Goal: Information Seeking & Learning: Learn about a topic

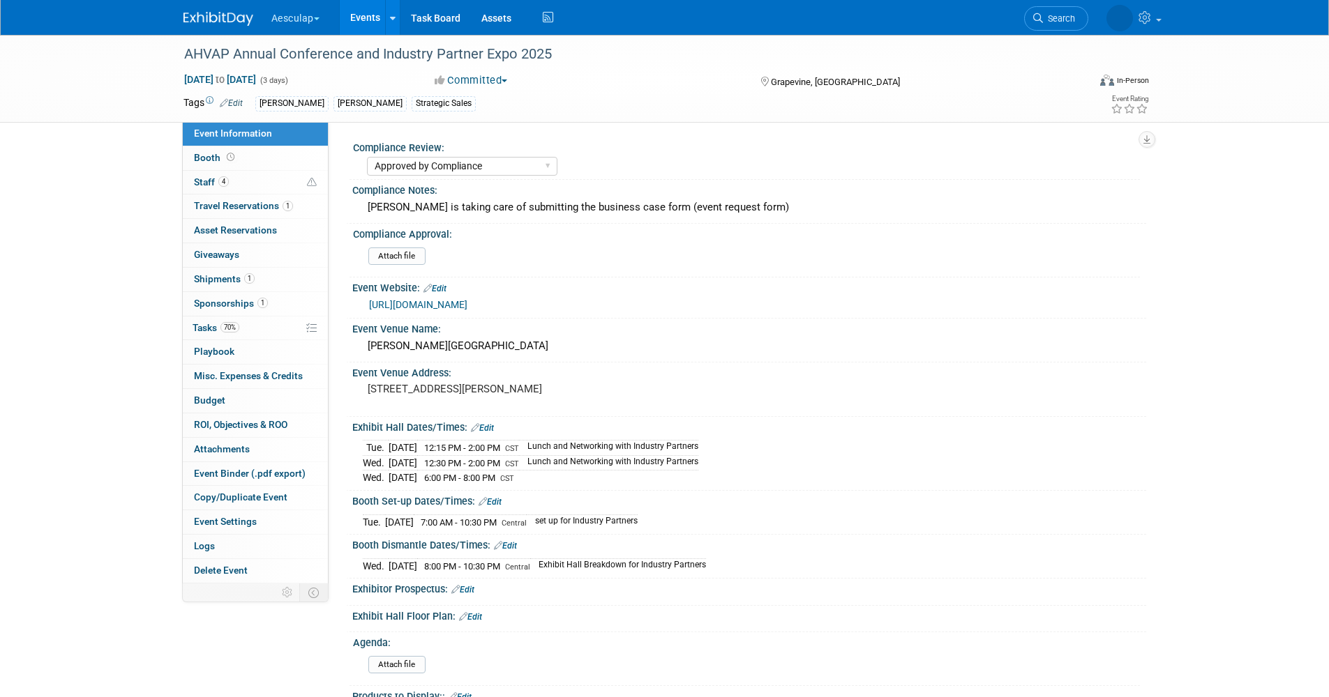
select select "Approved by Compliance"
select select "Strategic Sales"
click at [377, 16] on link "Events" at bounding box center [365, 17] width 51 height 35
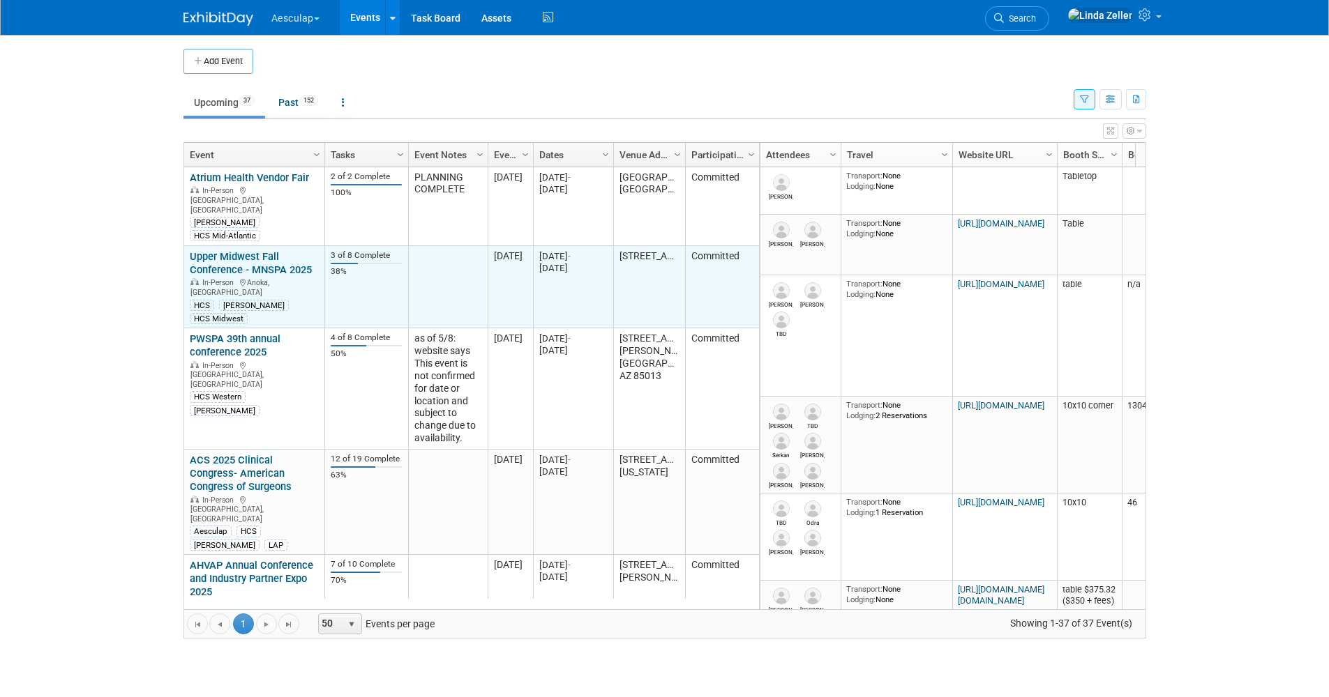
click at [230, 250] on link "Upper Midwest Fall Conference - MNSPA 2025" at bounding box center [251, 263] width 122 height 26
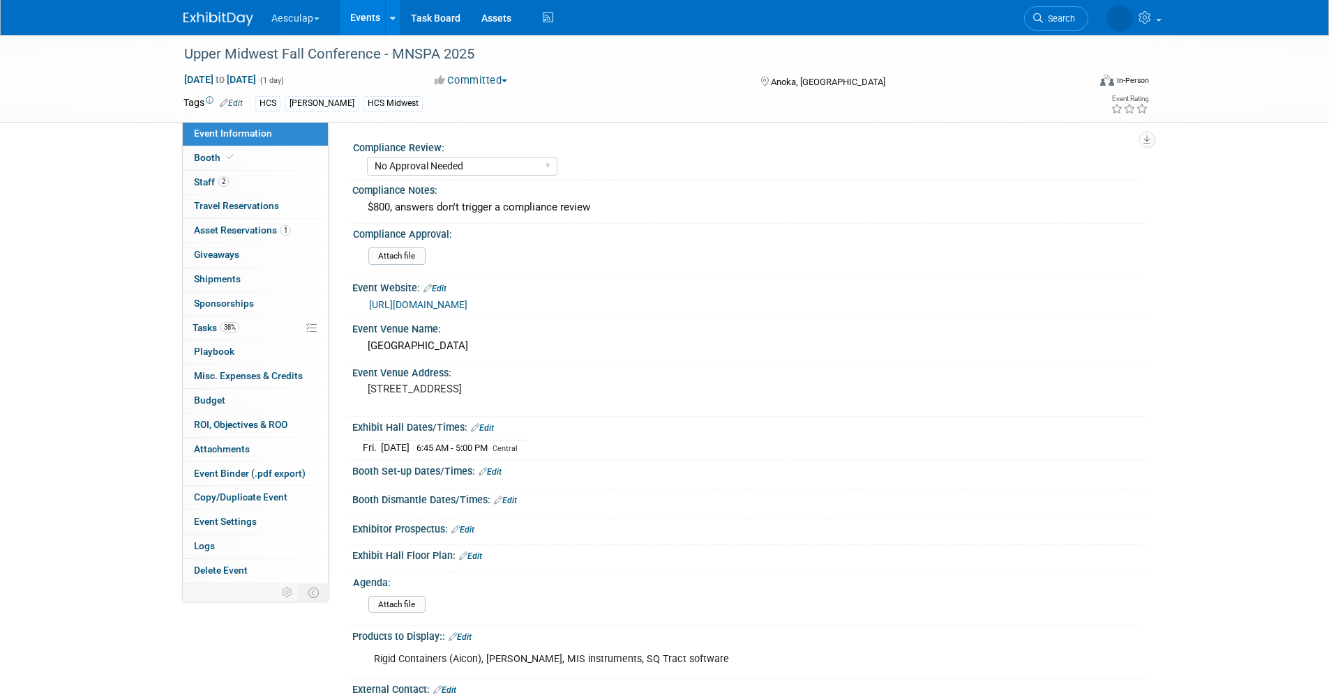
select select "No Approval Needed"
select select "HCS"
click at [217, 328] on span "Tasks 38%" at bounding box center [215, 327] width 47 height 11
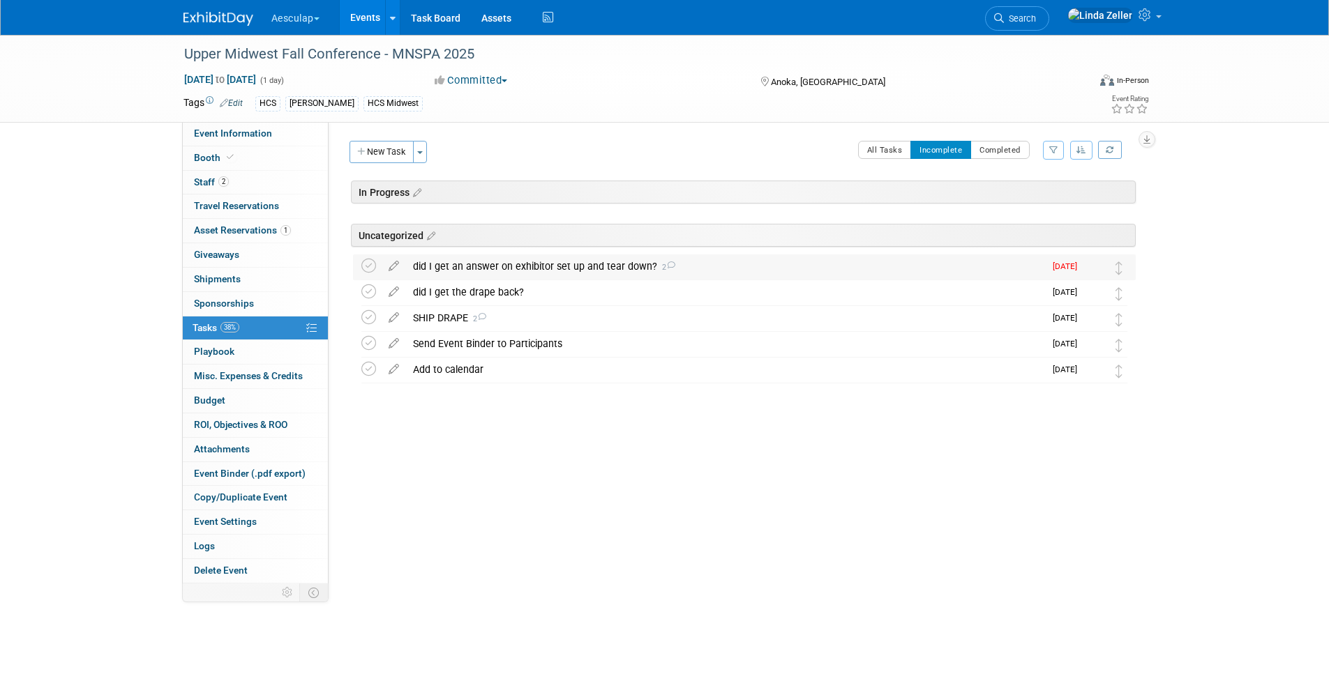
click at [472, 269] on div "did I get an answer on exhibitor set up and tear down? 2" at bounding box center [725, 267] width 638 height 24
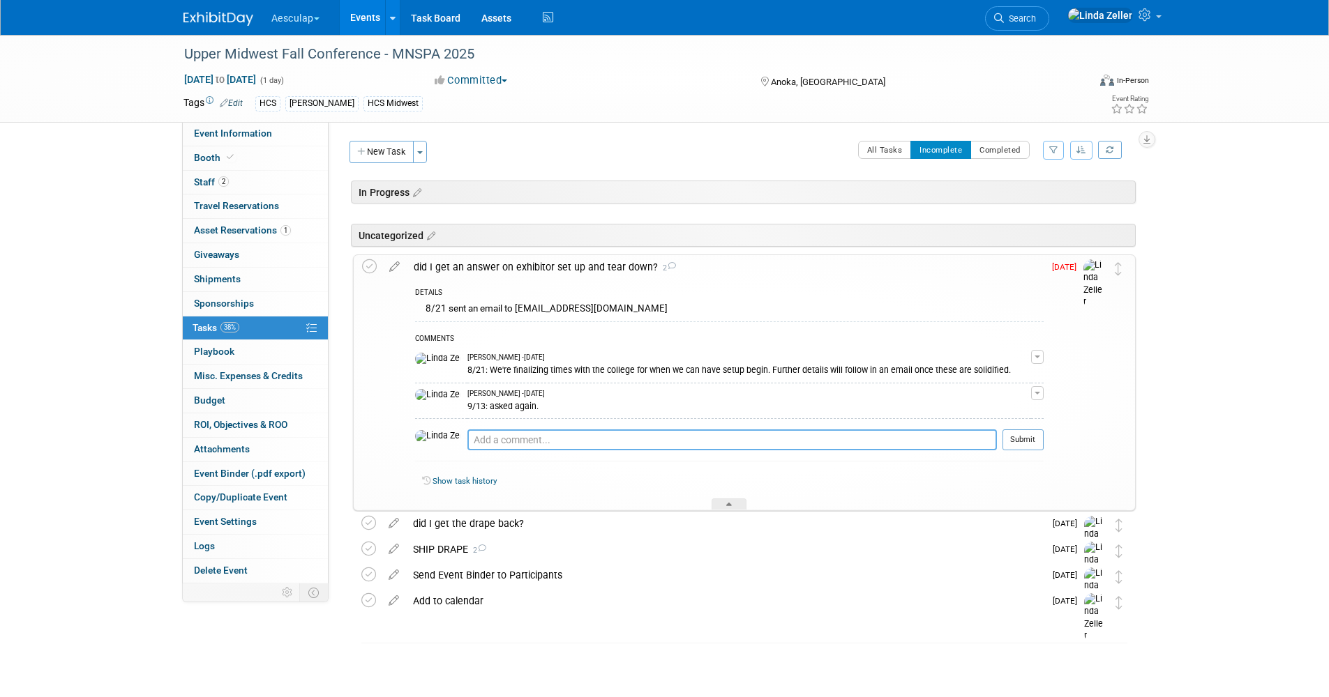
click at [467, 441] on textarea at bounding box center [731, 440] width 529 height 21
type textarea "9/27: asked again"
click at [1019, 439] on button "Submit" at bounding box center [1022, 440] width 41 height 21
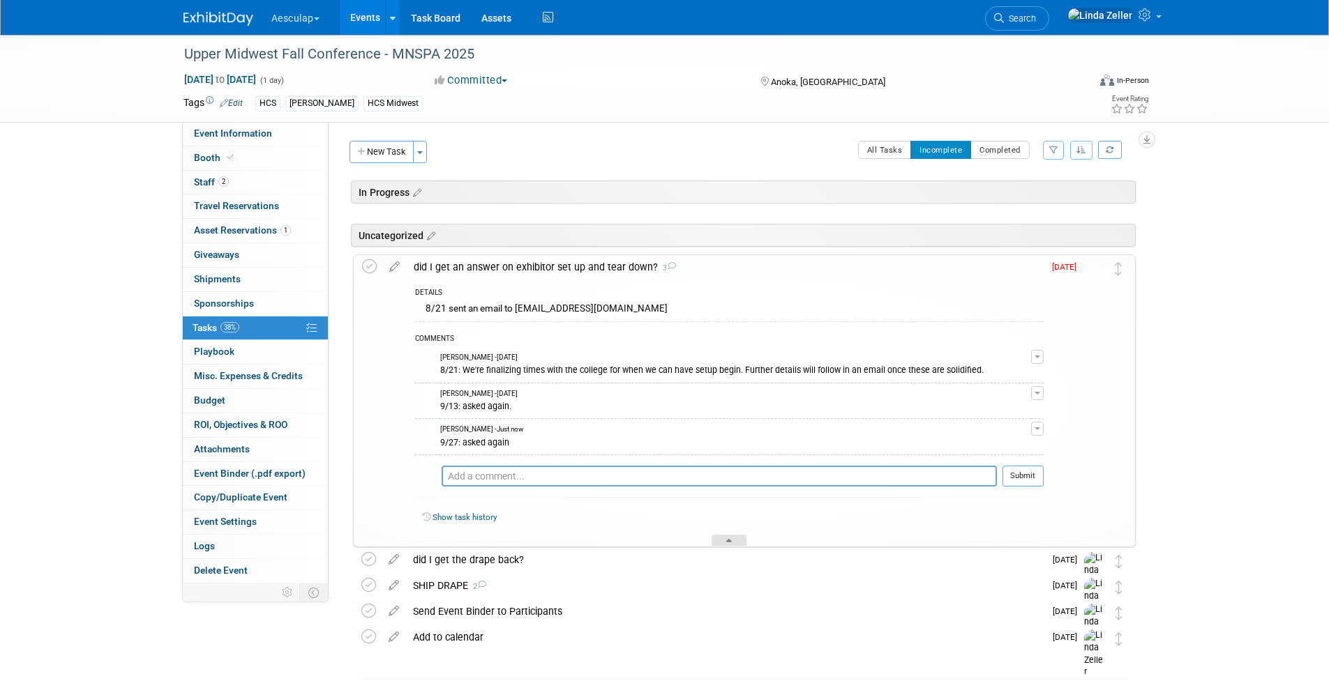
click at [723, 539] on div at bounding box center [728, 541] width 35 height 12
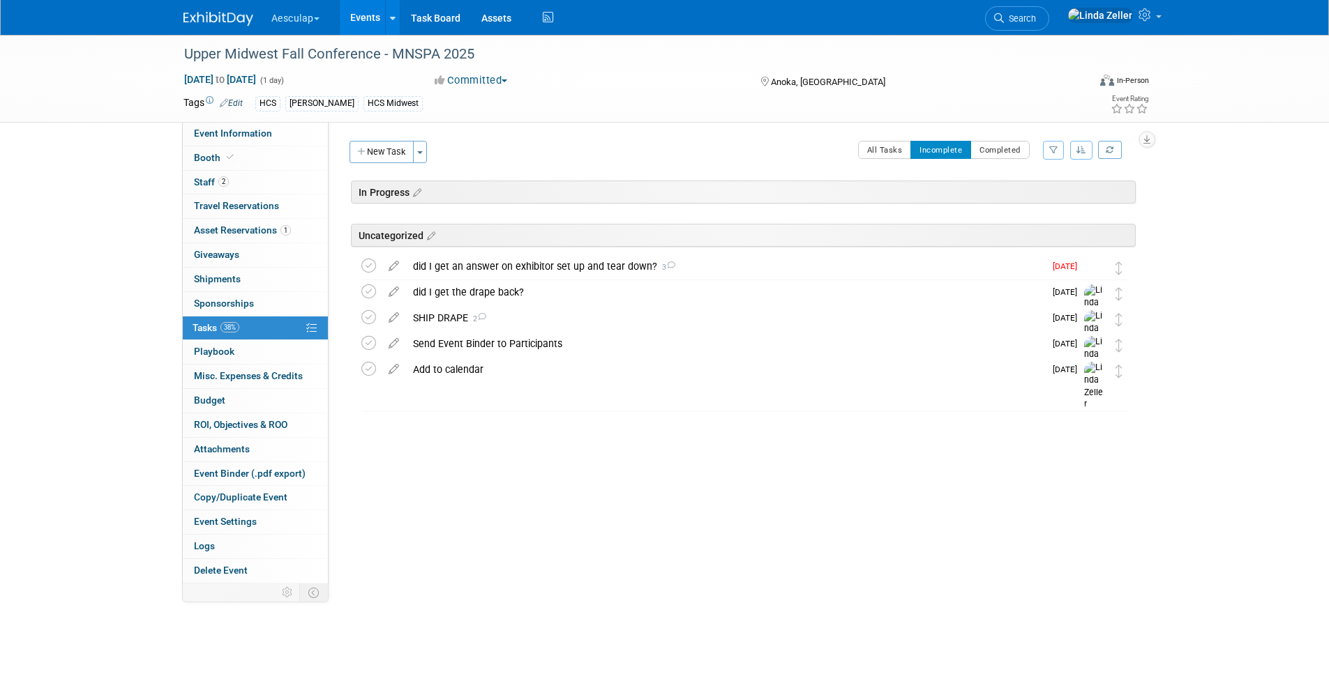
click at [359, 14] on link "Events" at bounding box center [365, 17] width 51 height 35
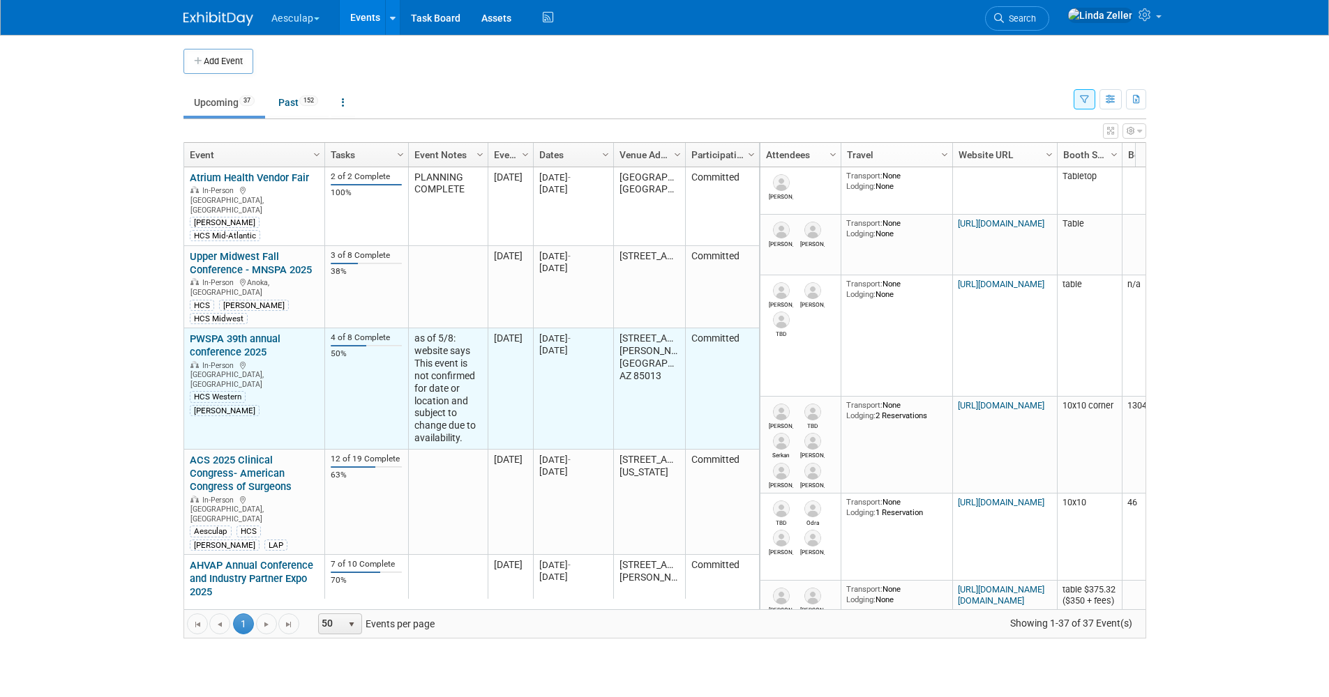
click at [236, 333] on link "PWSPA 39th annual conference 2025" at bounding box center [235, 346] width 91 height 26
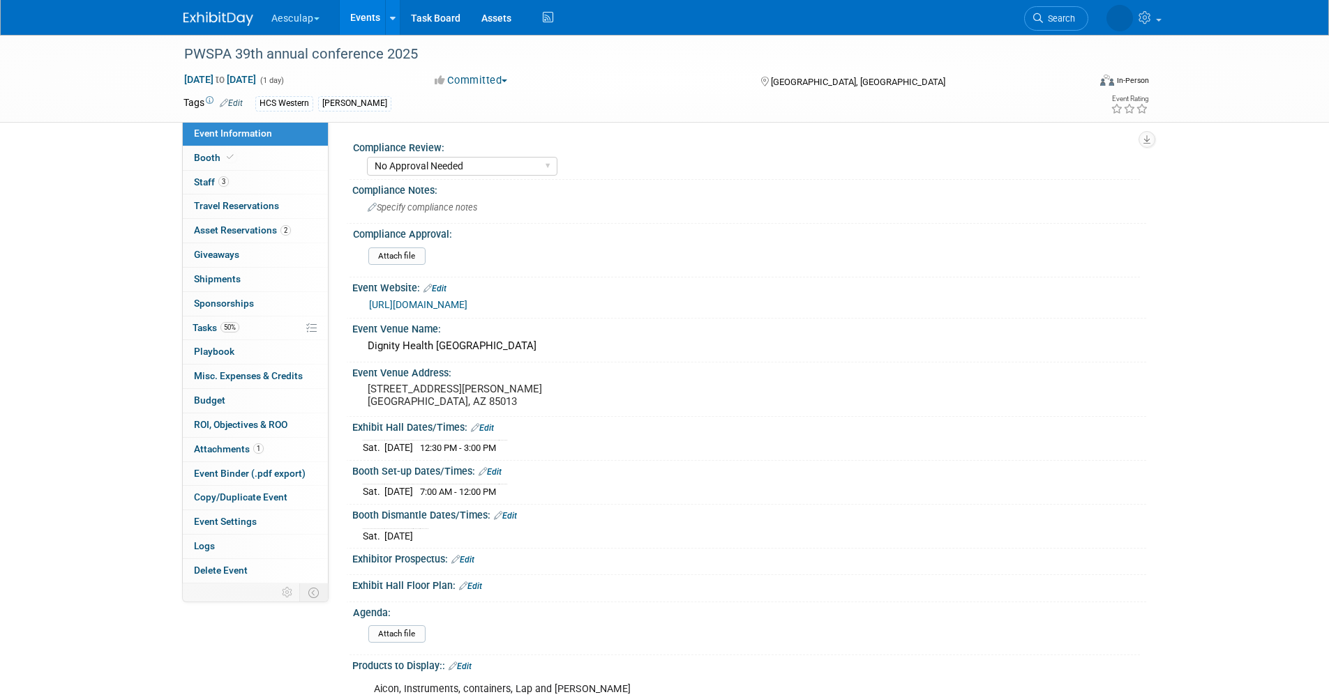
select select "No Approval Needed"
select select "HCS"
click at [199, 328] on span "Tasks 50%" at bounding box center [215, 327] width 47 height 11
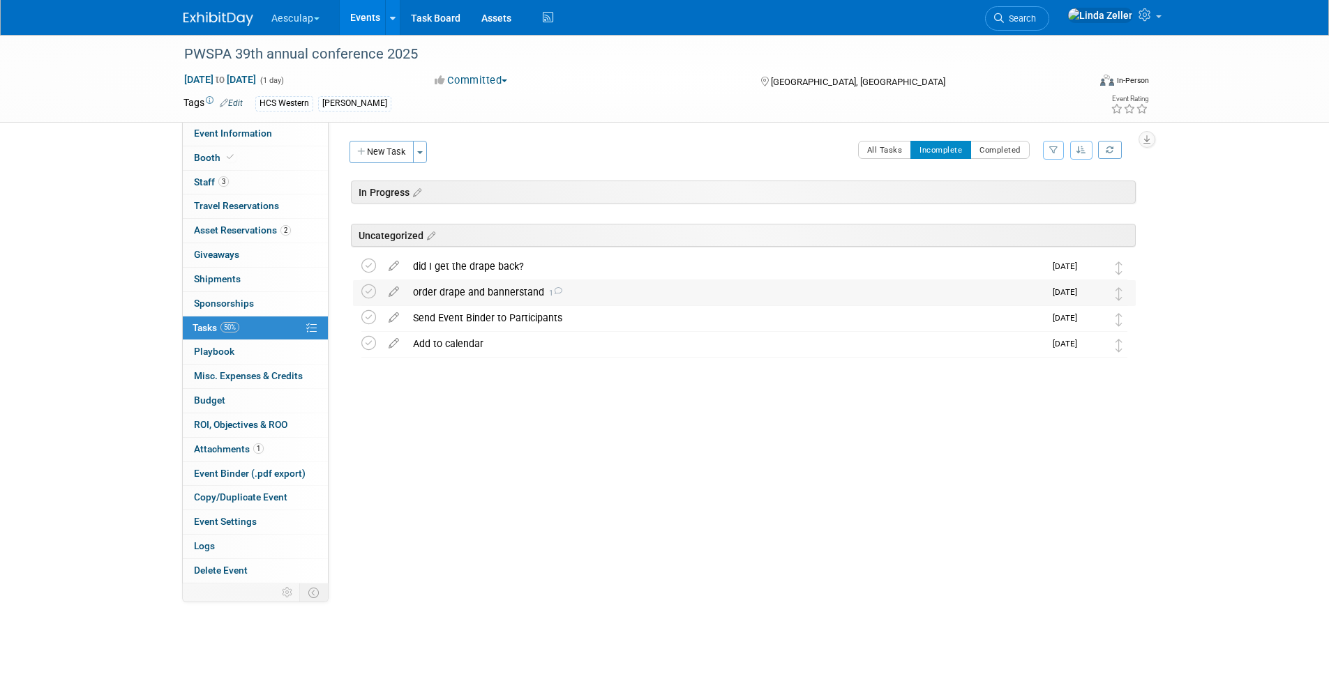
click at [494, 295] on div "order drape and bannerstand 1" at bounding box center [725, 292] width 638 height 24
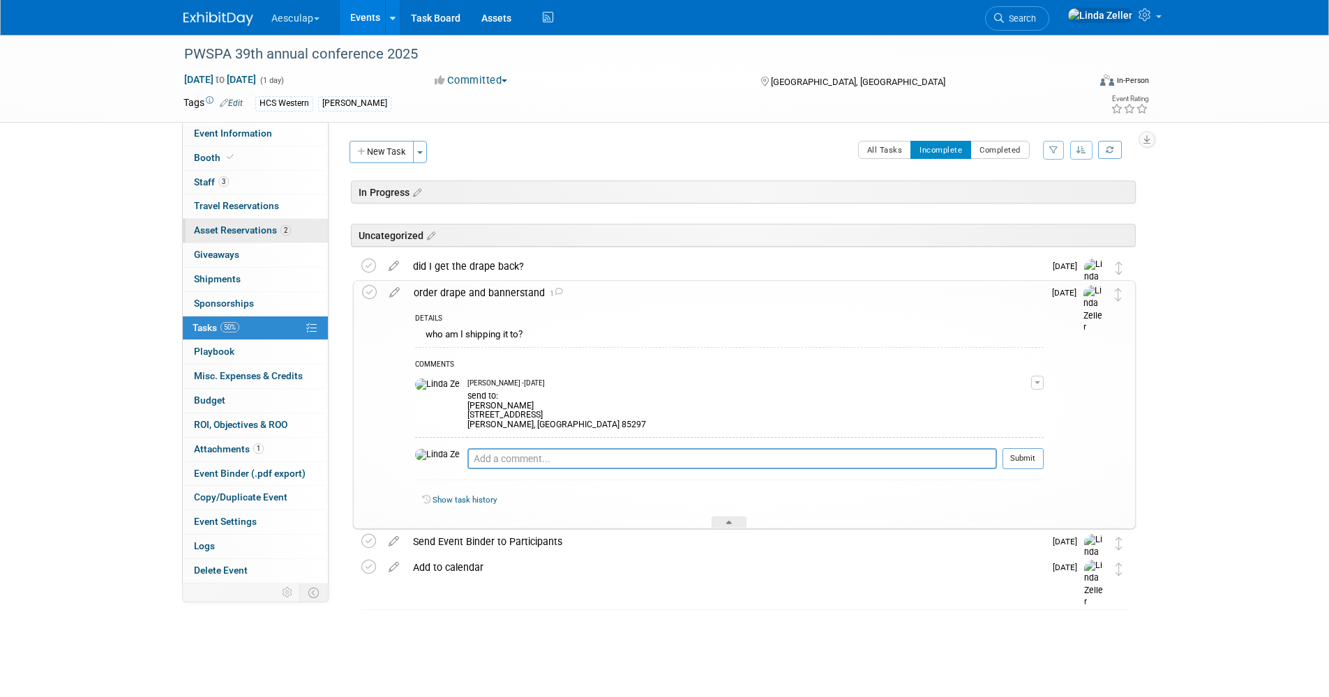
click at [247, 229] on span "Asset Reservations 2" at bounding box center [242, 230] width 97 height 11
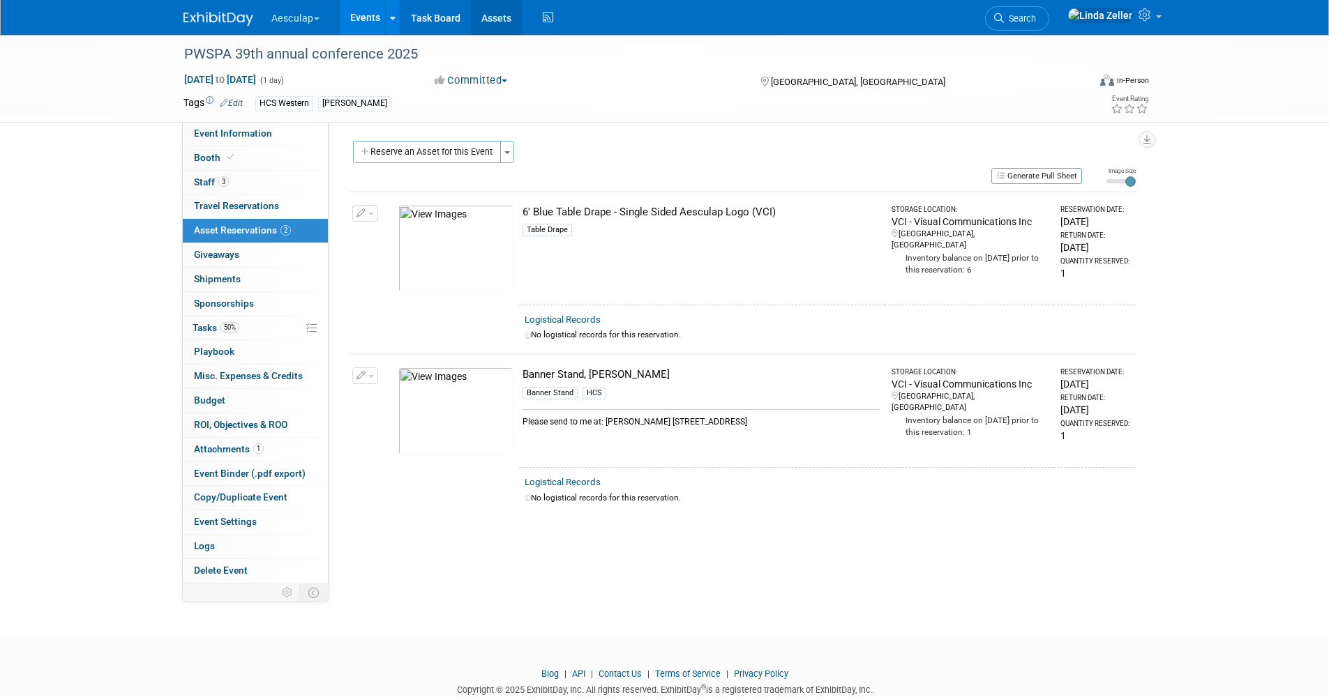
click at [498, 20] on link "Assets" at bounding box center [496, 17] width 51 height 35
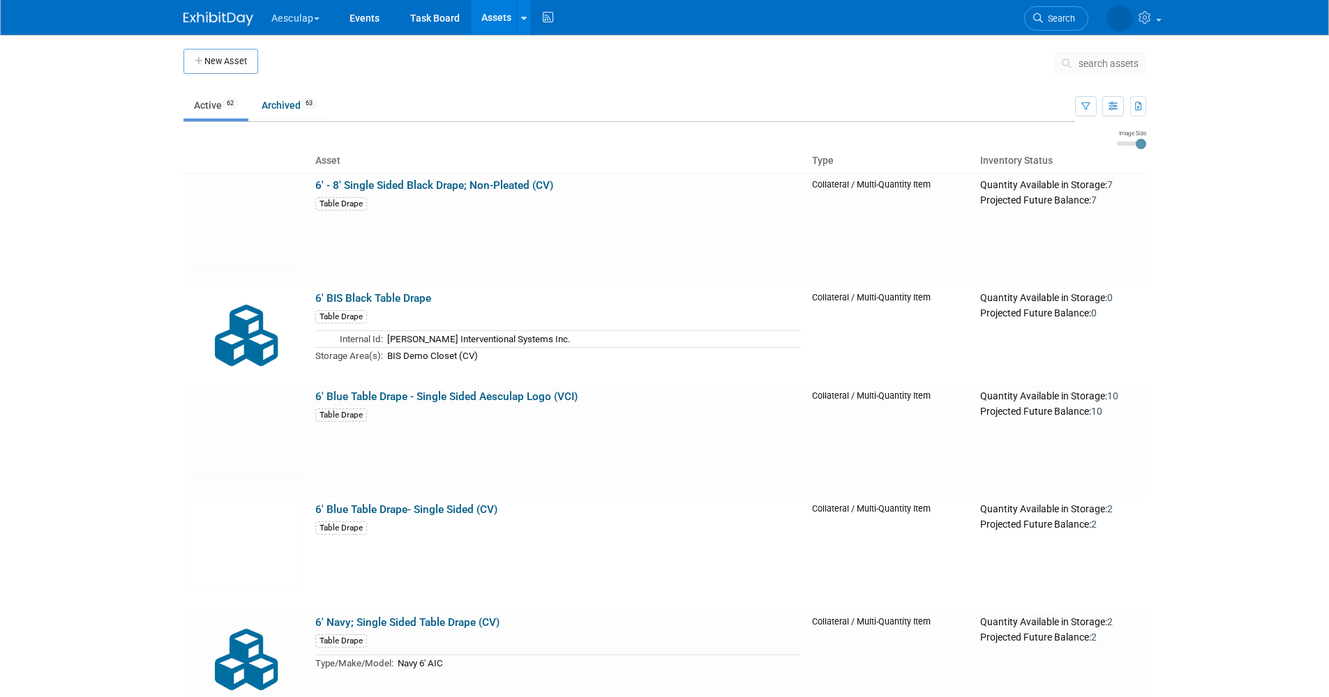
click at [1091, 62] on span "search assets" at bounding box center [1108, 63] width 60 height 11
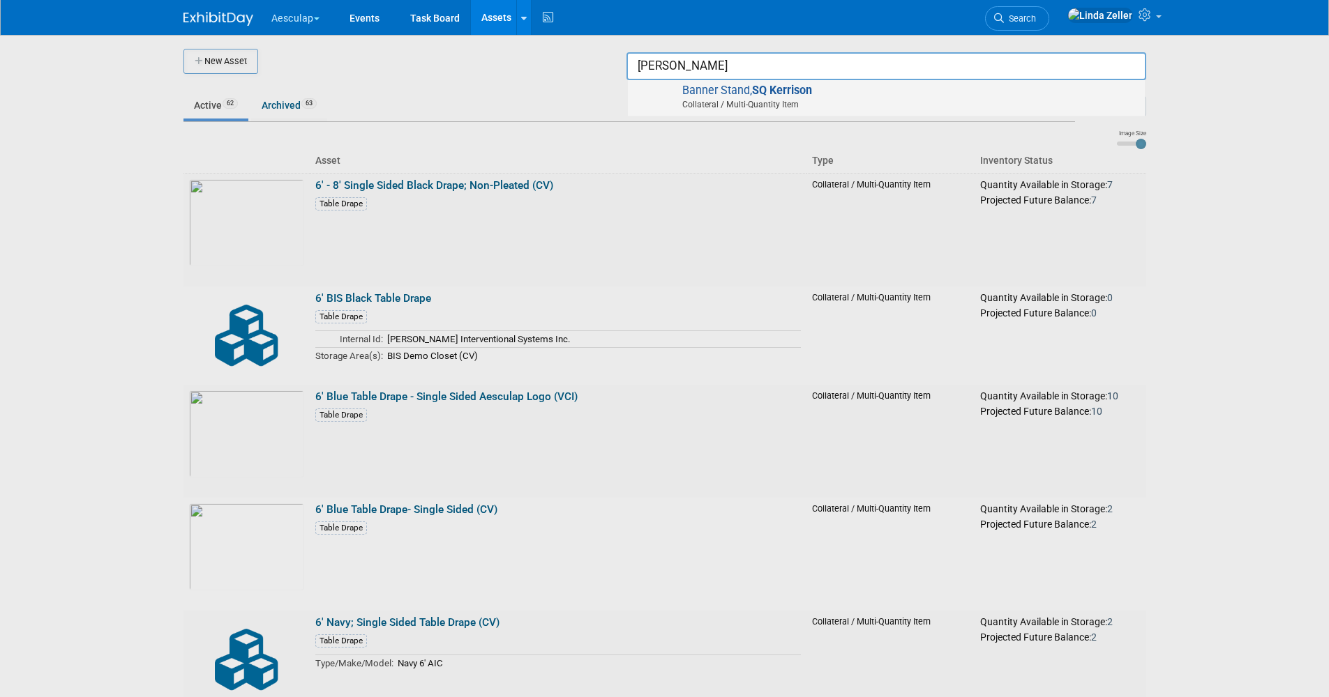
click at [771, 101] on span "Collateral / Multi-Quantity Item" at bounding box center [888, 104] width 499 height 13
type input "Banner Stand, [PERSON_NAME]"
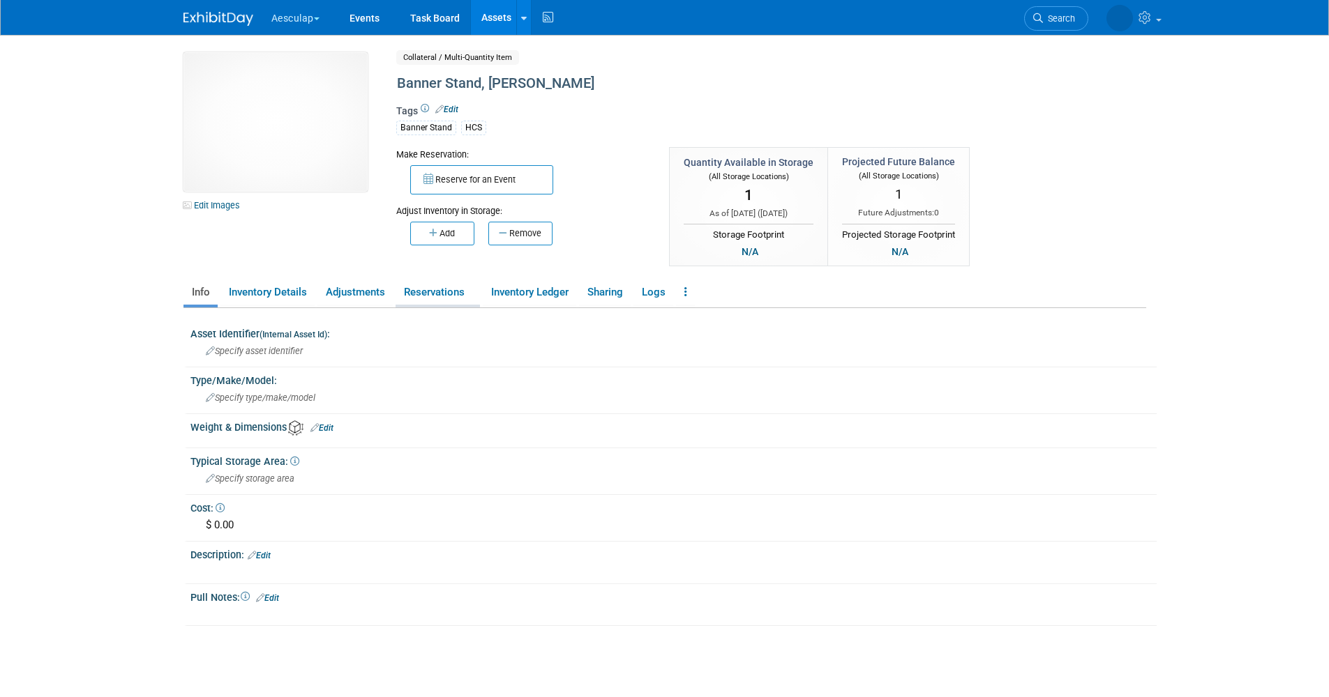
click at [417, 289] on link "Reservations" at bounding box center [437, 292] width 84 height 24
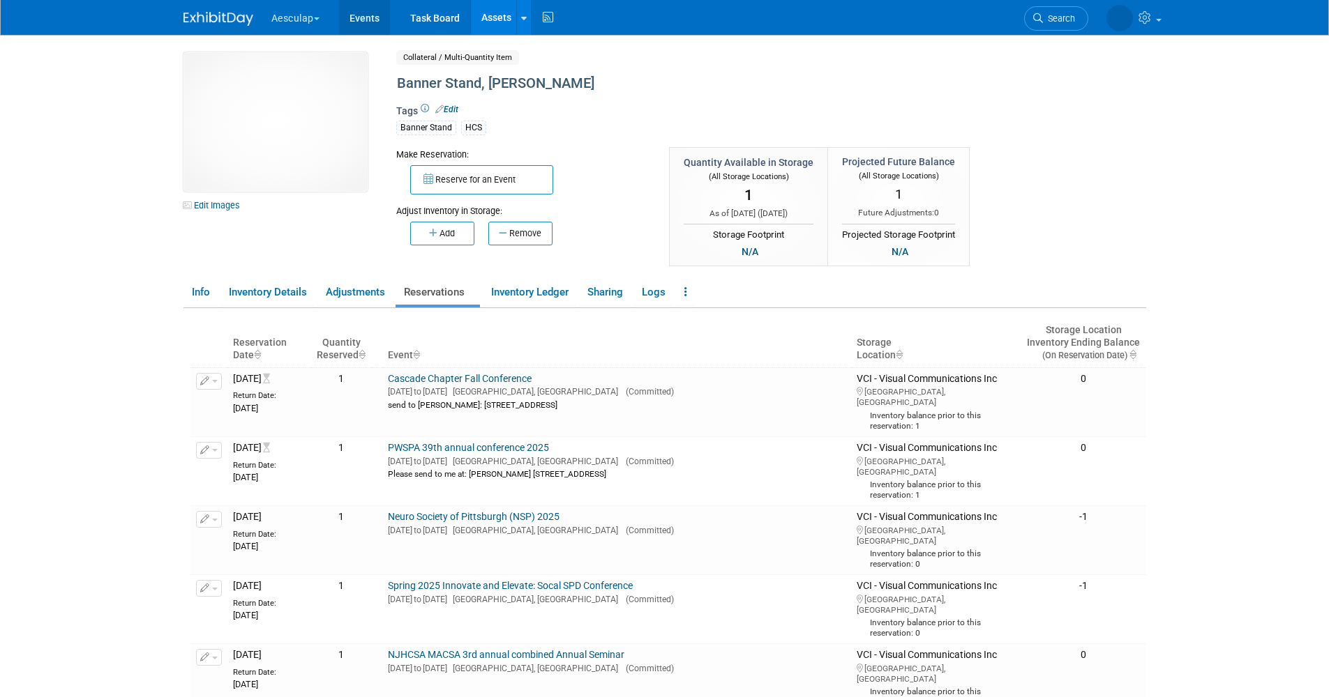
click at [366, 13] on link "Events" at bounding box center [364, 17] width 51 height 35
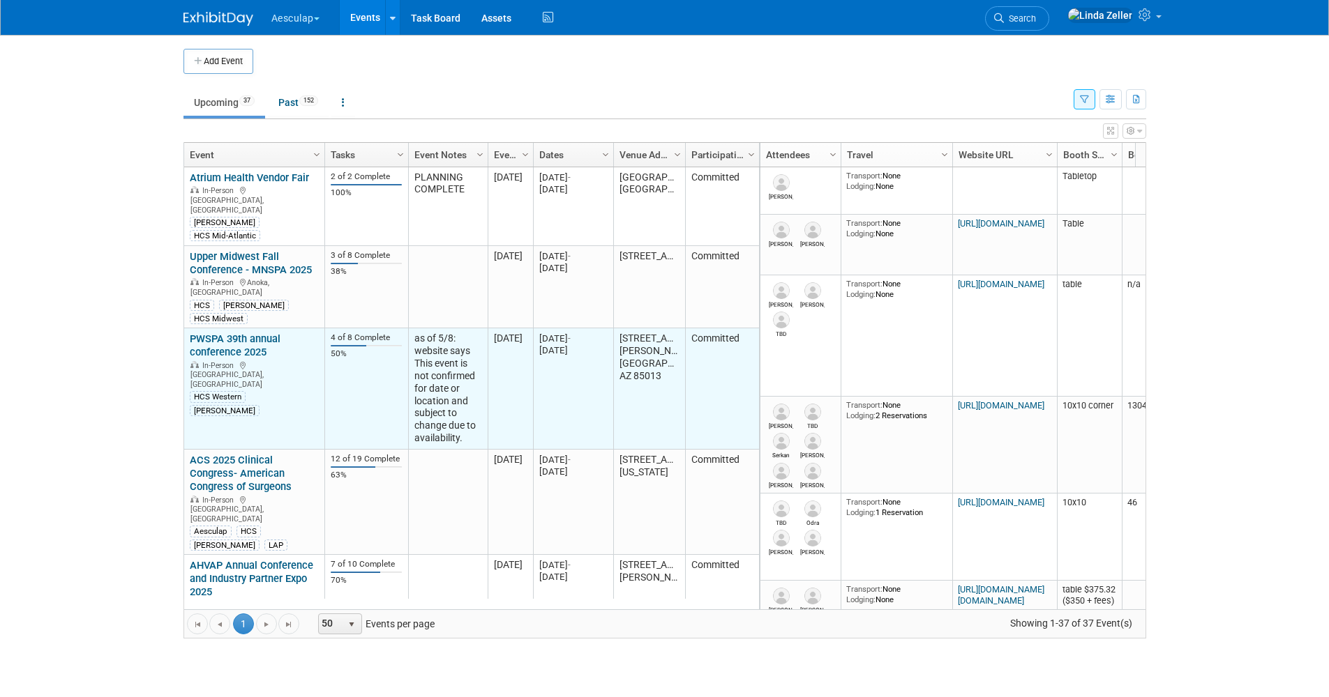
click at [220, 333] on link "PWSPA 39th annual conference 2025" at bounding box center [235, 346] width 91 height 26
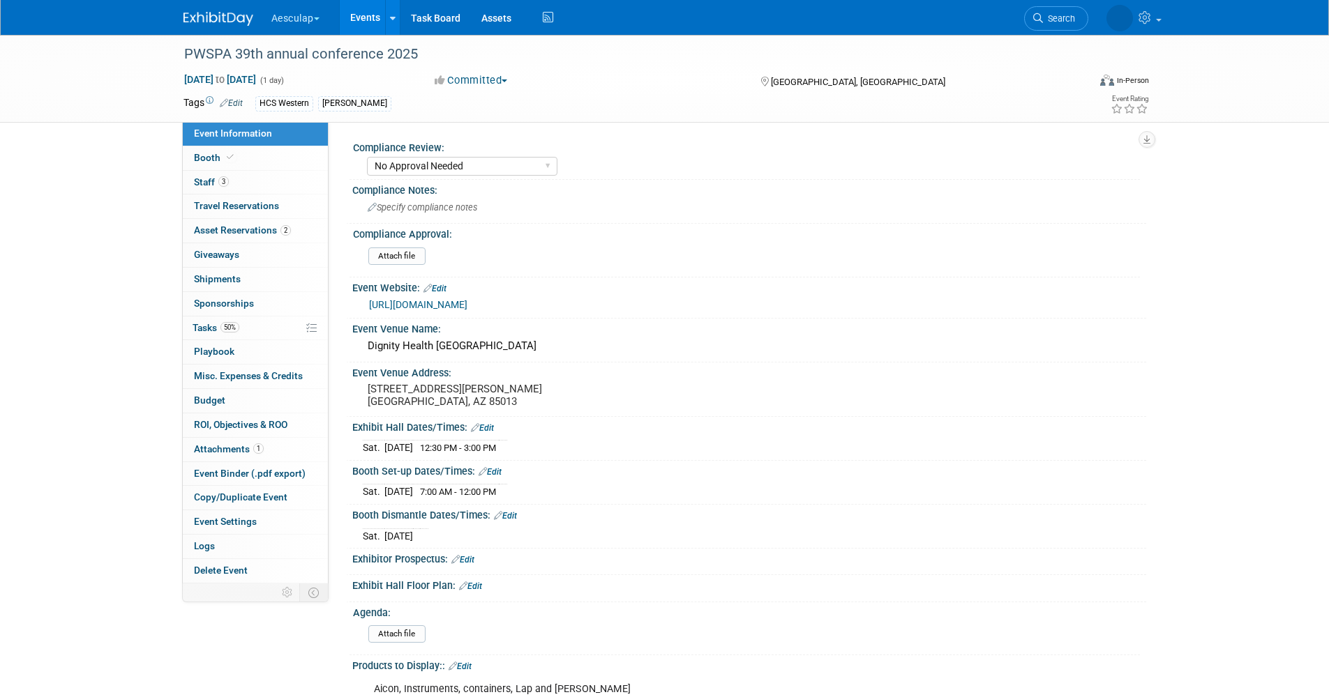
select select "No Approval Needed"
select select "HCS"
click at [217, 227] on span "Asset Reservations 2" at bounding box center [242, 230] width 97 height 11
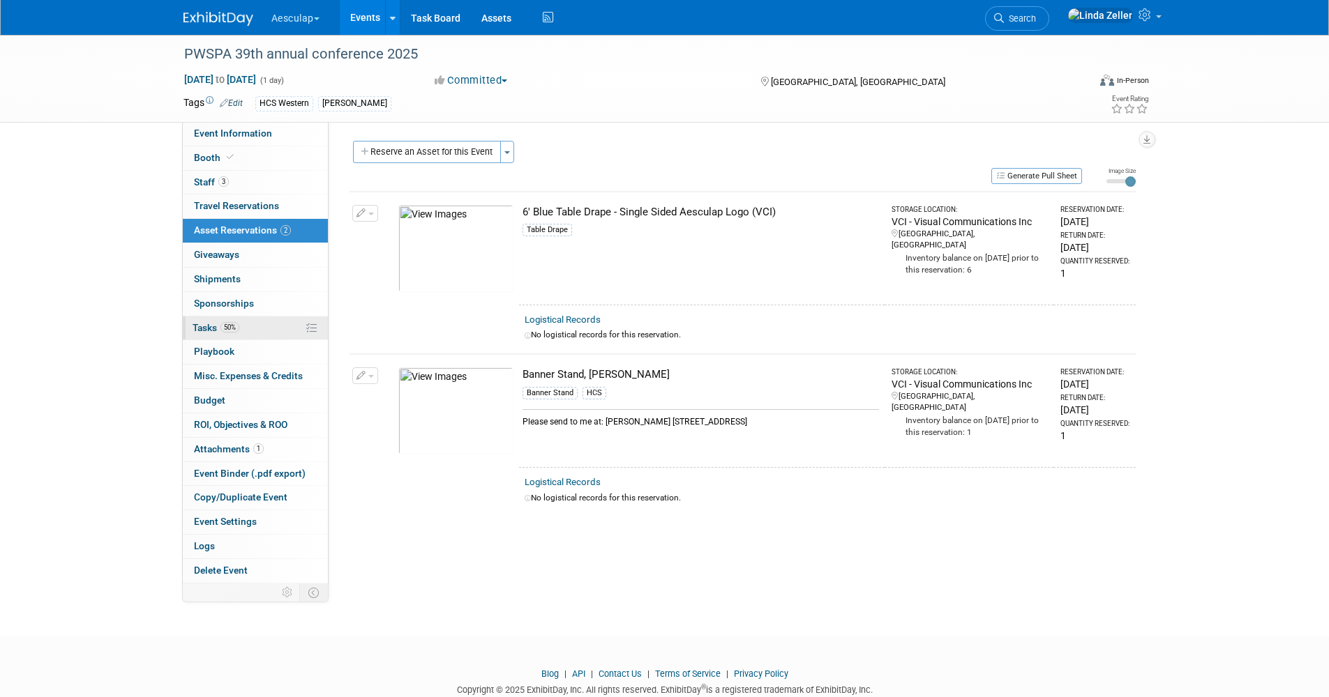
click at [206, 332] on span "Tasks 50%" at bounding box center [215, 327] width 47 height 11
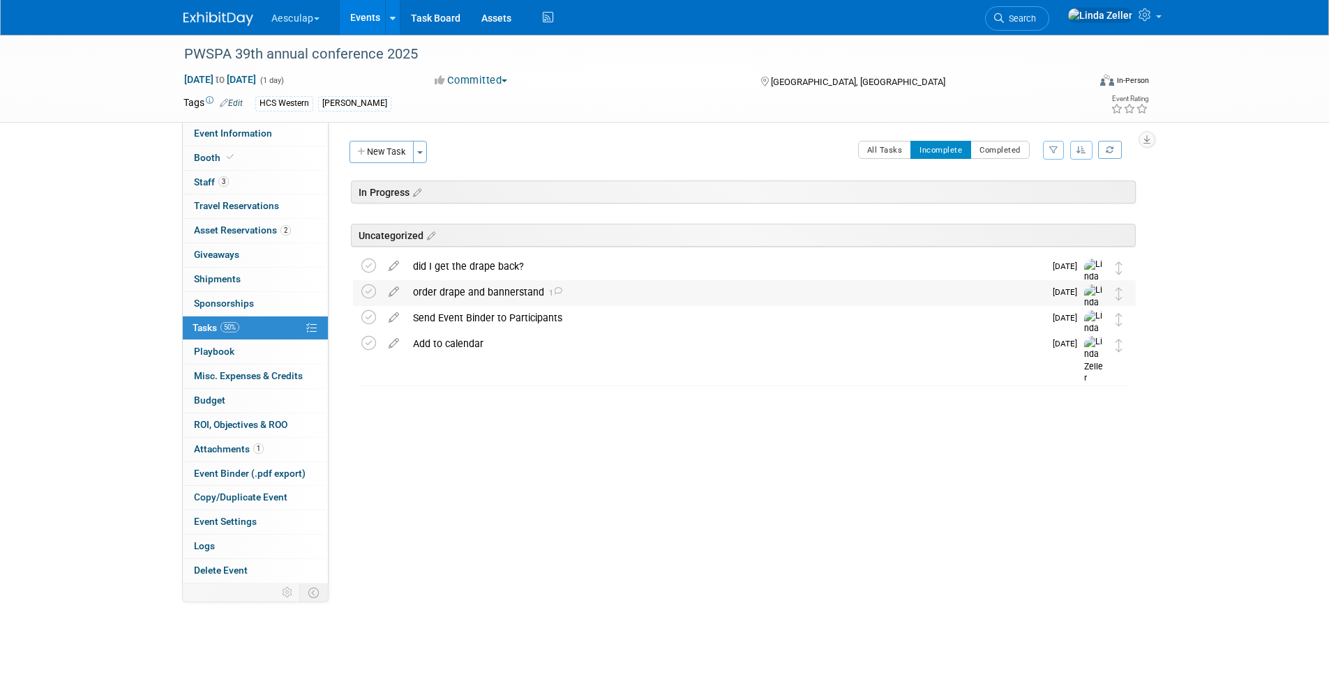
click at [435, 296] on div "order drape and bannerstand 1" at bounding box center [725, 292] width 638 height 24
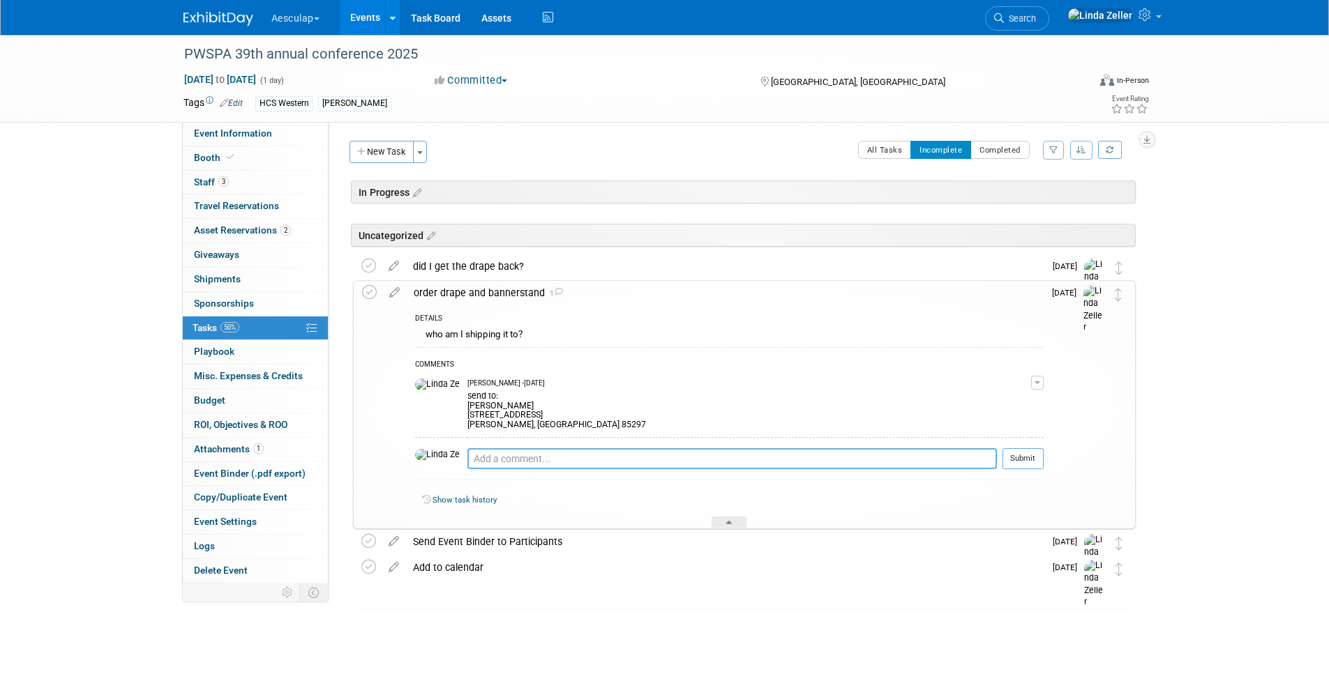
click at [467, 455] on textarea at bounding box center [731, 458] width 529 height 21
click at [467, 460] on textarea "will arrive at Morgan's house, 10/1" at bounding box center [731, 458] width 529 height 21
type textarea "9/17: ordered. will arrive at Morgan's house, 10/1"
click at [365, 292] on icon at bounding box center [369, 292] width 15 height 15
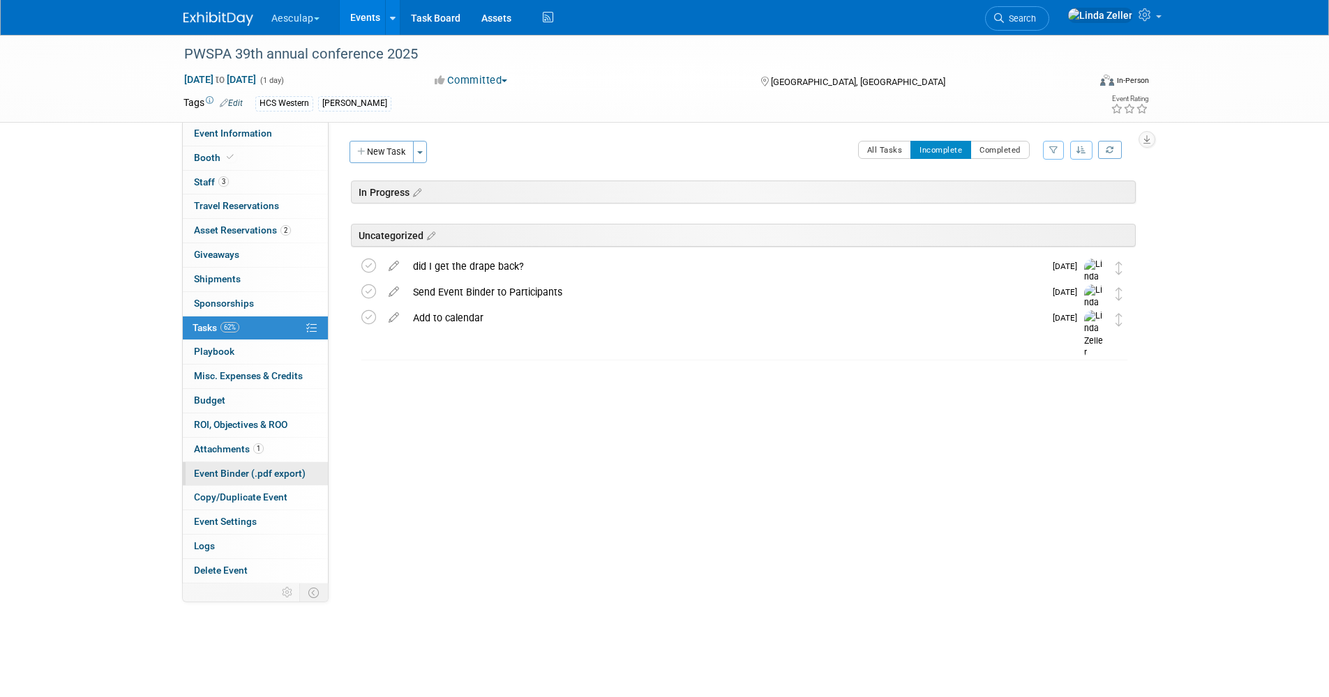
click at [225, 469] on span "Event Binder (.pdf export)" at bounding box center [250, 473] width 112 height 11
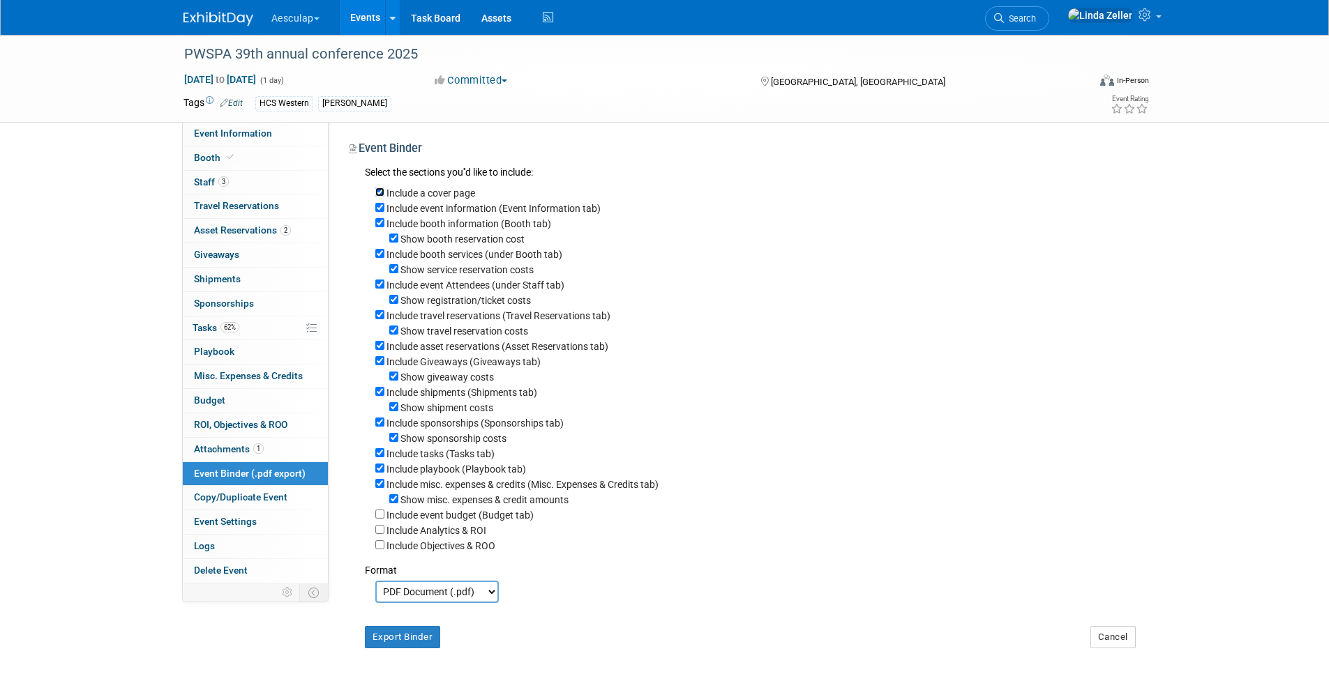
click at [379, 192] on input "Include a cover page" at bounding box center [379, 192] width 9 height 9
checkbox input "false"
click at [380, 257] on input "Include booth services (under Booth tab)" at bounding box center [379, 253] width 9 height 9
checkbox input "false"
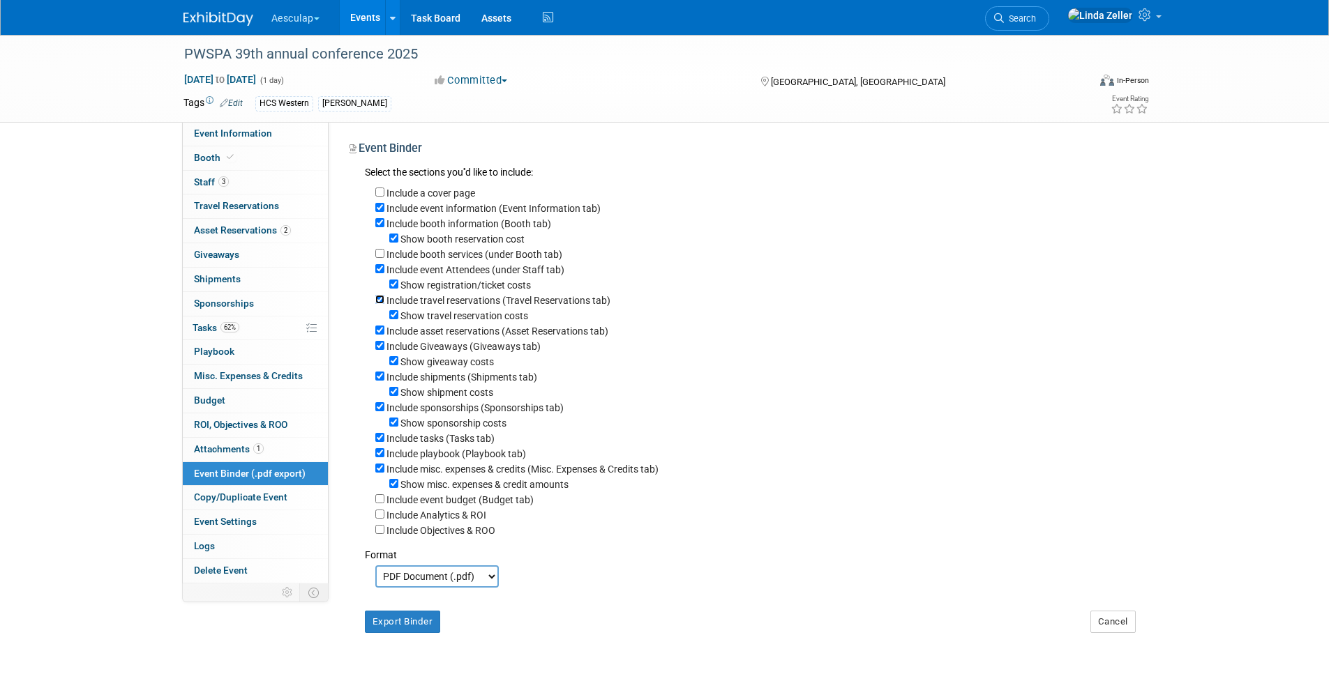
click at [377, 301] on input "Include travel reservations (Travel Reservations tab)" at bounding box center [379, 299] width 9 height 9
checkbox input "false"
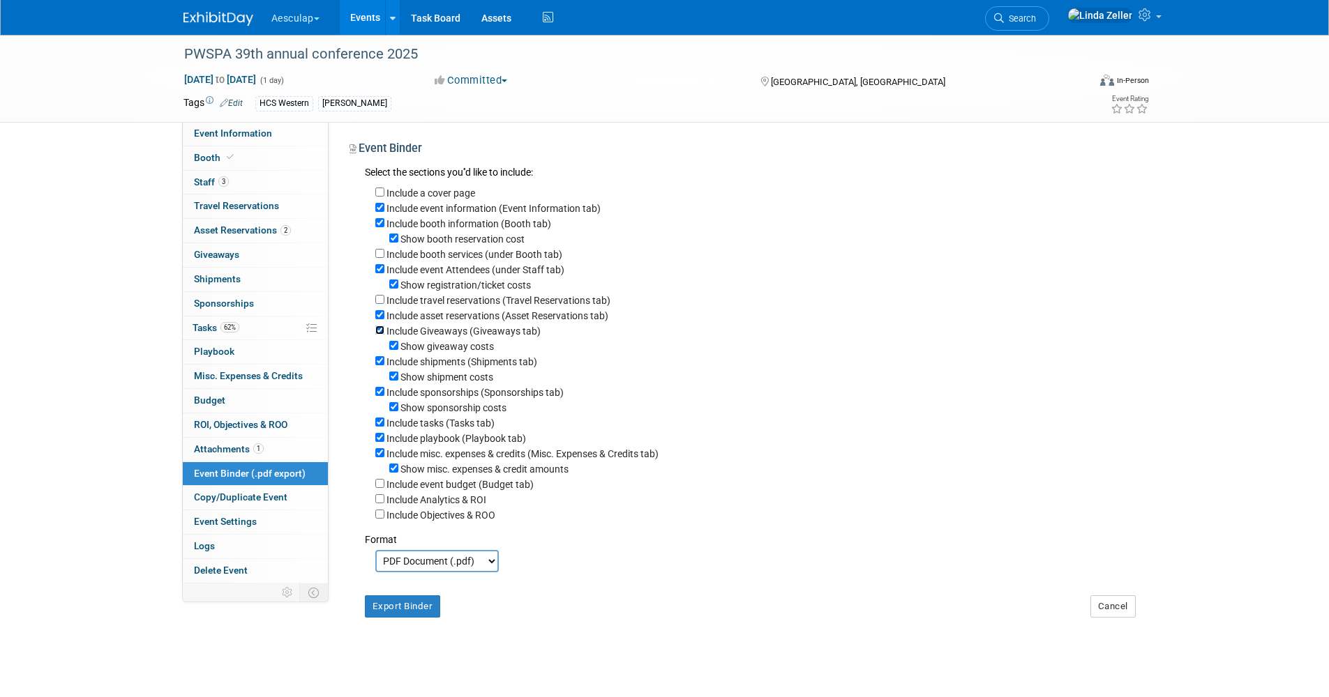
click at [376, 335] on input "Include Giveaways (Giveaways tab)" at bounding box center [379, 330] width 9 height 9
checkbox input "false"
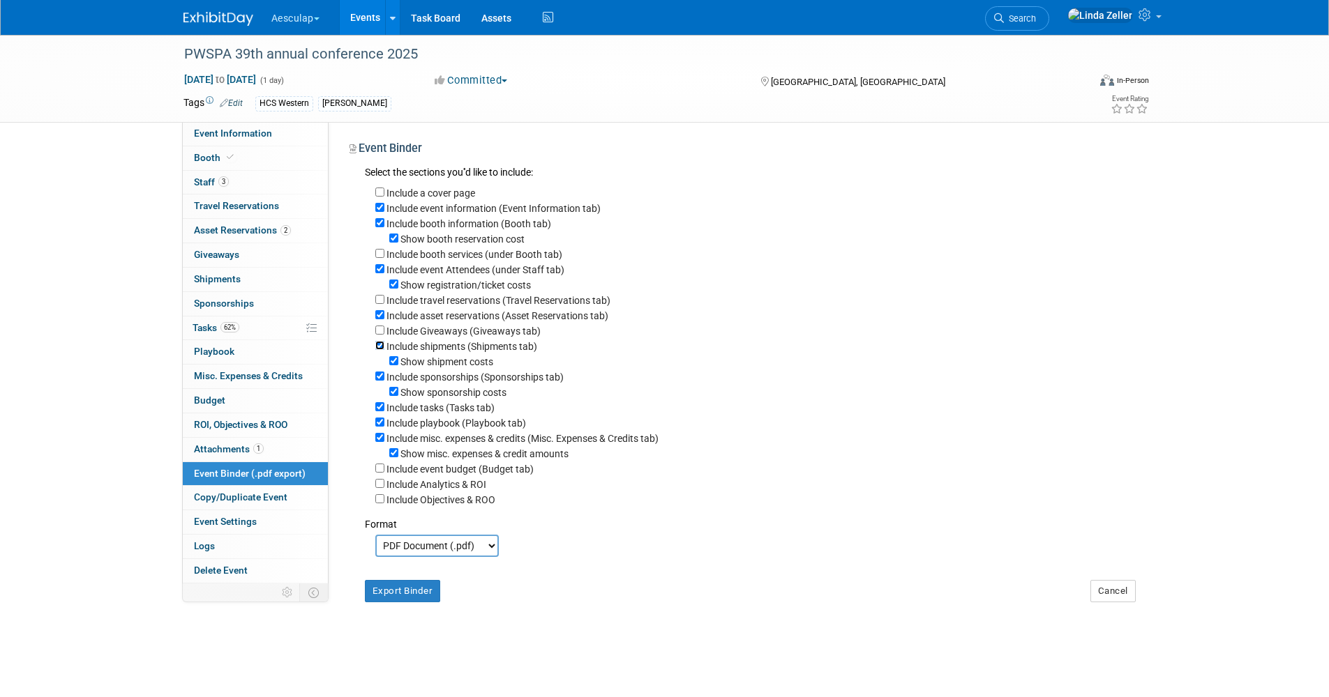
click at [380, 350] on input "Include shipments (Shipments tab)" at bounding box center [379, 345] width 9 height 9
checkbox input "false"
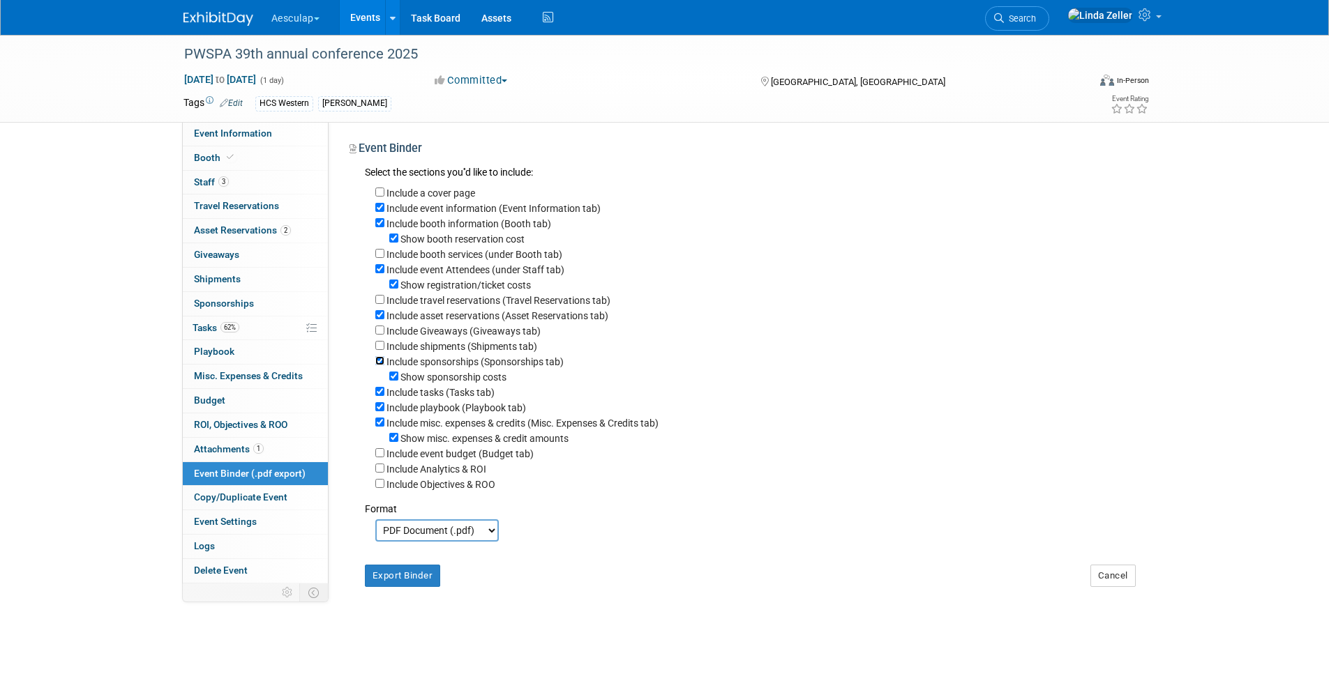
click at [379, 365] on input "Include sponsorships (Sponsorships tab)" at bounding box center [379, 360] width 9 height 9
checkbox input "false"
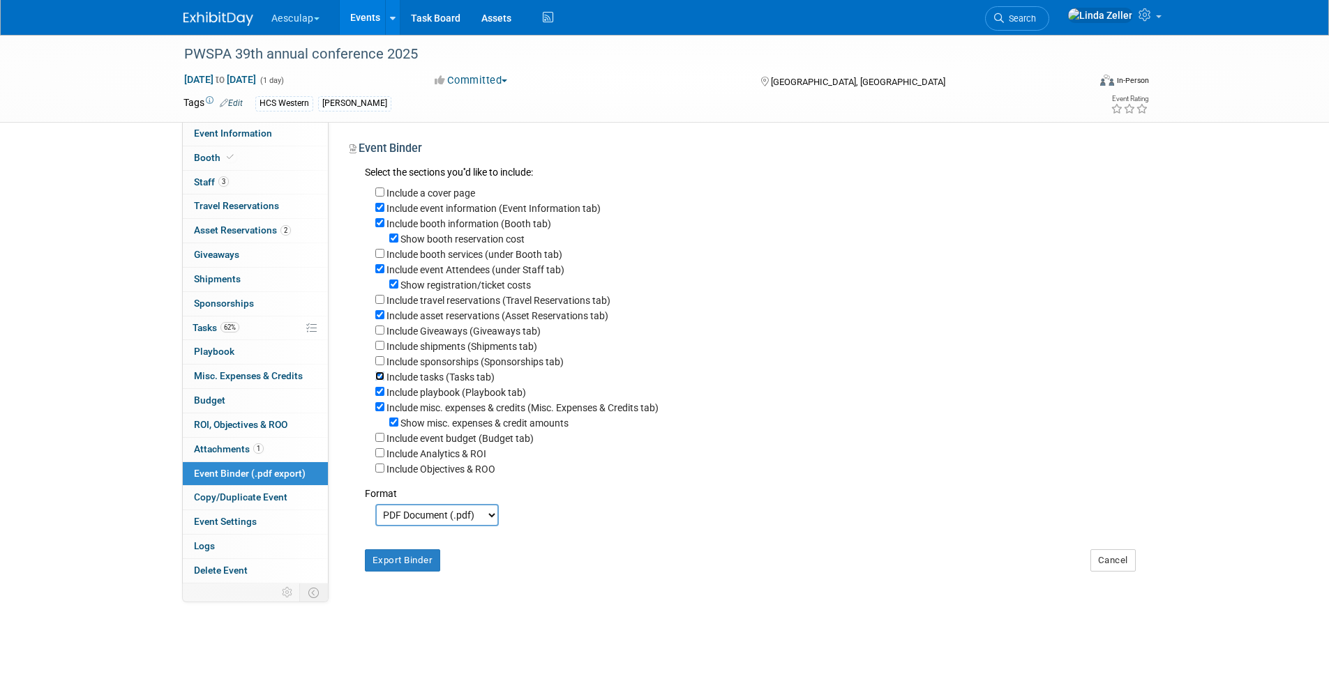
click at [378, 381] on input "Include tasks (Tasks tab)" at bounding box center [379, 376] width 9 height 9
checkbox input "false"
click at [379, 396] on input "Include playbook (Playbook tab)" at bounding box center [379, 391] width 9 height 9
checkbox input "false"
click at [376, 411] on input "Include misc. expenses & credits (Misc. Expenses & Credits tab)" at bounding box center [379, 406] width 9 height 9
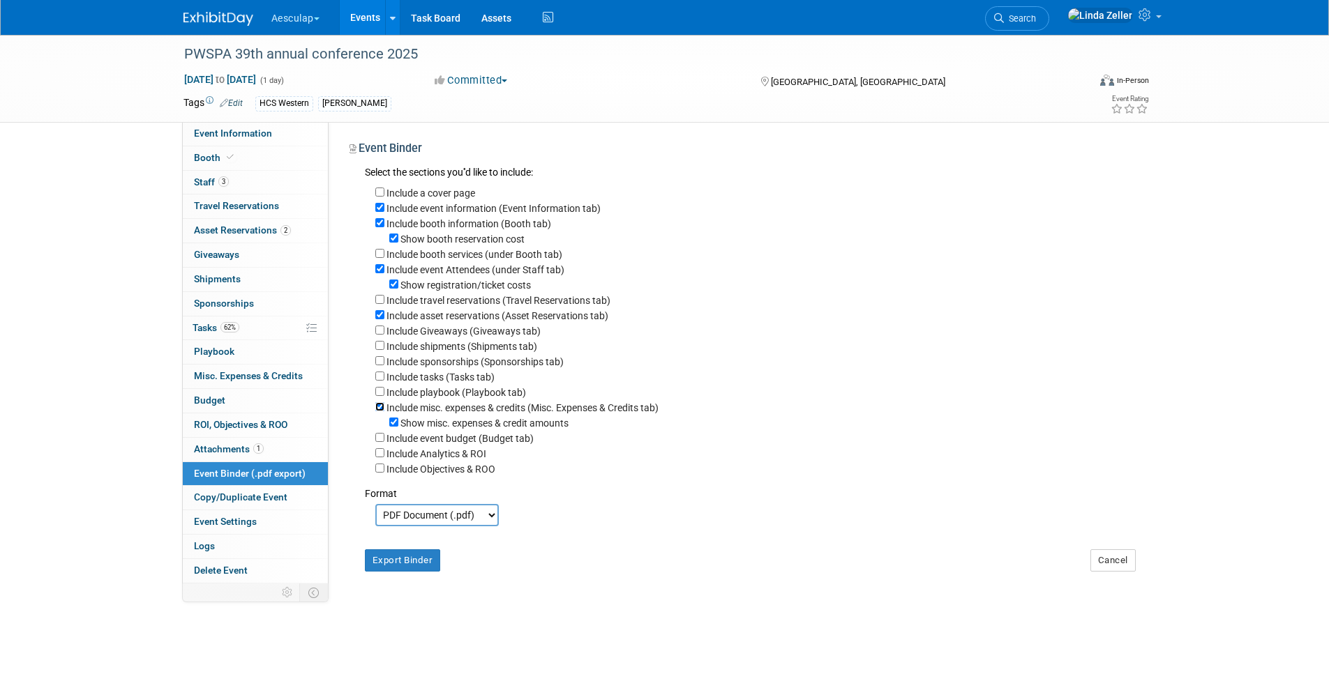
checkbox input "false"
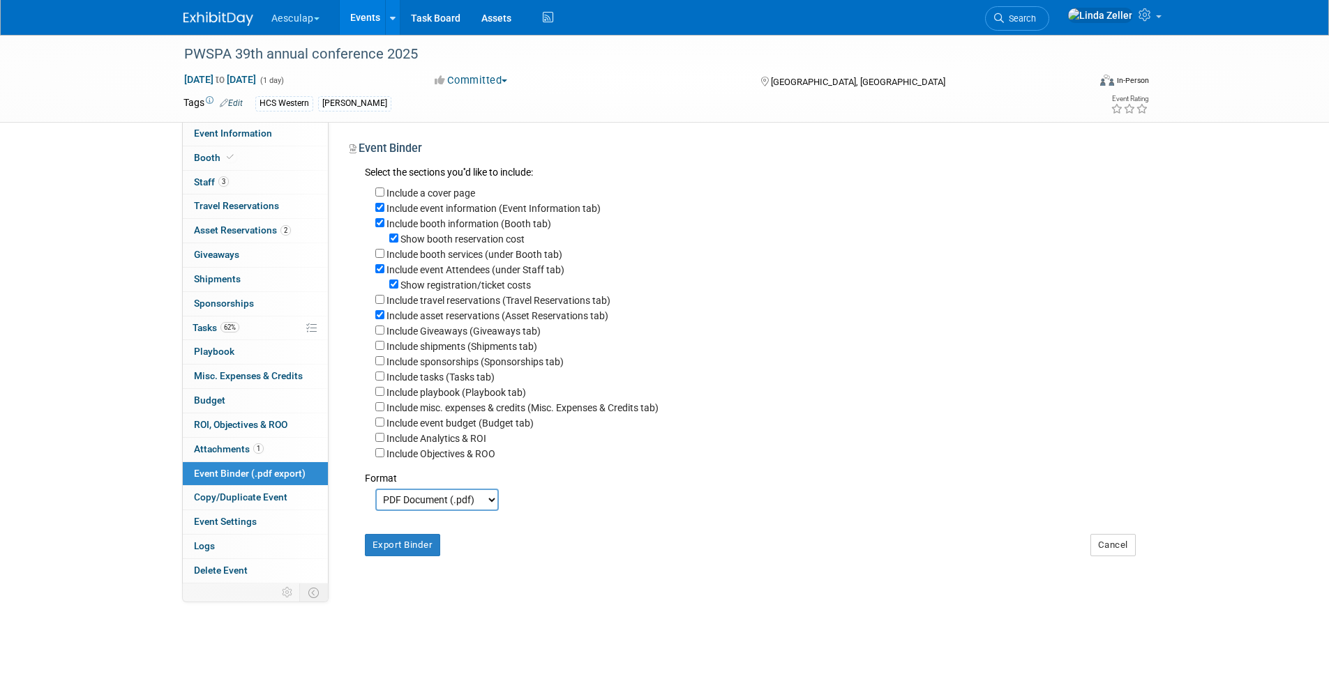
click at [412, 511] on select "PDF Document (.pdf) Microsoft Word (.docx)" at bounding box center [436, 500] width 123 height 22
select select "docx"
click at [375, 501] on select "PDF Document (.pdf) Microsoft Word (.docx)" at bounding box center [436, 500] width 123 height 22
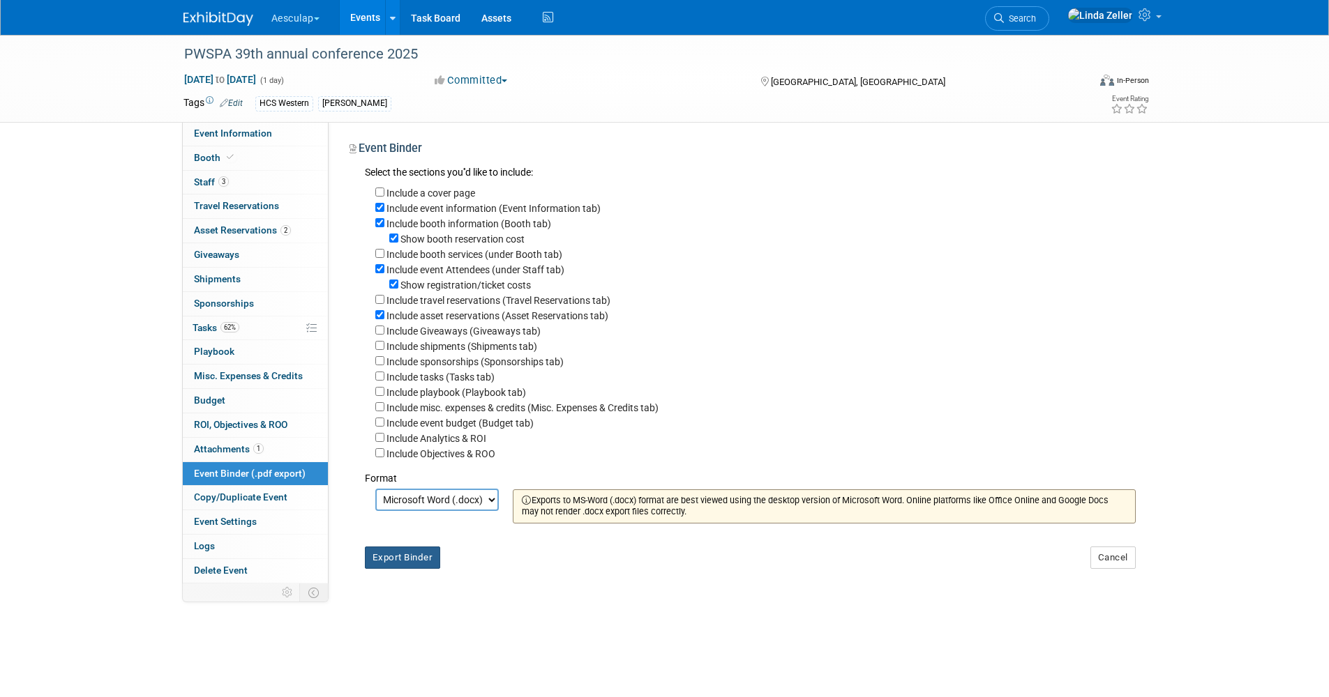
click at [416, 567] on button "Export Binder" at bounding box center [403, 558] width 76 height 22
click at [898, 84] on div "[GEOGRAPHIC_DATA], [GEOGRAPHIC_DATA]" at bounding box center [872, 81] width 226 height 17
click at [1036, 16] on span "Search" at bounding box center [1020, 18] width 32 height 10
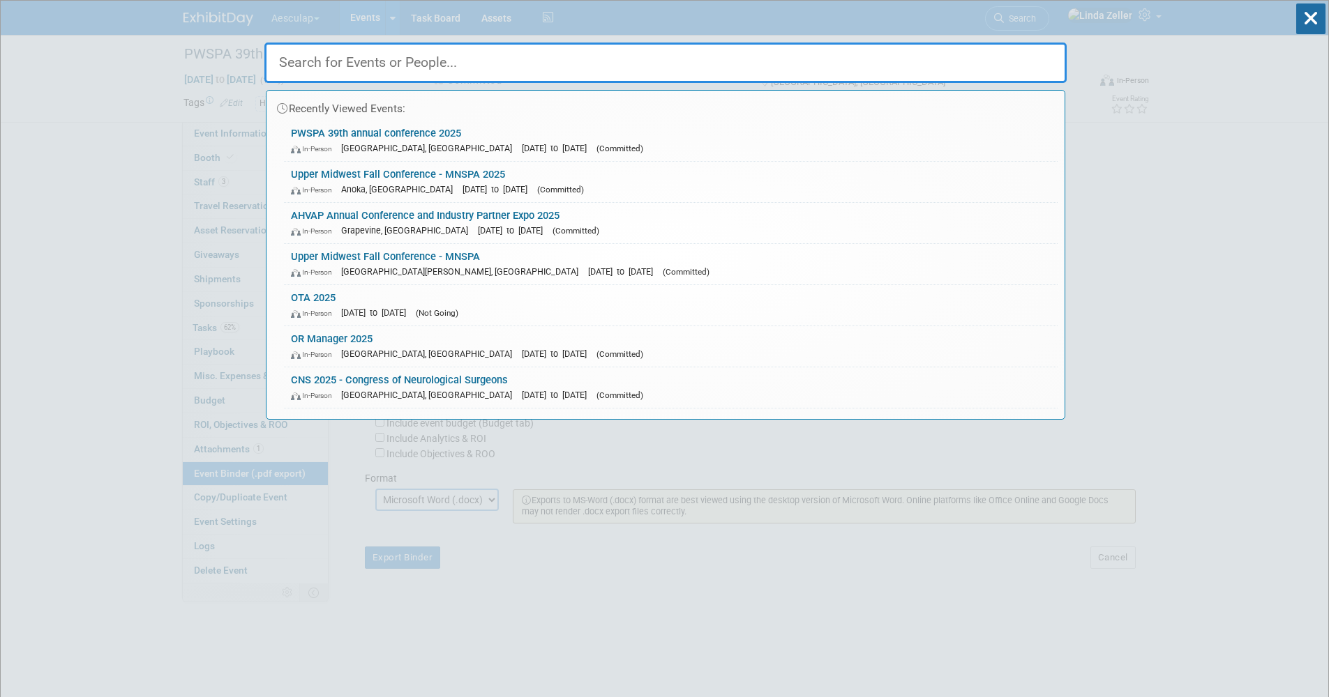
click at [312, 61] on input "text" at bounding box center [665, 63] width 802 height 40
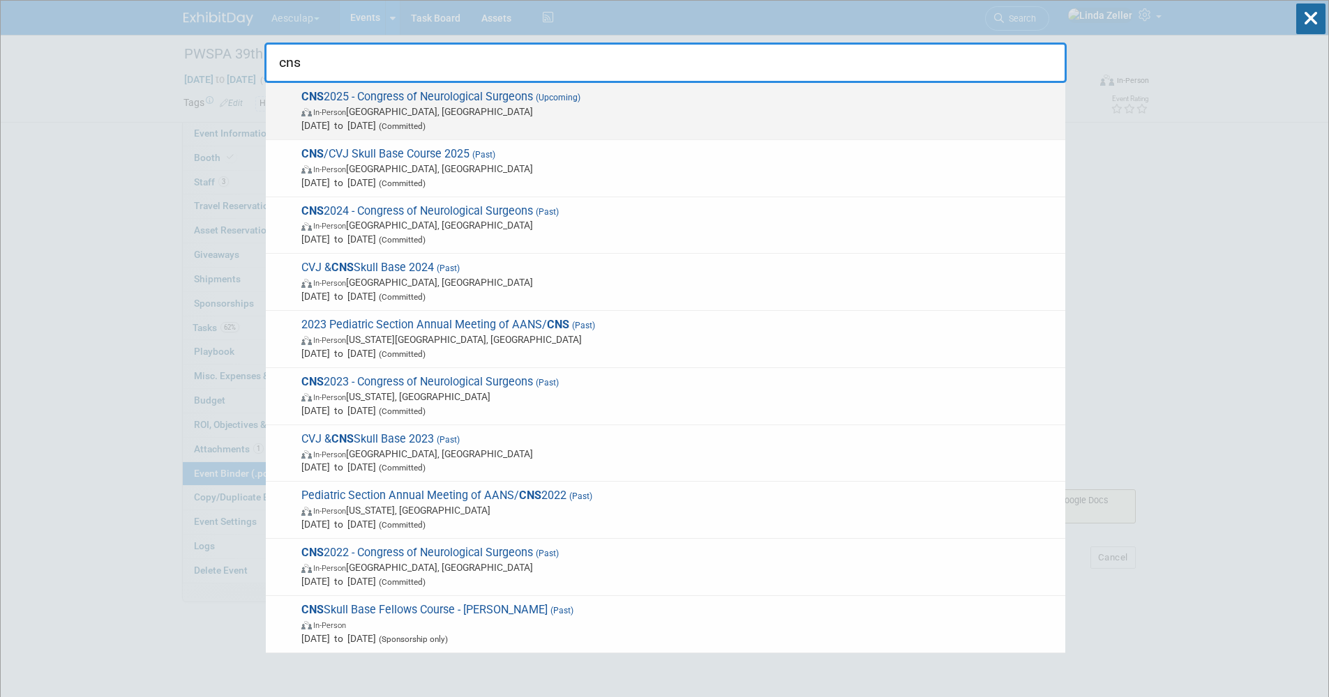
type input "cns"
click at [325, 112] on span "In-Person" at bounding box center [329, 112] width 33 height 9
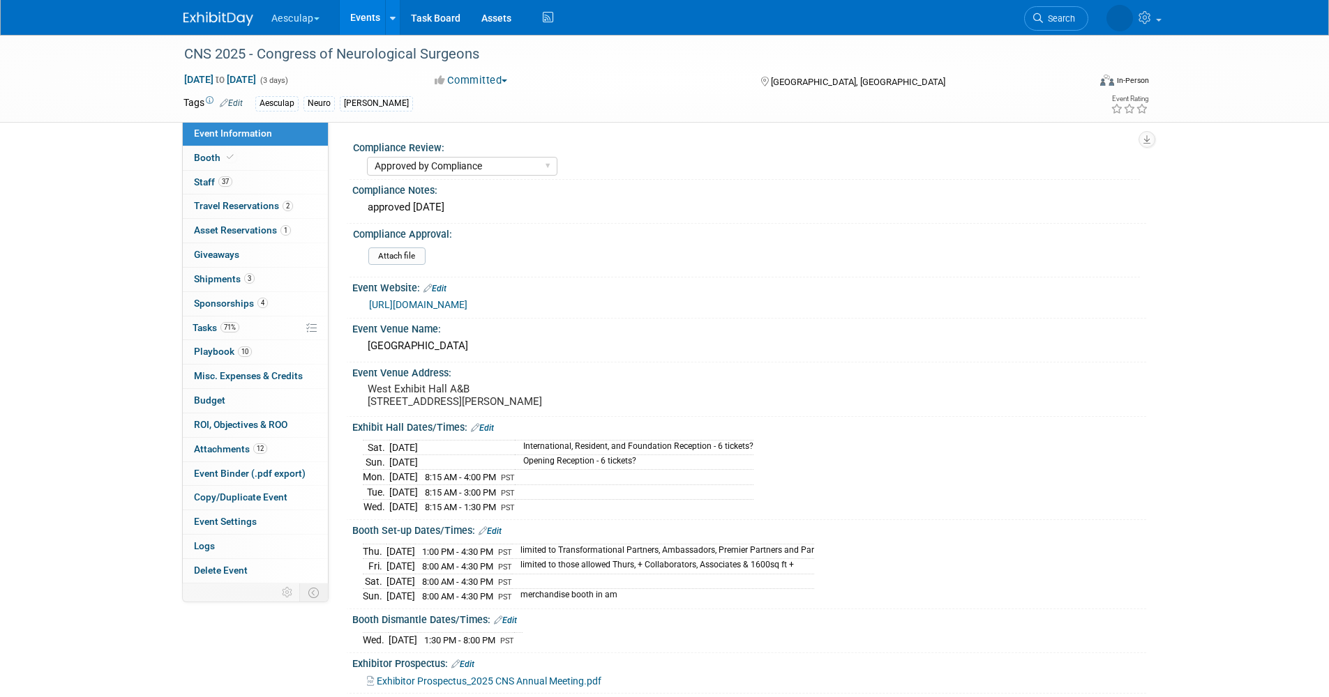
select select "Approved by Compliance"
select select "Neuro"
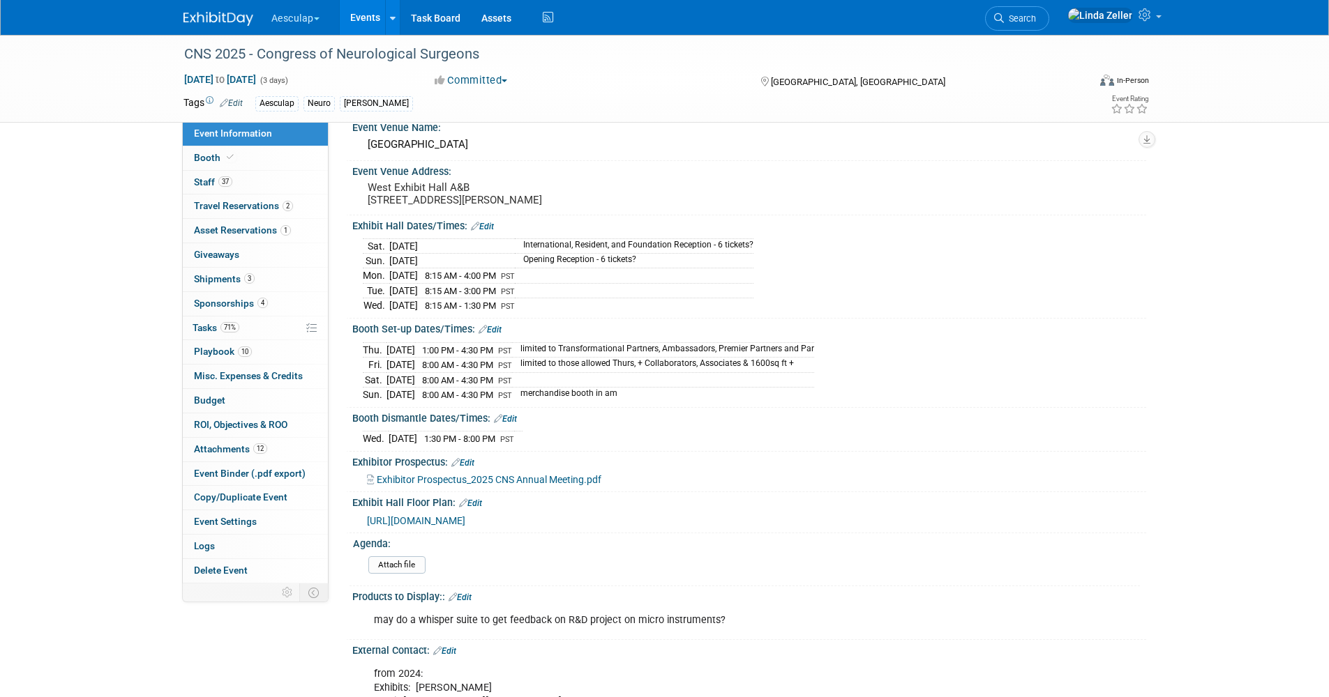
scroll to position [209, 0]
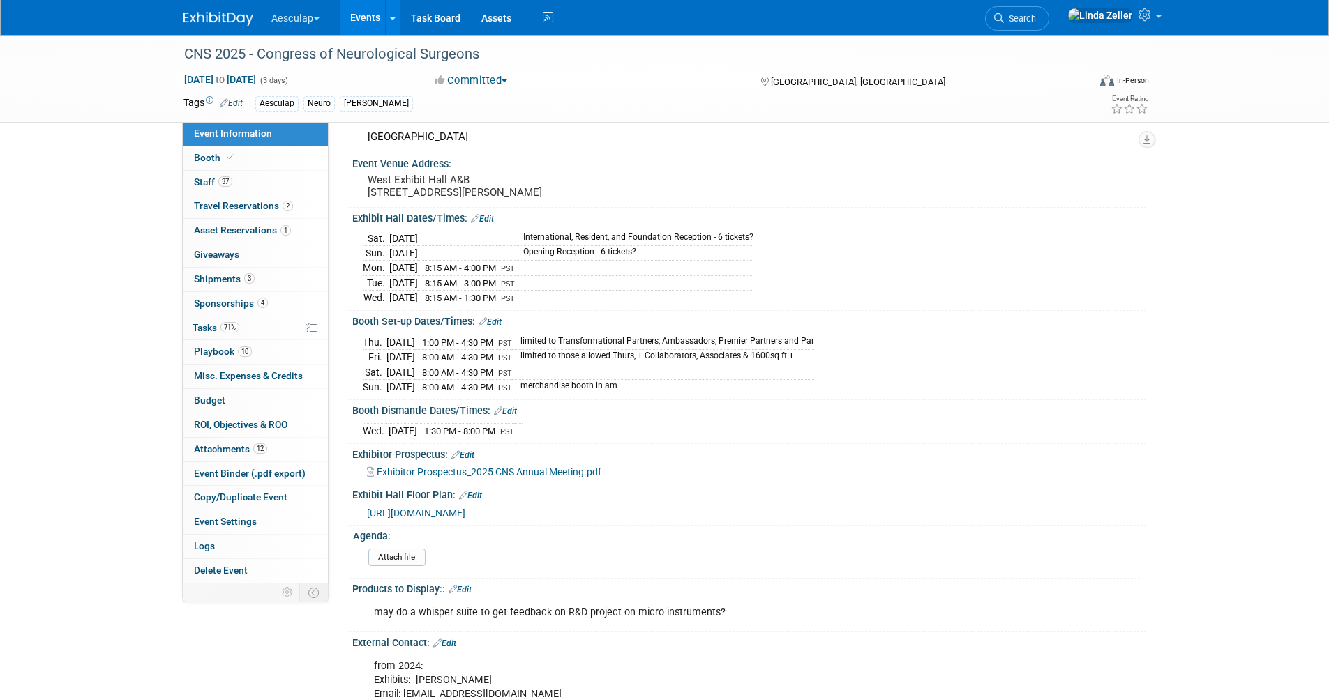
click at [437, 519] on span "[URL][DOMAIN_NAME]" at bounding box center [416, 513] width 98 height 11
click at [1036, 16] on span "Search" at bounding box center [1020, 18] width 32 height 10
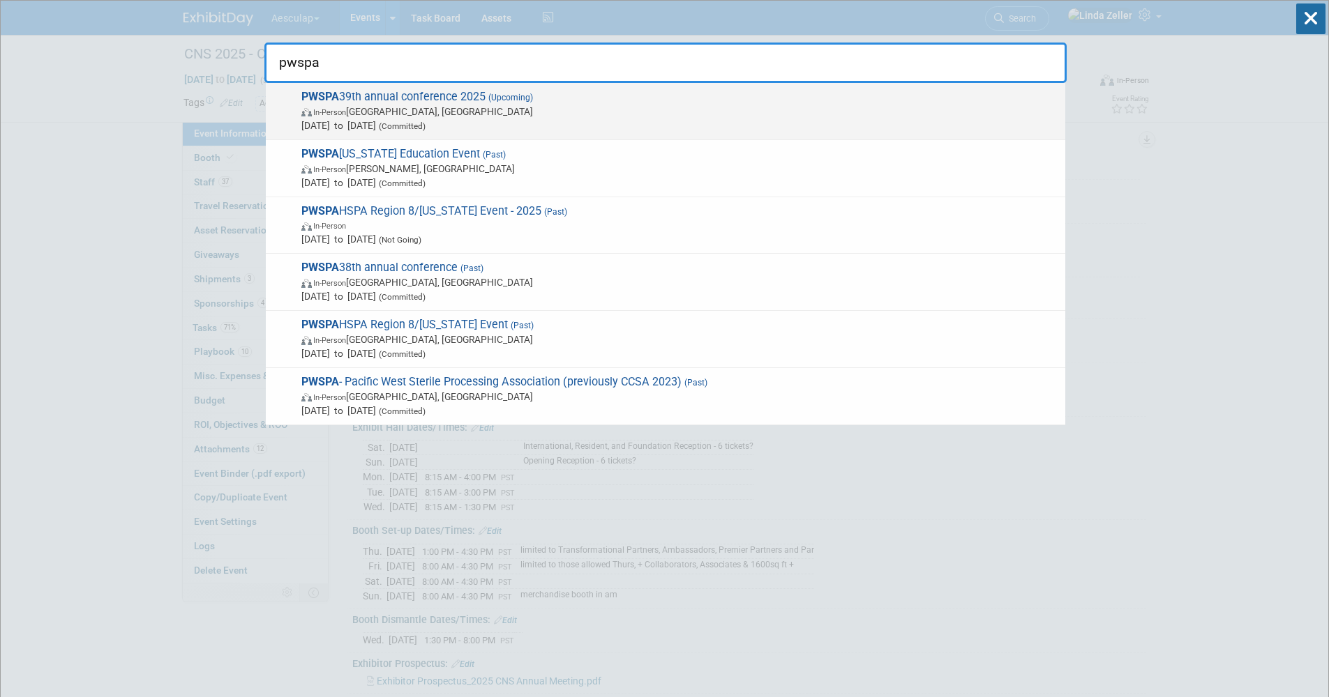
type input "pwspa"
click at [396, 114] on span "In-Person [GEOGRAPHIC_DATA], [GEOGRAPHIC_DATA]" at bounding box center [679, 112] width 757 height 14
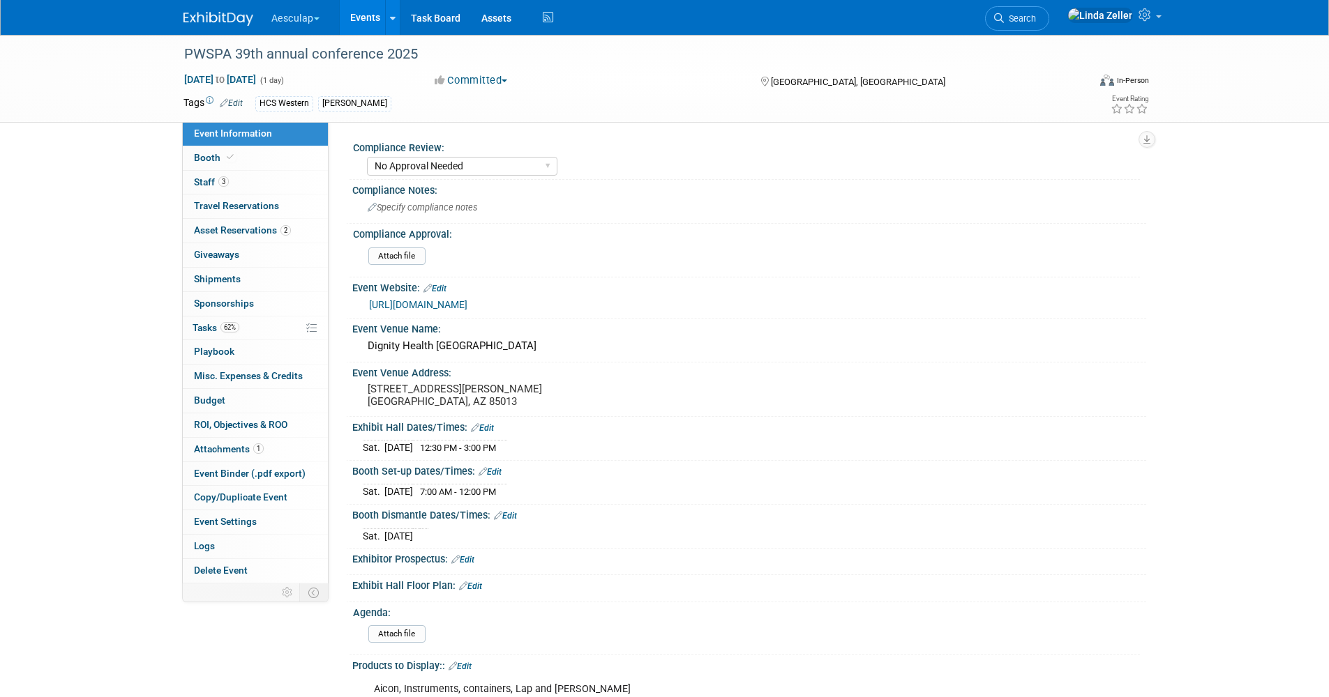
select select "No Approval Needed"
select select "HCS"
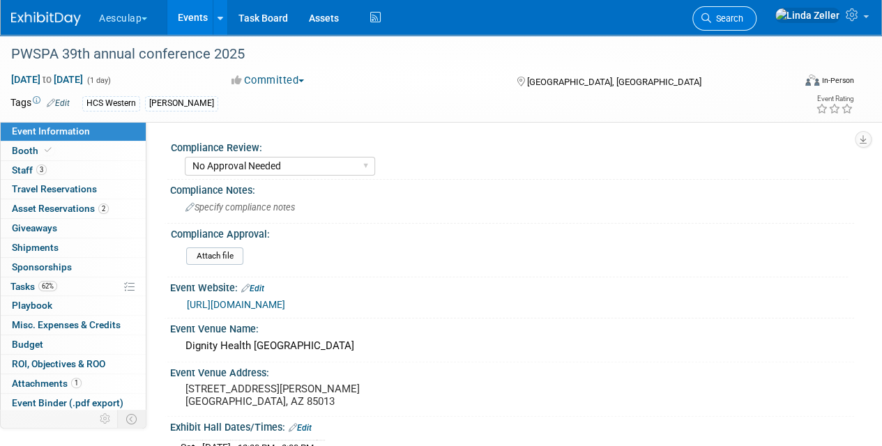
click at [743, 20] on span "Search" at bounding box center [727, 18] width 32 height 10
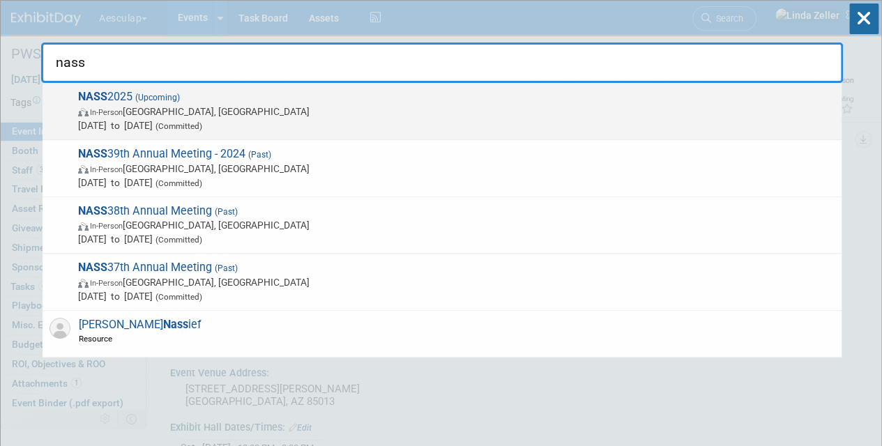
type input "nass"
click at [112, 106] on span "In-Person Denver, CO" at bounding box center [456, 112] width 757 height 14
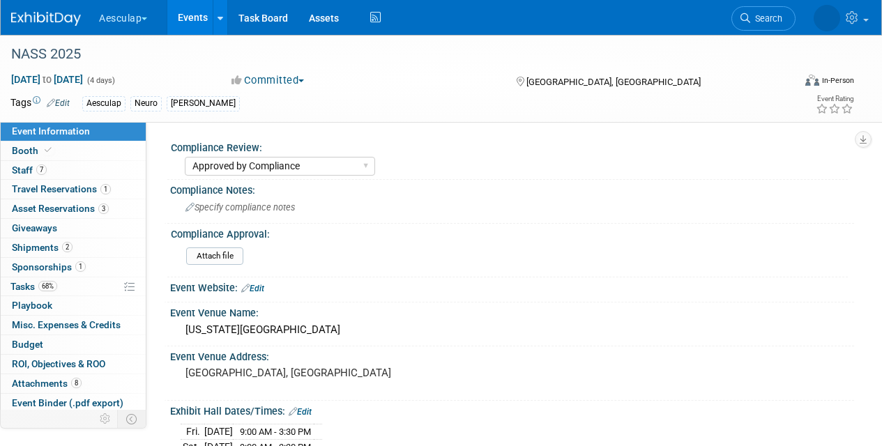
select select "Approved by Compliance"
select select "Neuro"
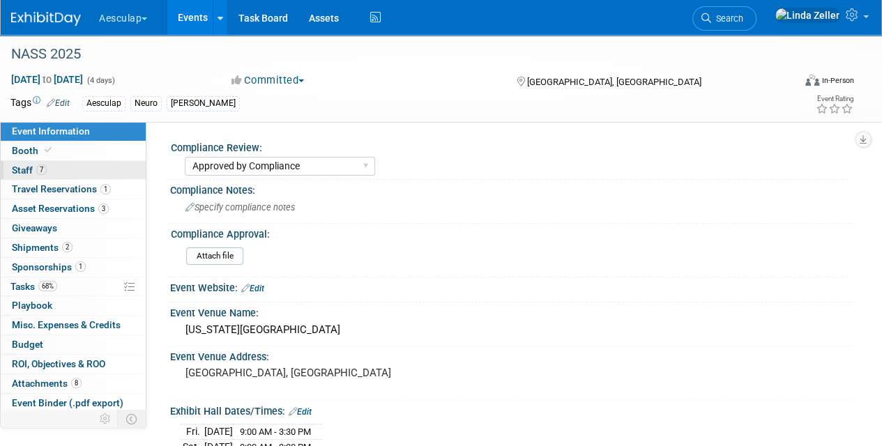
click at [20, 163] on link "7 Staff 7" at bounding box center [73, 170] width 145 height 19
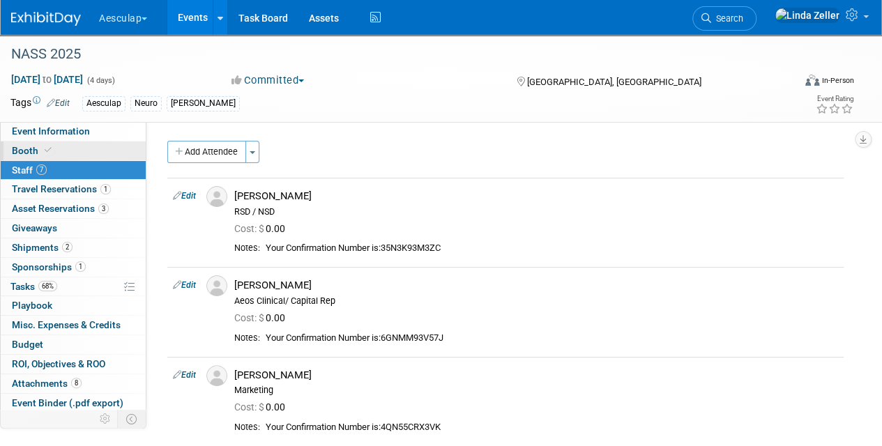
click at [47, 149] on icon at bounding box center [48, 150] width 7 height 8
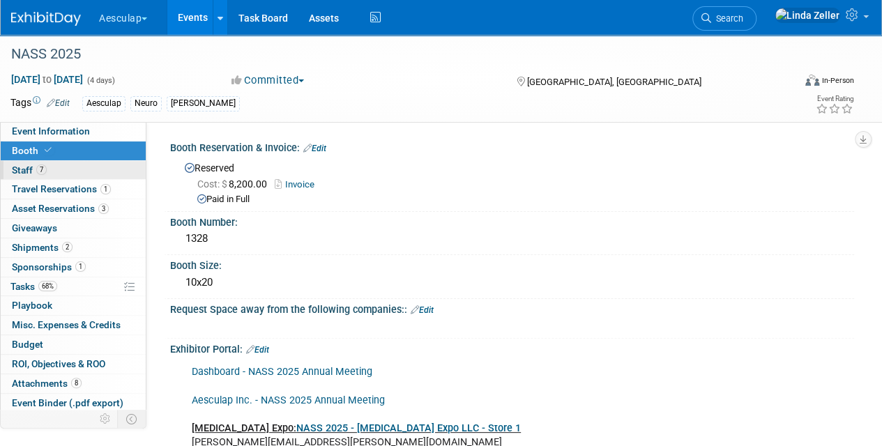
click at [27, 166] on span "Staff 7" at bounding box center [29, 170] width 35 height 11
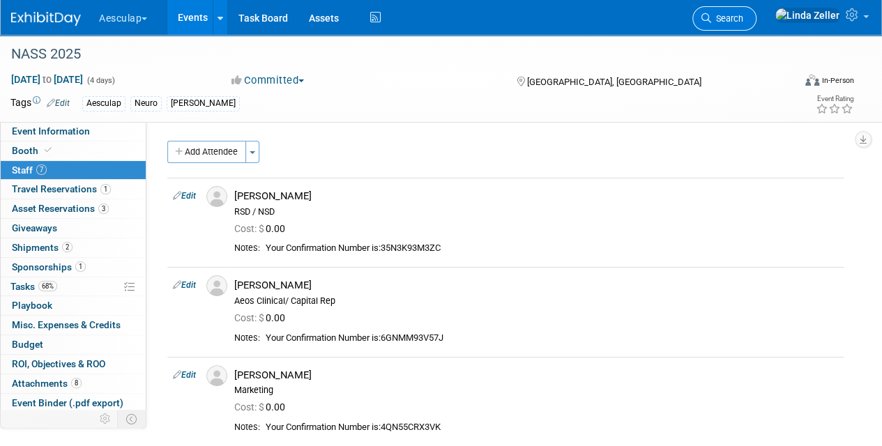
click at [757, 10] on link "Search" at bounding box center [725, 18] width 64 height 24
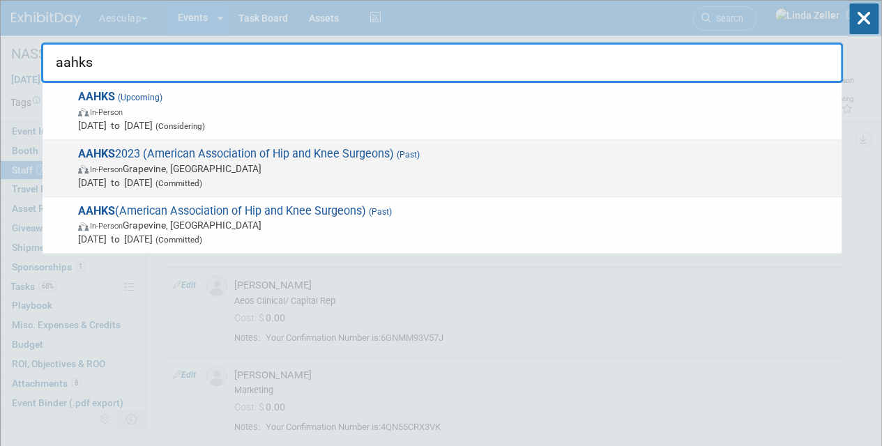
type input "aahks"
click at [123, 172] on span "In-Person" at bounding box center [106, 169] width 33 height 9
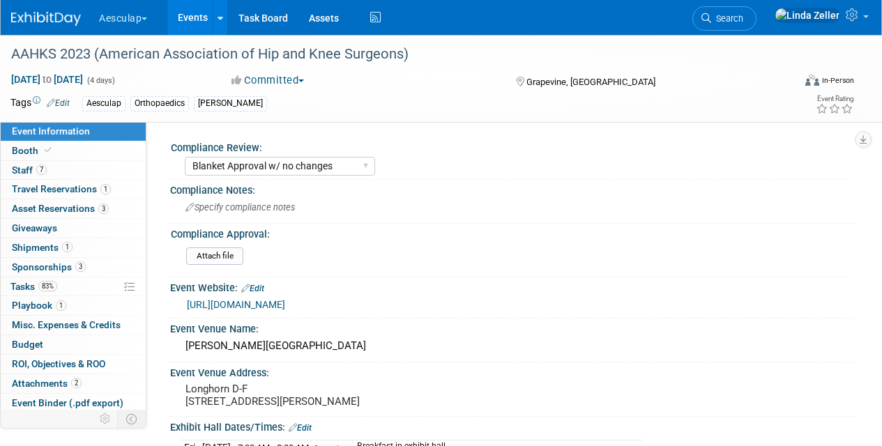
select select "Blanket Approval w/ no changes"
select select "Ortho"
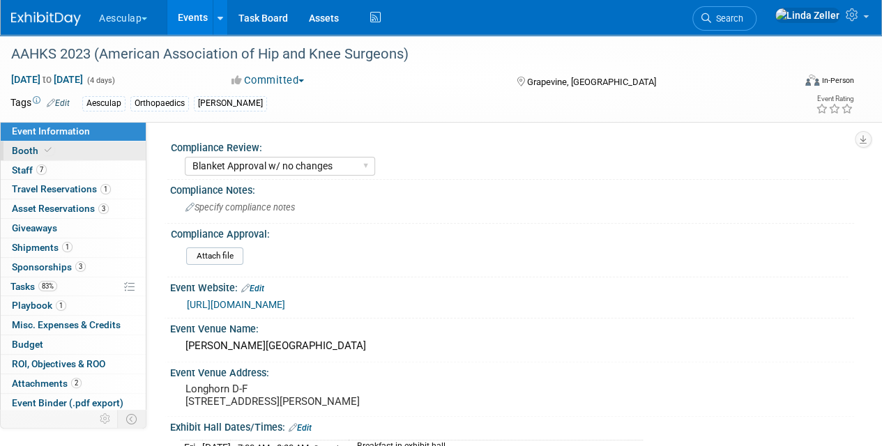
click at [12, 145] on span "Booth" at bounding box center [33, 150] width 43 height 11
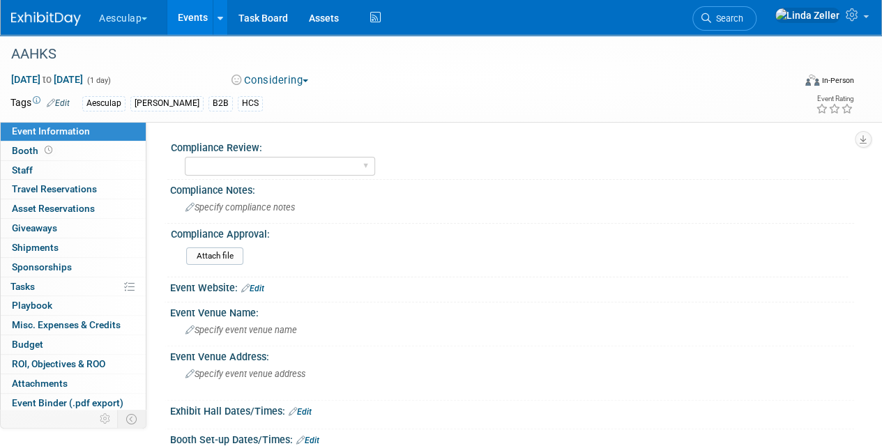
click at [268, 80] on button "Considering" at bounding box center [270, 80] width 87 height 15
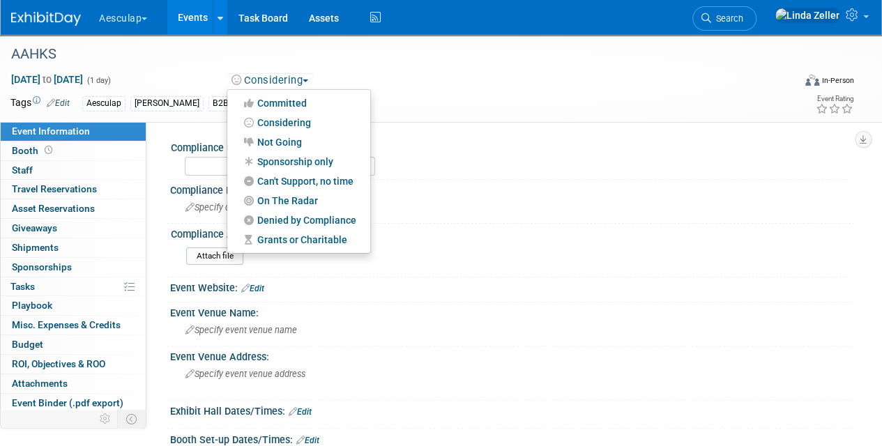
click at [268, 80] on button "Considering" at bounding box center [270, 80] width 87 height 15
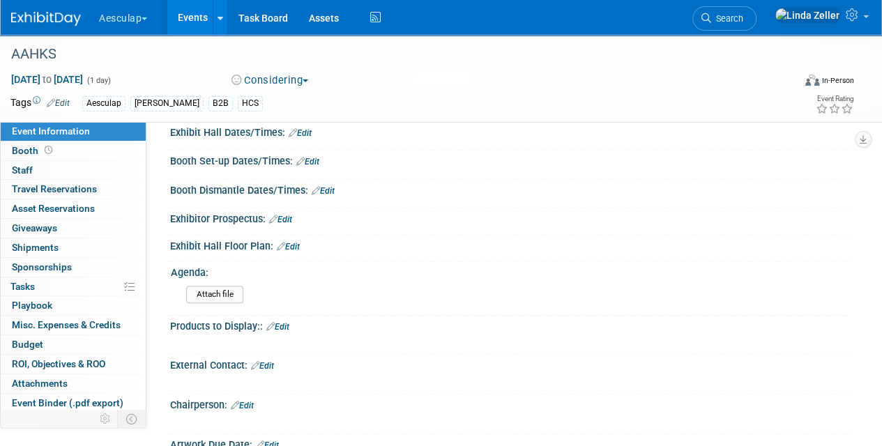
scroll to position [558, 0]
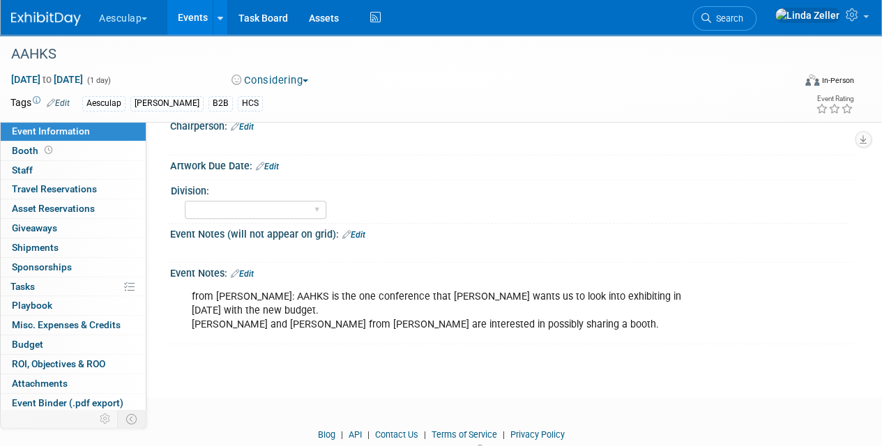
click at [250, 269] on link "Edit" at bounding box center [242, 274] width 23 height 10
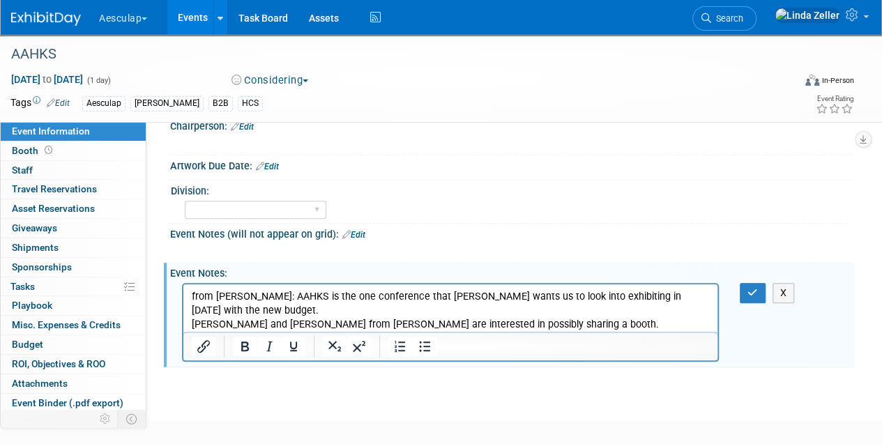
scroll to position [0, 0]
click at [614, 324] on p "from [PERSON_NAME]: AAHKS is the one conference that [PERSON_NAME] wants us to …" at bounding box center [451, 310] width 518 height 42
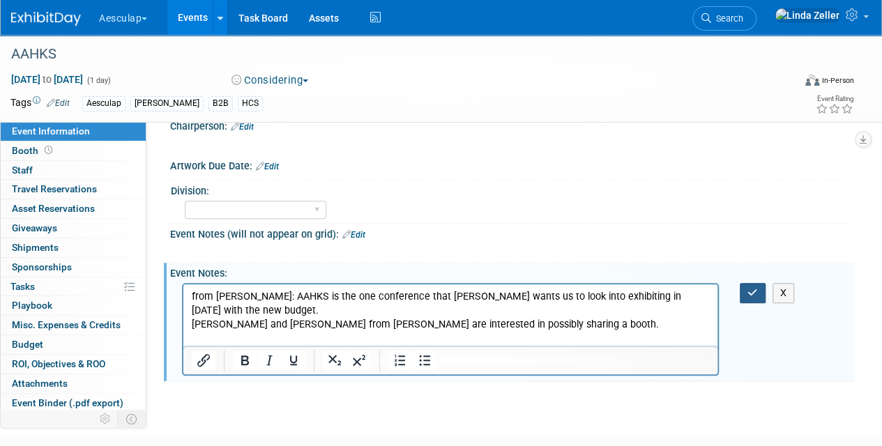
click at [749, 288] on icon "button" at bounding box center [753, 293] width 10 height 10
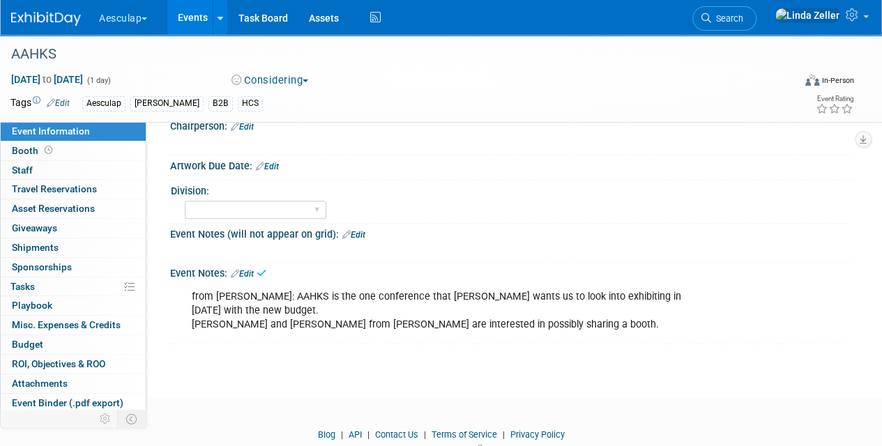
click at [743, 20] on span "Search" at bounding box center [727, 18] width 32 height 10
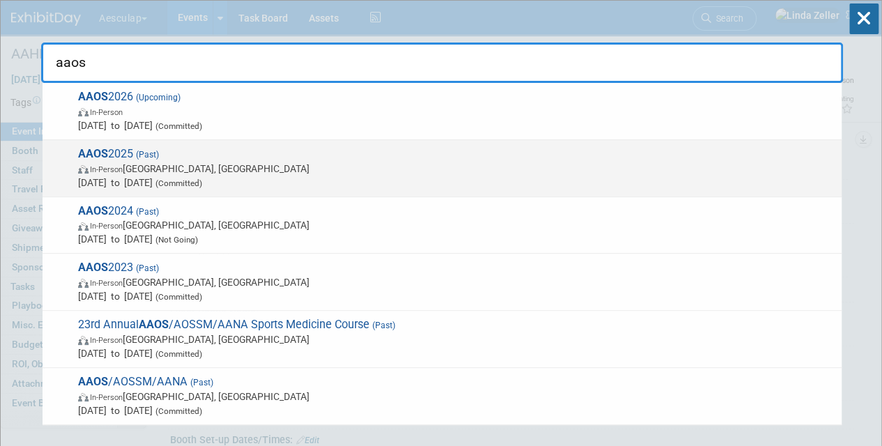
type input "aaos"
click at [142, 148] on span "AAOS 2025 (Past) In-Person San Diego, CA Mar 11, 2025 to Mar 13, 2025 (Committe…" at bounding box center [454, 168] width 761 height 43
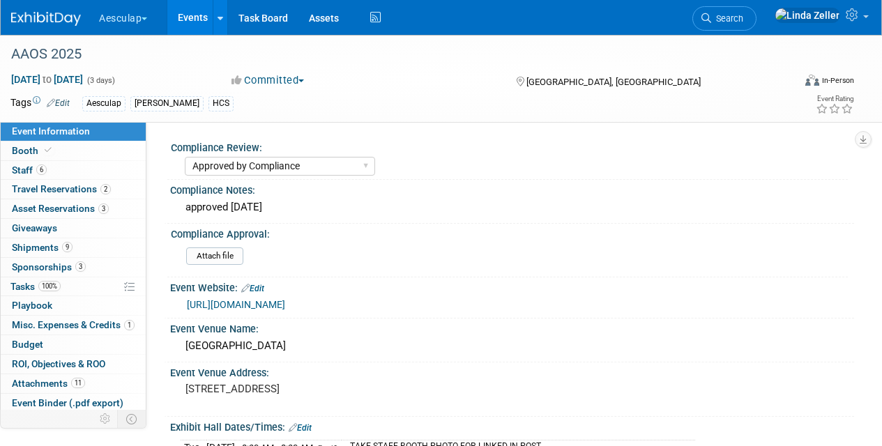
select select "Approved by Compliance"
select select "HCS"
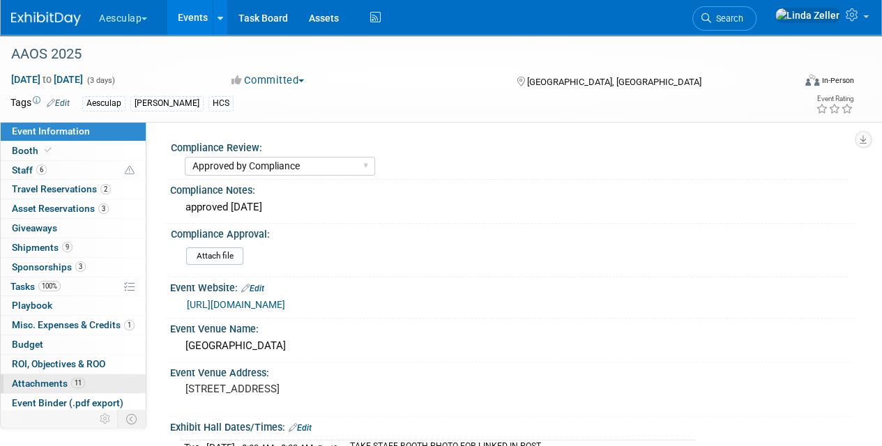
click at [44, 379] on span "Attachments 11" at bounding box center [48, 383] width 73 height 11
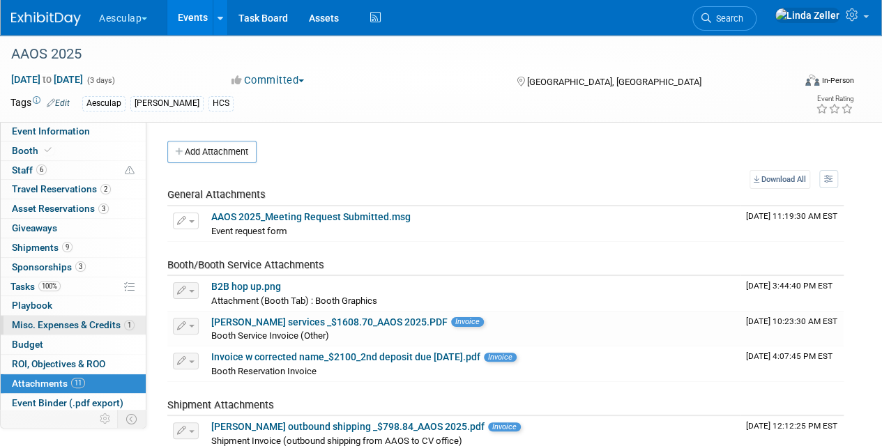
click at [61, 320] on span "Misc. Expenses & Credits 1" at bounding box center [73, 324] width 123 height 11
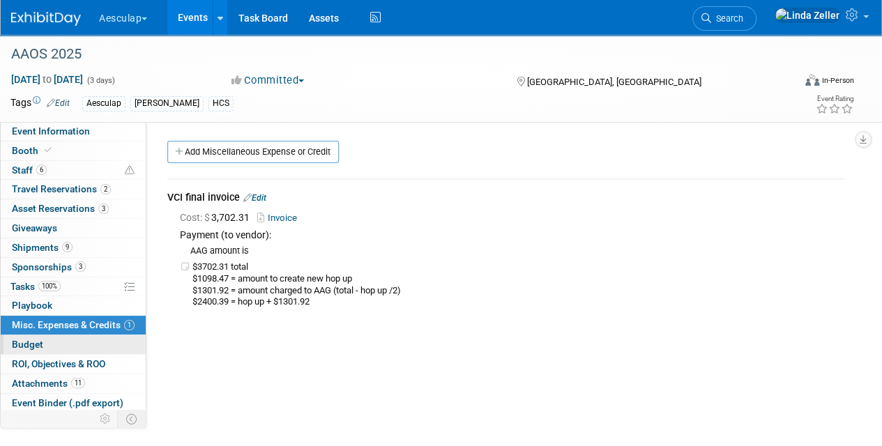
click at [42, 342] on span "Budget" at bounding box center [27, 344] width 31 height 11
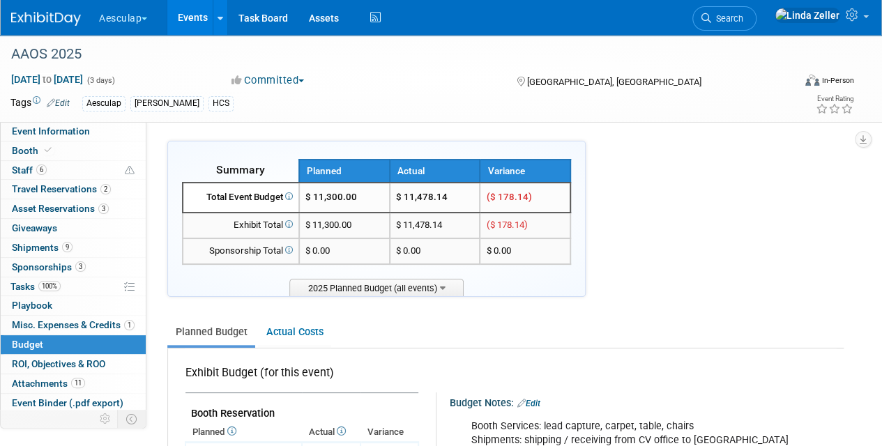
click at [18, 339] on span "Budget" at bounding box center [27, 344] width 31 height 11
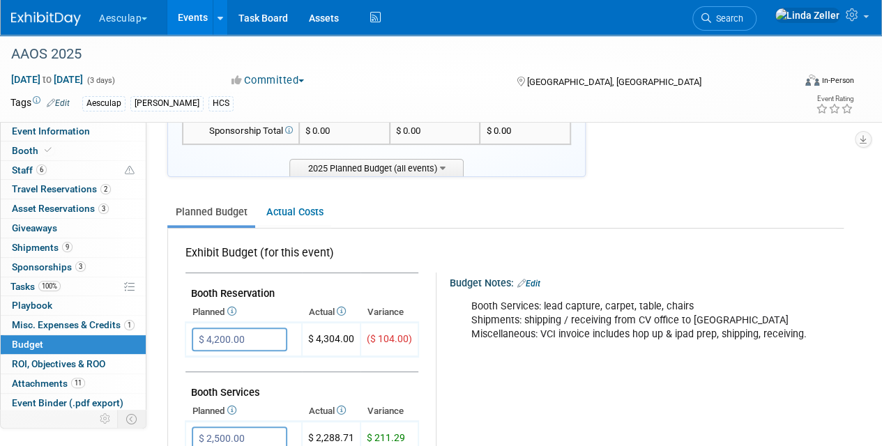
scroll to position [139, 0]
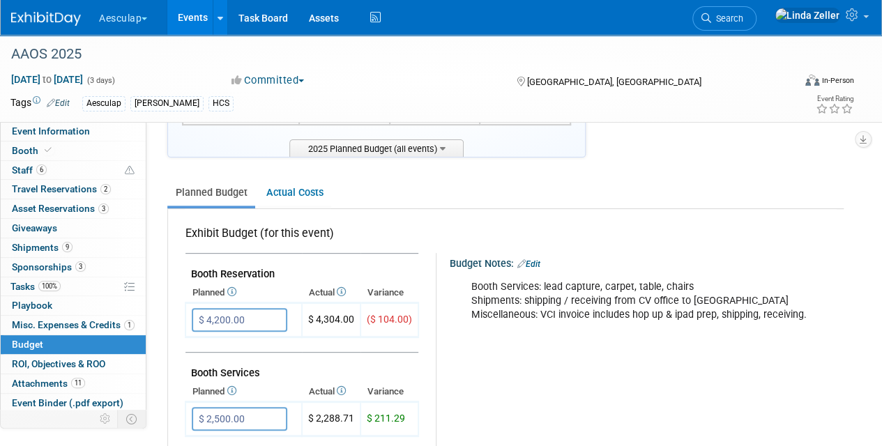
click at [38, 339] on span "Budget" at bounding box center [27, 344] width 31 height 11
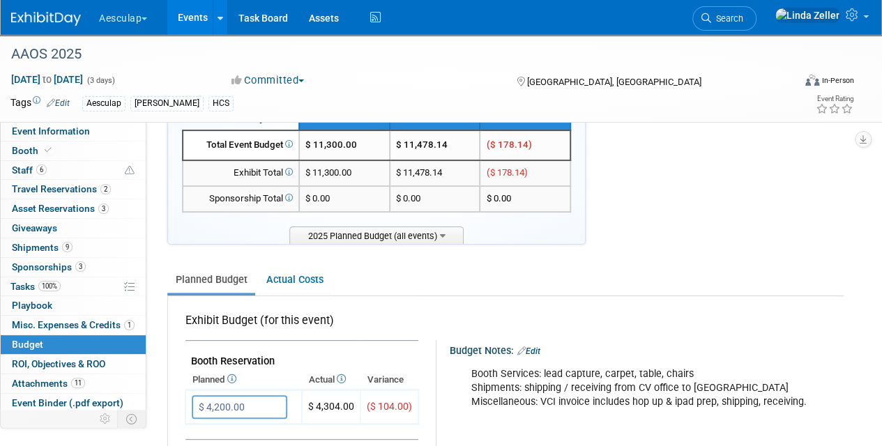
scroll to position [0, 0]
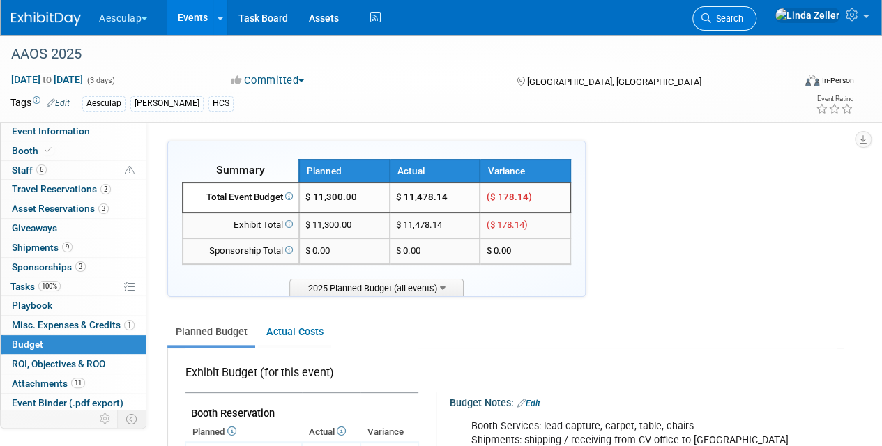
click at [743, 16] on span "Search" at bounding box center [727, 18] width 32 height 10
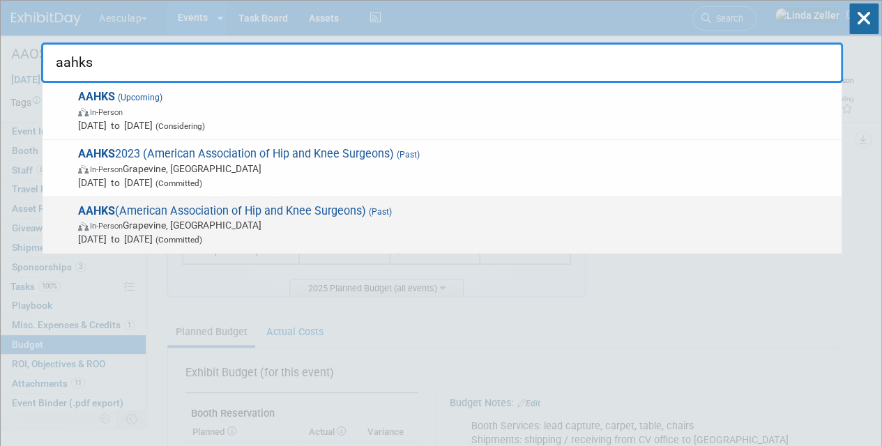
type input "aahks"
click at [112, 234] on span "Nov 4, 2022 to Nov 5, 2022 (Committed)" at bounding box center [456, 239] width 757 height 14
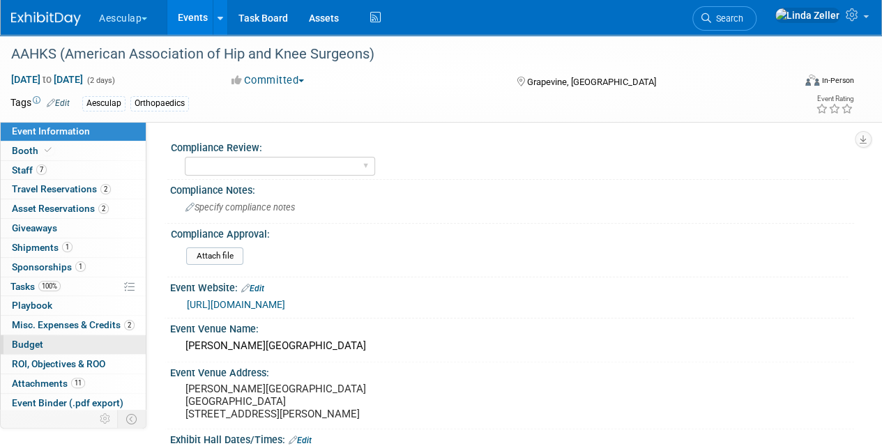
click at [28, 339] on span "Budget" at bounding box center [27, 344] width 31 height 11
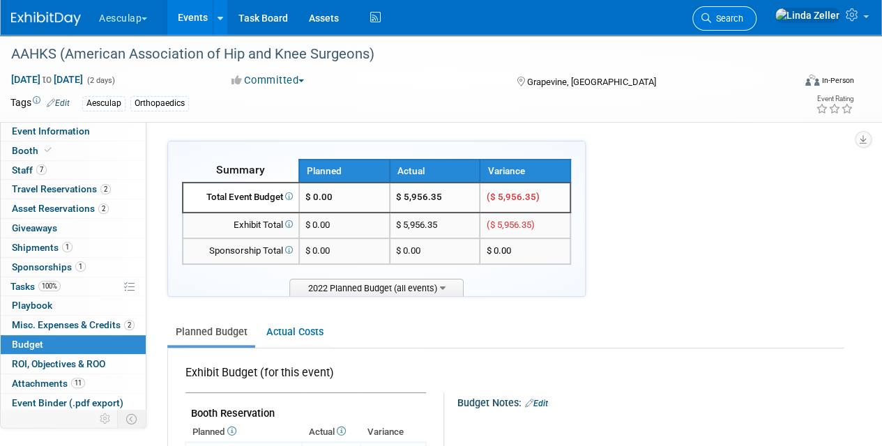
click at [743, 21] on span "Search" at bounding box center [727, 18] width 32 height 10
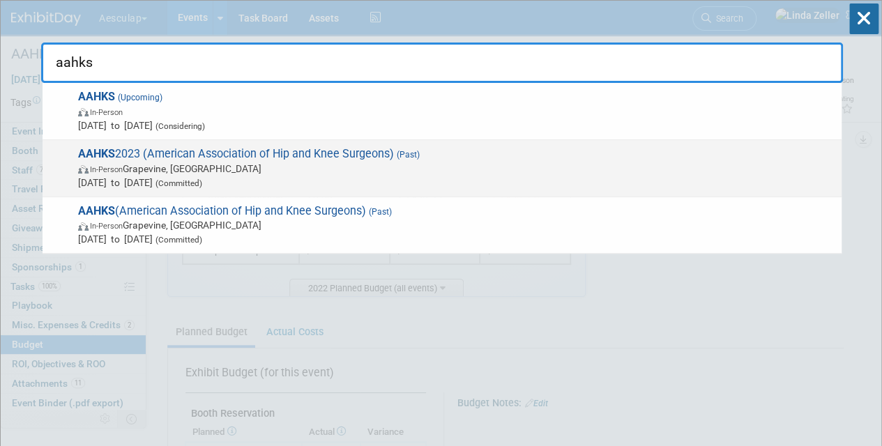
type input "aahks"
click at [134, 177] on span "[DATE] to [DATE] (Committed)" at bounding box center [456, 183] width 757 height 14
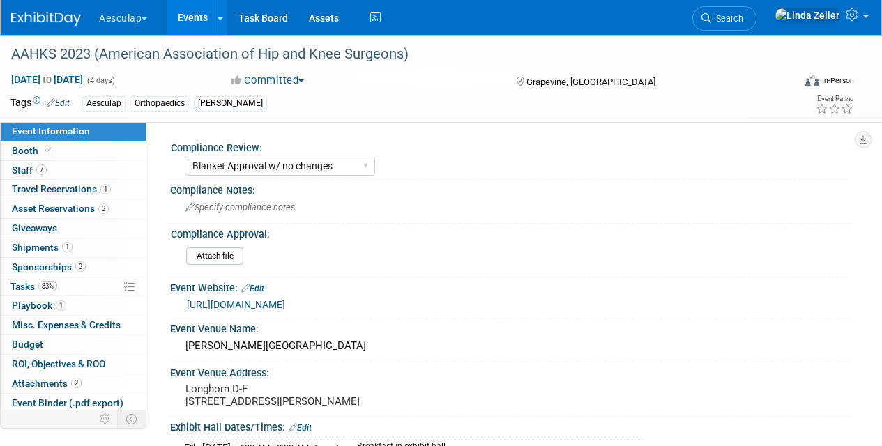
select select "Blanket Approval w/ no changes"
select select "Ortho"
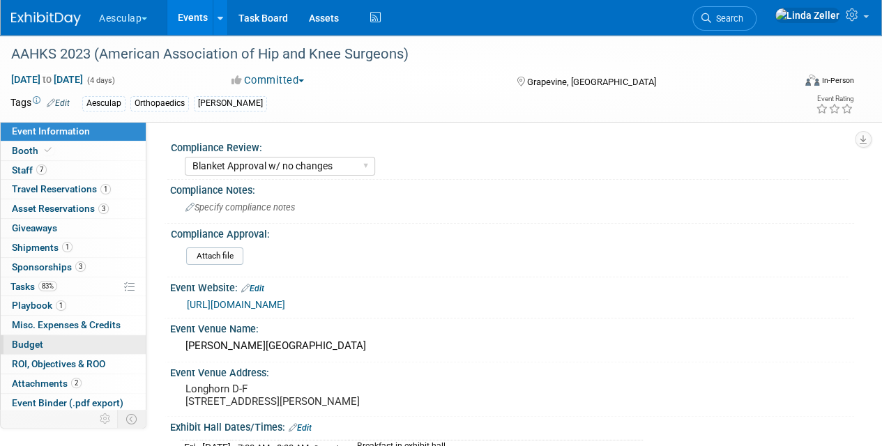
click at [27, 339] on span "Budget" at bounding box center [27, 344] width 31 height 11
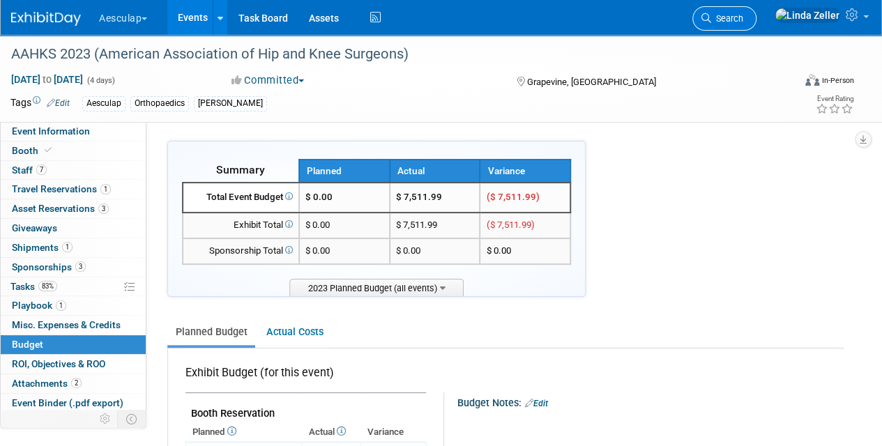
click at [757, 24] on link "Search" at bounding box center [725, 18] width 64 height 24
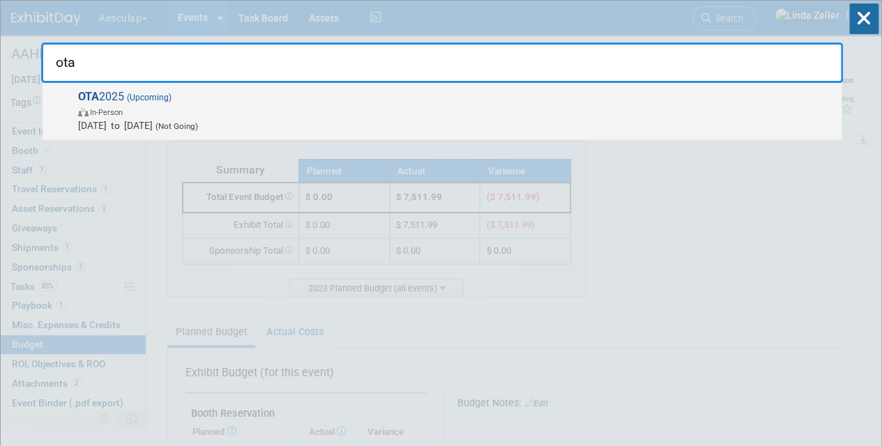
type input "ota"
click at [89, 105] on span "In-Person" at bounding box center [456, 112] width 757 height 14
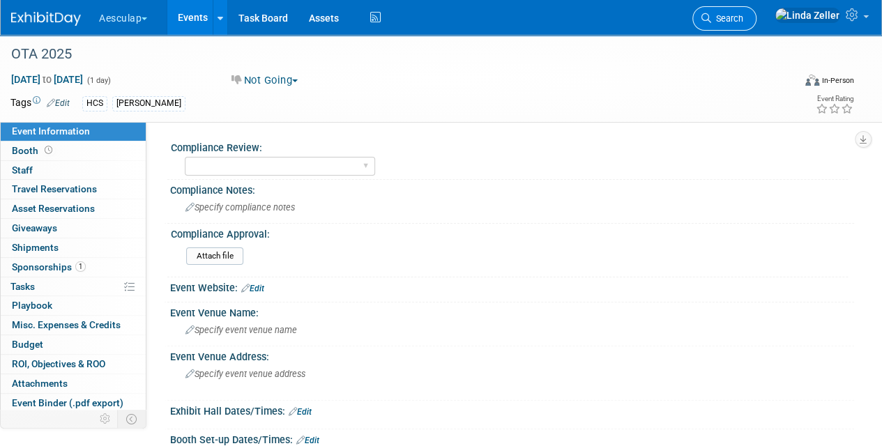
click at [743, 18] on span "Search" at bounding box center [727, 18] width 32 height 10
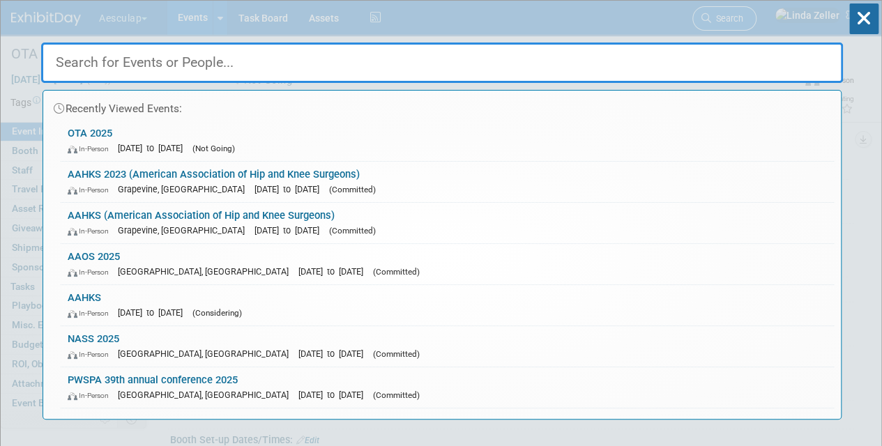
type input "O"
click at [545, 14] on div "Recently Viewed Events: OTA 2025 In-Person [DATE] to [DATE] (Not Going) AAHKS 2…" at bounding box center [442, 210] width 802 height 419
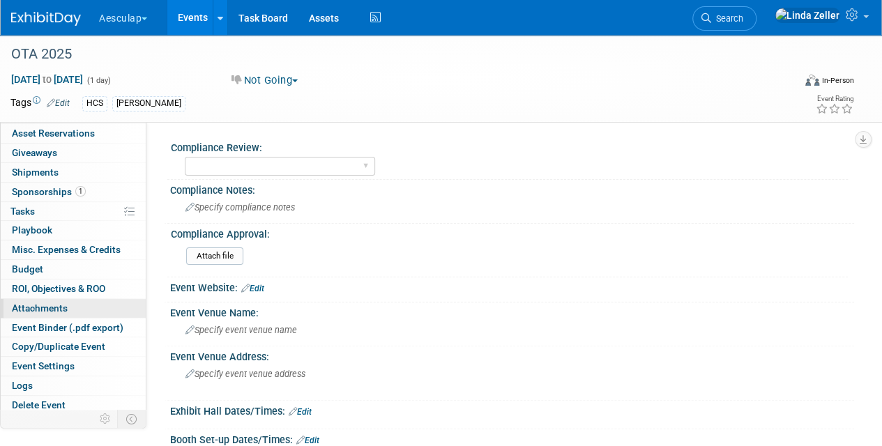
scroll to position [76, 0]
click at [37, 340] on span "Copy/Duplicate Event" at bounding box center [58, 345] width 93 height 11
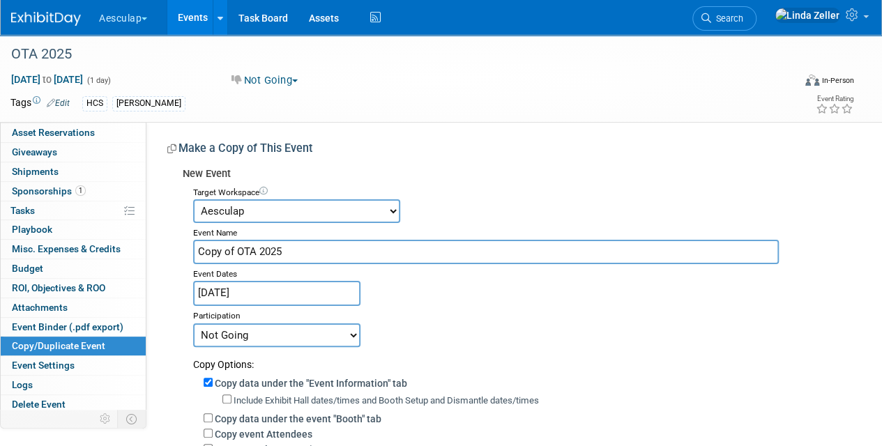
drag, startPoint x: 236, startPoint y: 250, endPoint x: 161, endPoint y: 250, distance: 75.3
click at [161, 250] on div "Compliance Review: Needs to be submitted to Compliance In Review with Complianc…" at bounding box center [500, 397] width 708 height 551
click at [245, 250] on input "OTA 2025" at bounding box center [486, 252] width 586 height 24
type input "OTA 2026"
click at [345, 333] on select "Committed Considering Not Going Sponsorship only Can't Support, no time On The …" at bounding box center [276, 336] width 167 height 24
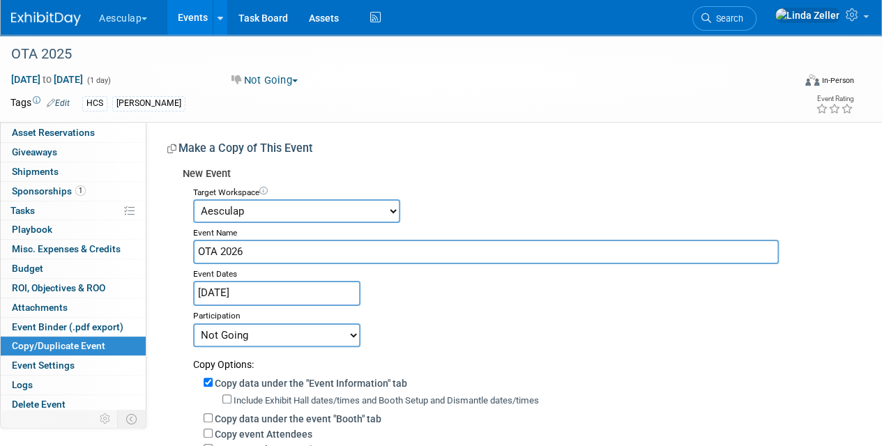
select select "2"
click at [193, 324] on select "Committed Considering Not Going Sponsorship only Can't Support, no time On The …" at bounding box center [276, 336] width 167 height 24
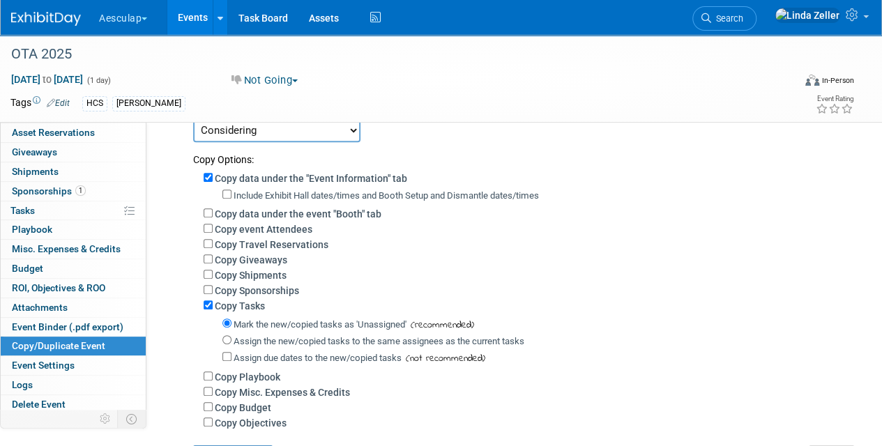
scroll to position [209, 0]
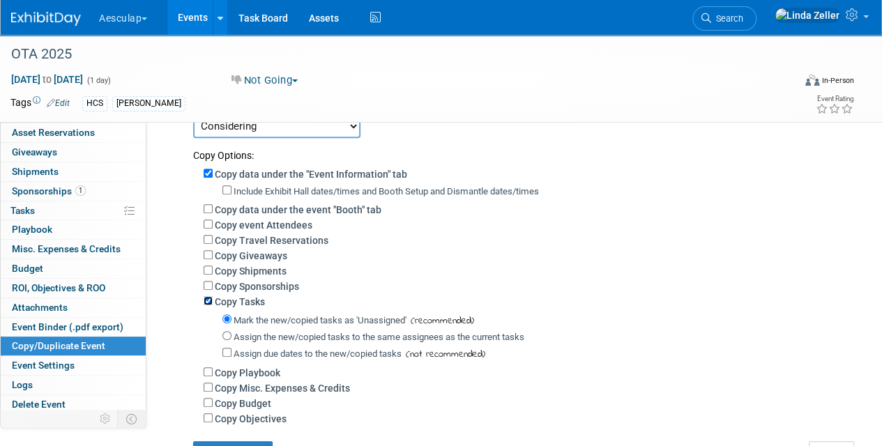
click at [209, 301] on input "Copy Tasks" at bounding box center [208, 300] width 9 height 9
checkbox input "false"
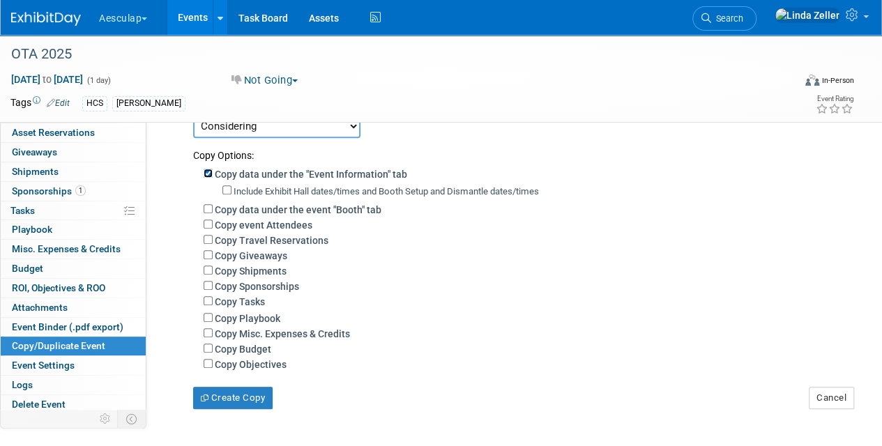
click at [208, 171] on input "Copy data under the "Event Information" tab" at bounding box center [208, 173] width 9 height 9
checkbox input "false"
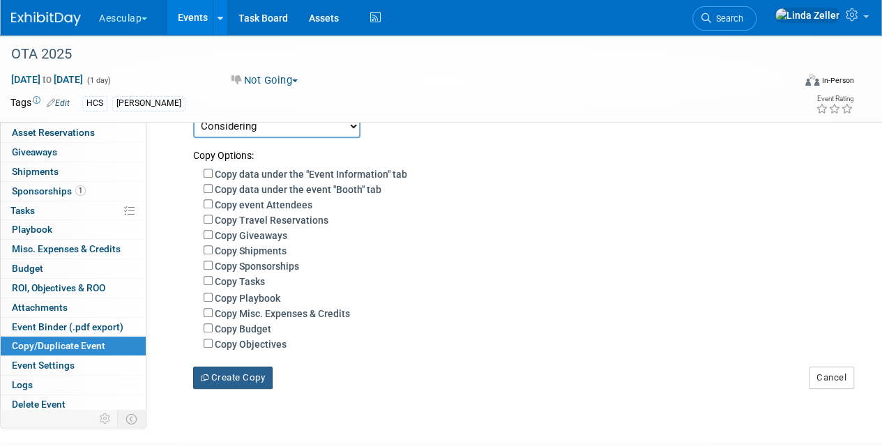
click at [241, 377] on button "Create Copy" at bounding box center [233, 378] width 80 height 22
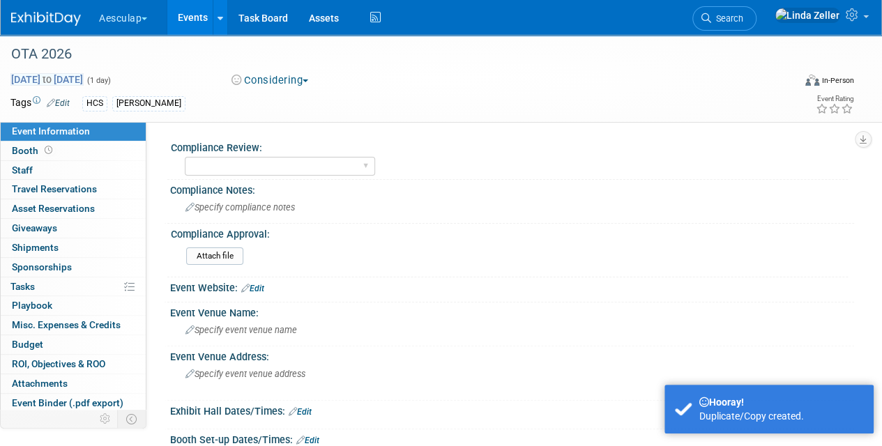
click at [84, 75] on span "[DATE] to [DATE]" at bounding box center [46, 79] width 73 height 13
select select "9"
type input "[DATE]"
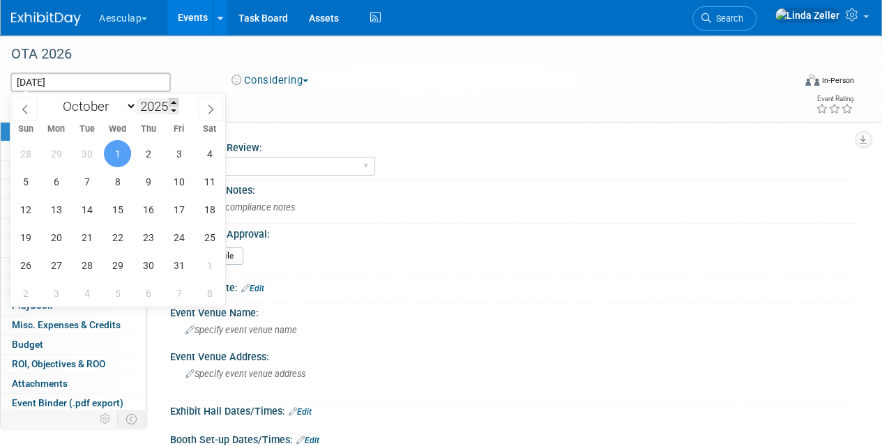
click at [175, 103] on span at bounding box center [174, 102] width 10 height 8
type input "2026"
click at [147, 150] on span "1" at bounding box center [148, 153] width 27 height 27
type input "Oct 1, 2026"
click at [147, 150] on span "1" at bounding box center [148, 153] width 27 height 27
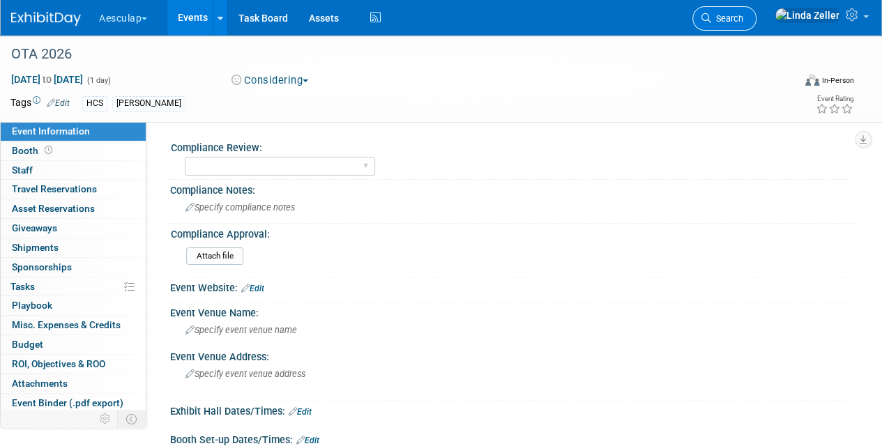
click at [743, 18] on span "Search" at bounding box center [727, 18] width 32 height 10
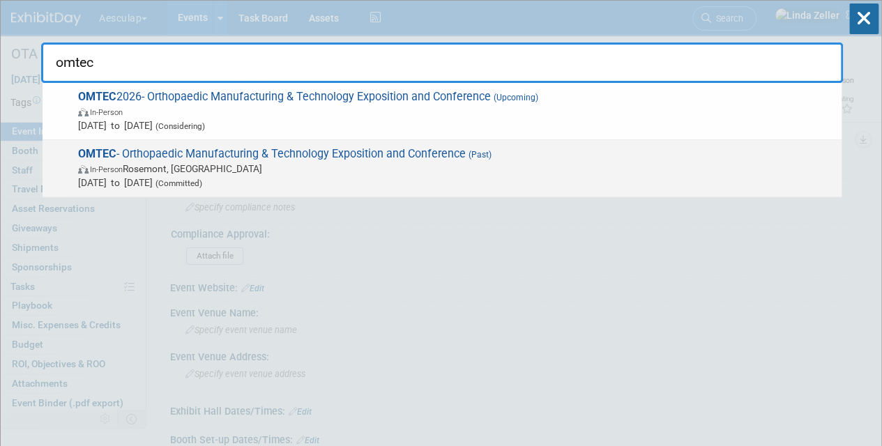
type input "omtec"
click at [139, 176] on span "Jun 18, 2025 to Jun 19, 2025 (Committed)" at bounding box center [456, 183] width 757 height 14
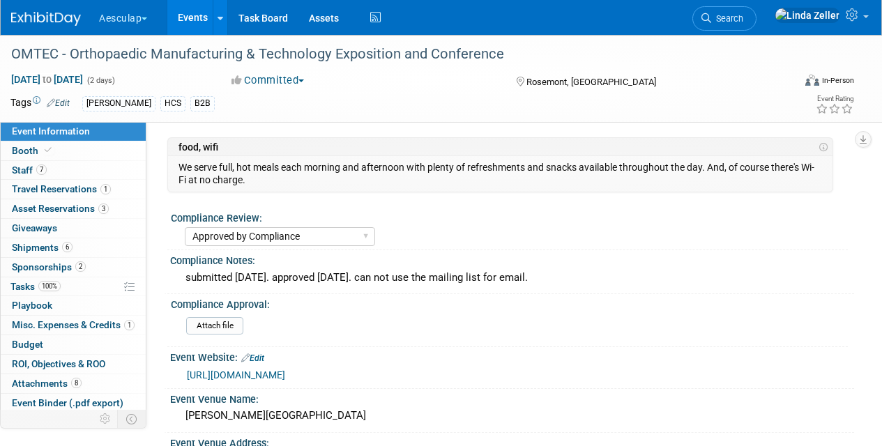
select select "Approved by Compliance"
select select "HCS"
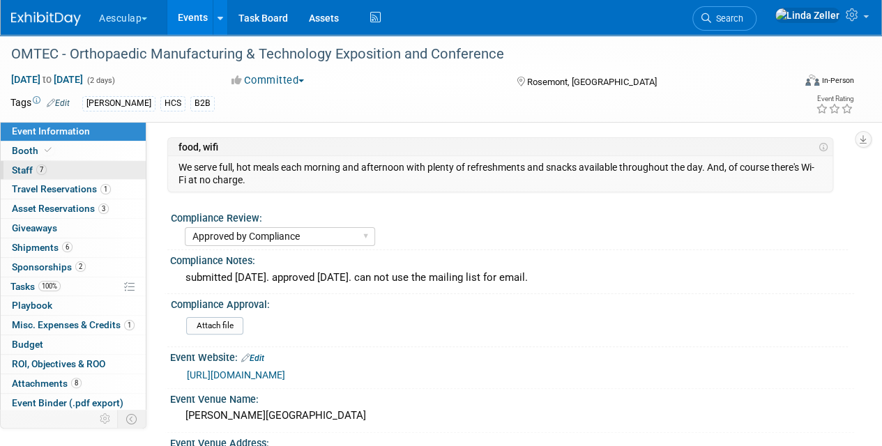
click at [22, 172] on span "Staff 7" at bounding box center [29, 170] width 35 height 11
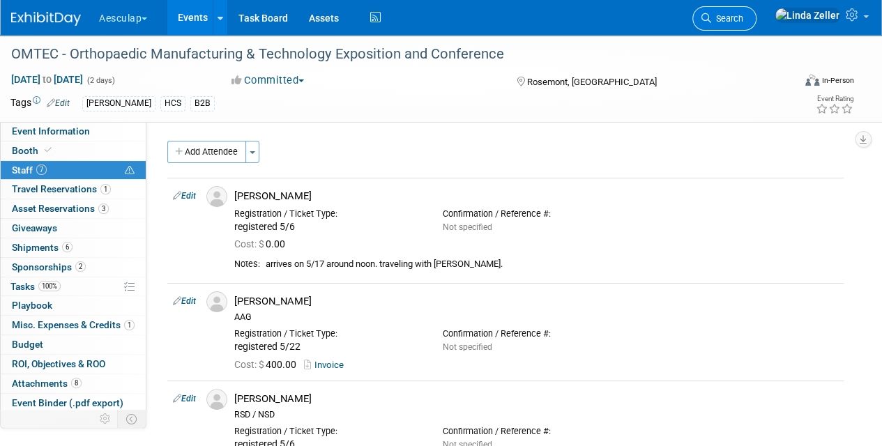
click at [757, 11] on link "Search" at bounding box center [725, 18] width 64 height 24
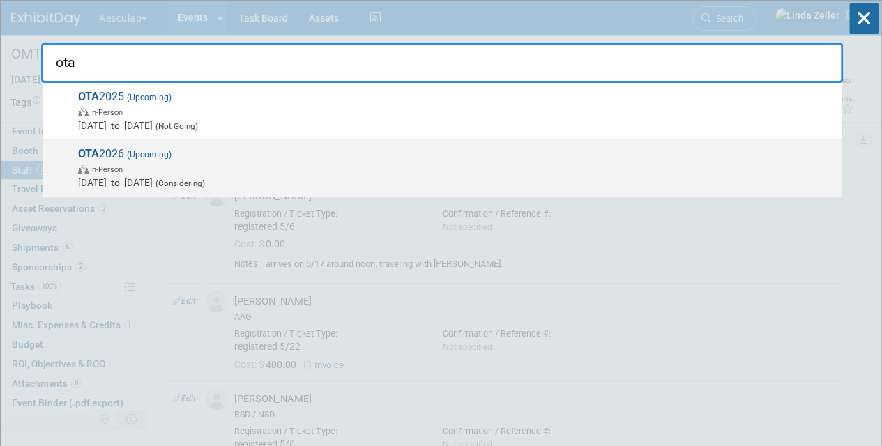
type input "ota"
click at [174, 176] on span "Oct 1, 2026 to Oct 1, 2026 (Considering)" at bounding box center [456, 183] width 757 height 14
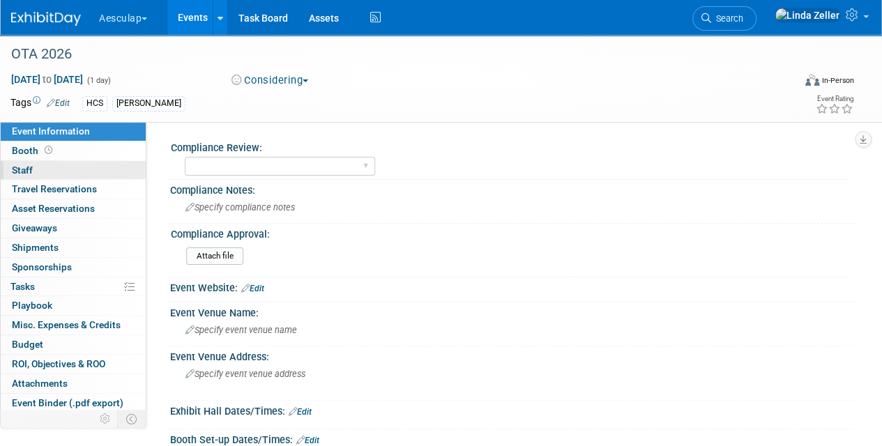
click at [31, 169] on span "Staff 0" at bounding box center [22, 170] width 21 height 11
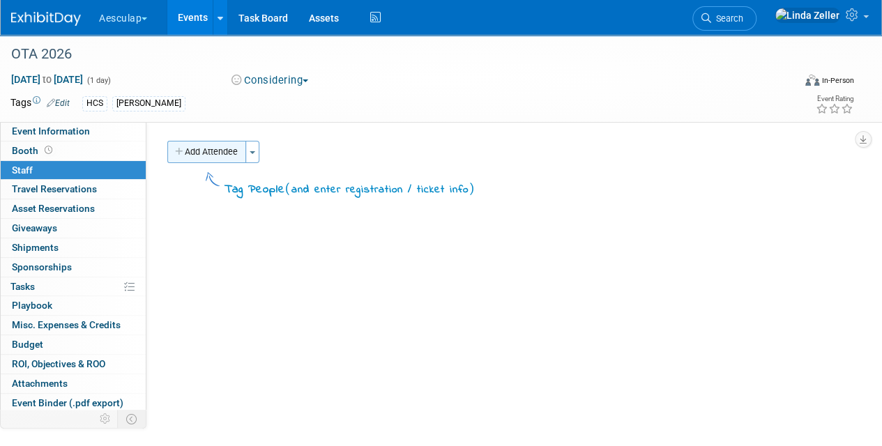
click at [224, 154] on button "Add Attendee" at bounding box center [206, 152] width 79 height 22
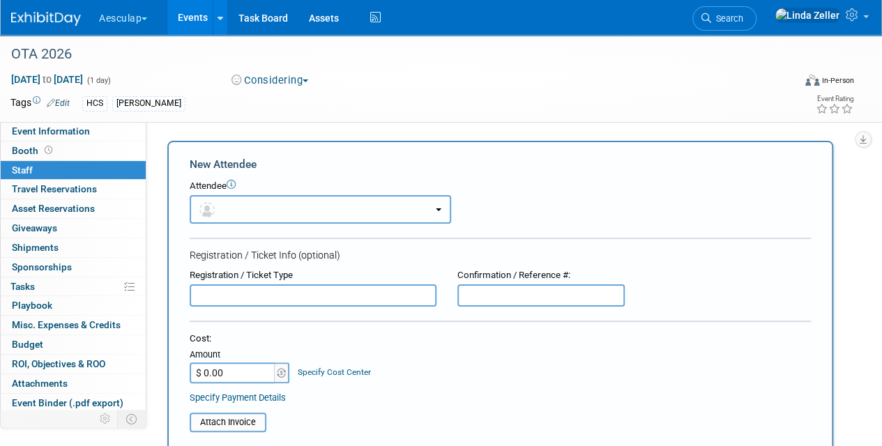
click at [239, 213] on button "button" at bounding box center [321, 209] width 262 height 29
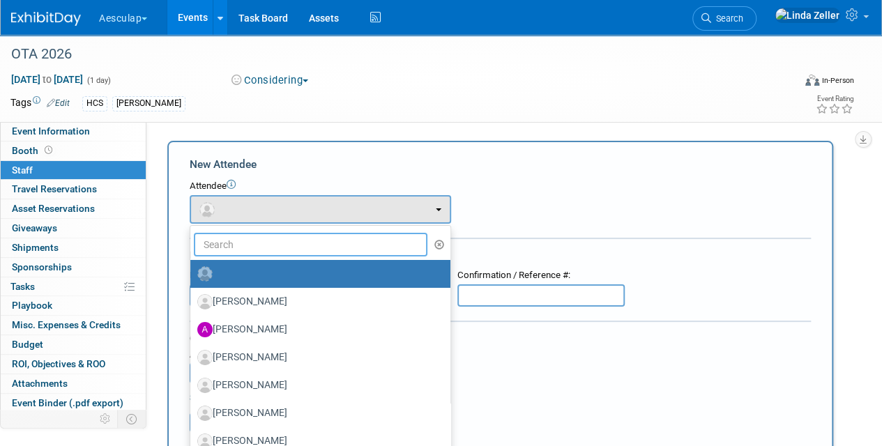
click at [227, 243] on input "text" at bounding box center [311, 245] width 234 height 24
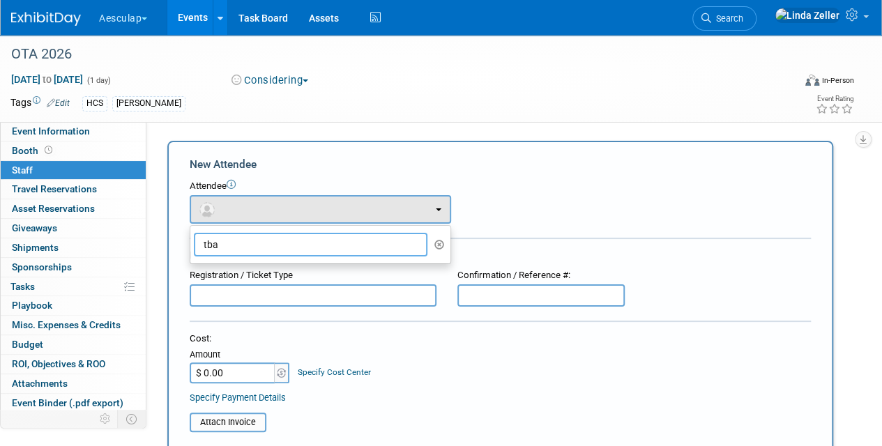
click at [324, 254] on input "tba" at bounding box center [311, 245] width 234 height 24
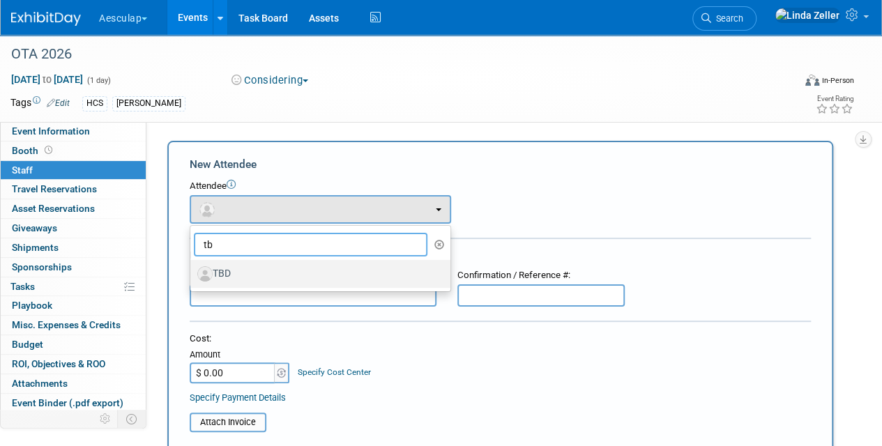
type input "tb"
click at [287, 275] on label "TBD" at bounding box center [316, 274] width 239 height 22
click at [192, 275] on input "TBD" at bounding box center [187, 272] width 9 height 9
select select "00150ee3-2016-4d98-ba55-31f8690fcacb"
select select "1"
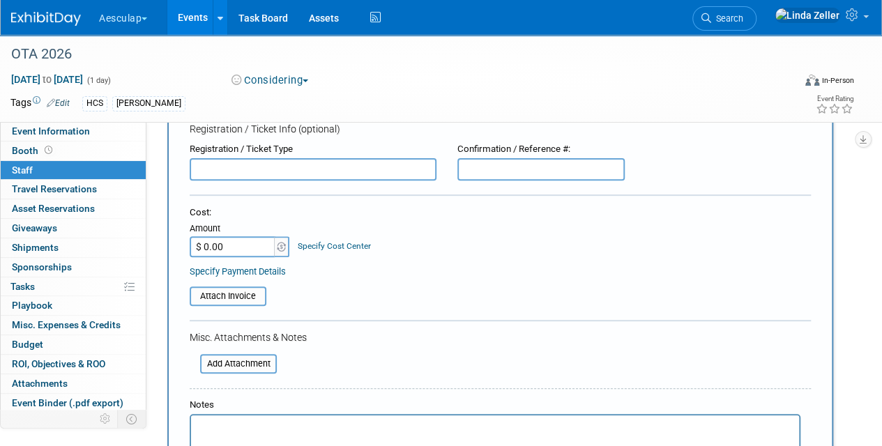
scroll to position [248, 0]
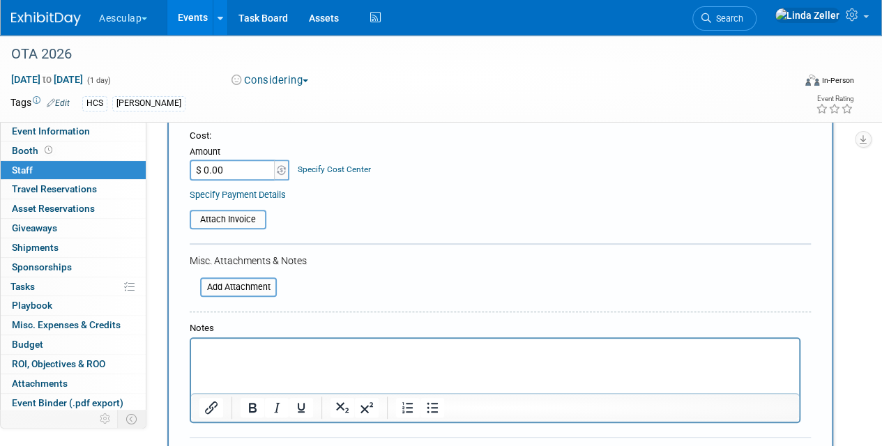
click at [209, 352] on p "Rich Text Area. Press ALT-0 for help." at bounding box center [495, 352] width 592 height 14
click at [230, 352] on p "per MArk S. 5-6" at bounding box center [495, 352] width 592 height 14
click at [266, 350] on p "per Mark S. 5-6" at bounding box center [495, 352] width 592 height 14
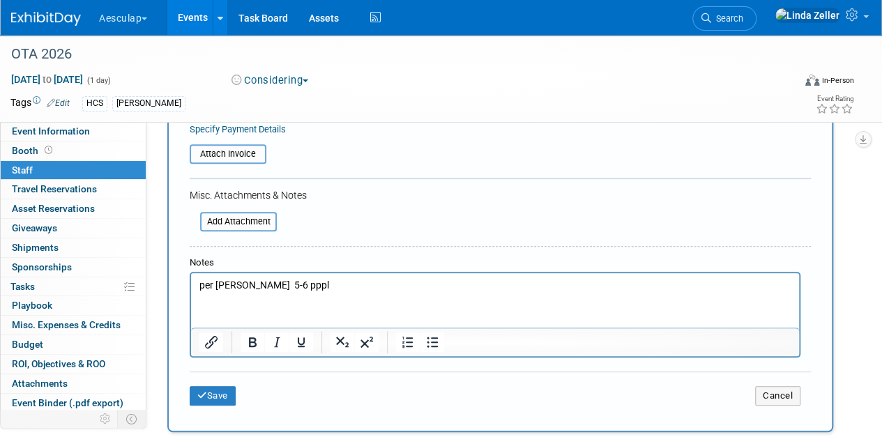
scroll to position [317, 0]
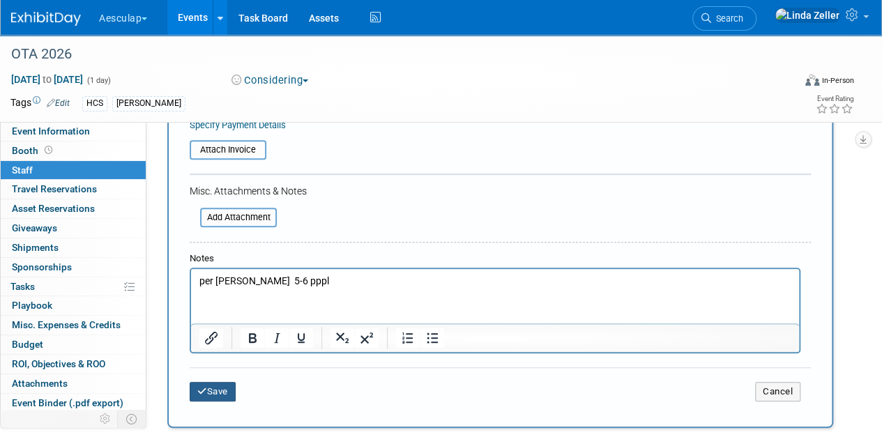
click at [227, 391] on button "Save" at bounding box center [213, 392] width 46 height 20
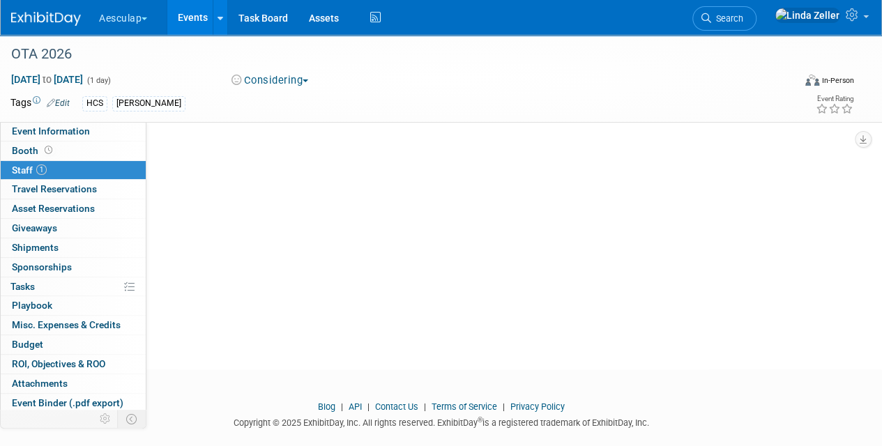
scroll to position [167, 0]
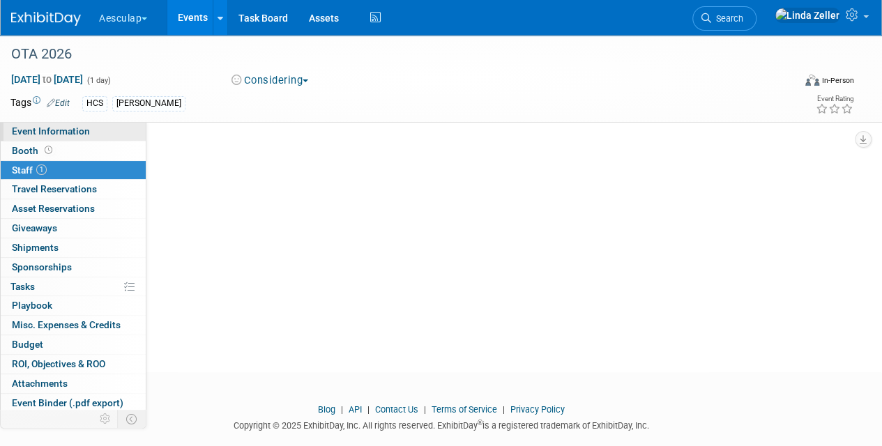
click at [25, 130] on span "Event Information" at bounding box center [51, 131] width 78 height 11
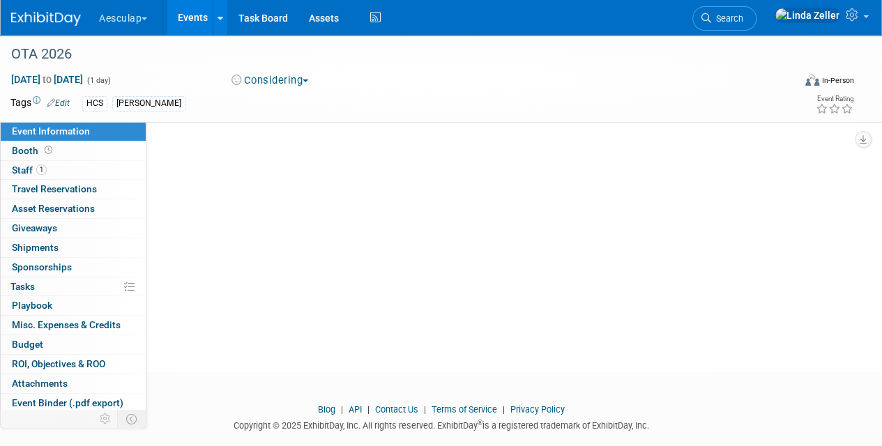
scroll to position [0, 0]
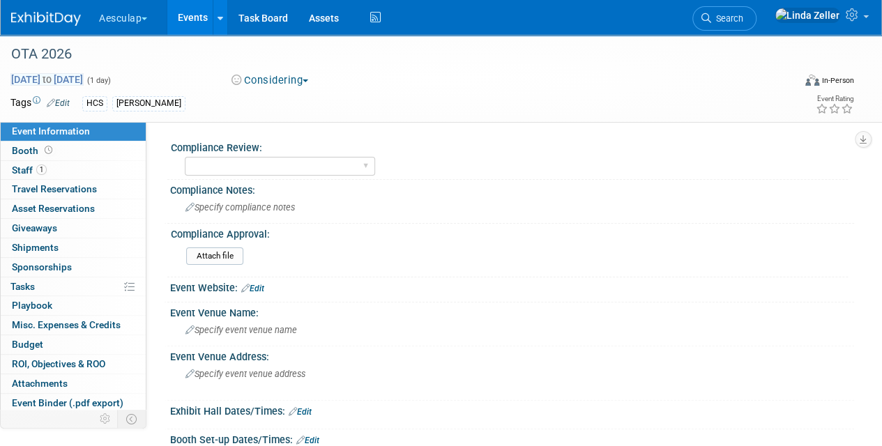
click at [84, 78] on span "Oct 1, 2026 to Oct 1, 2026" at bounding box center [46, 79] width 73 height 13
type input "Oct 1, 2026"
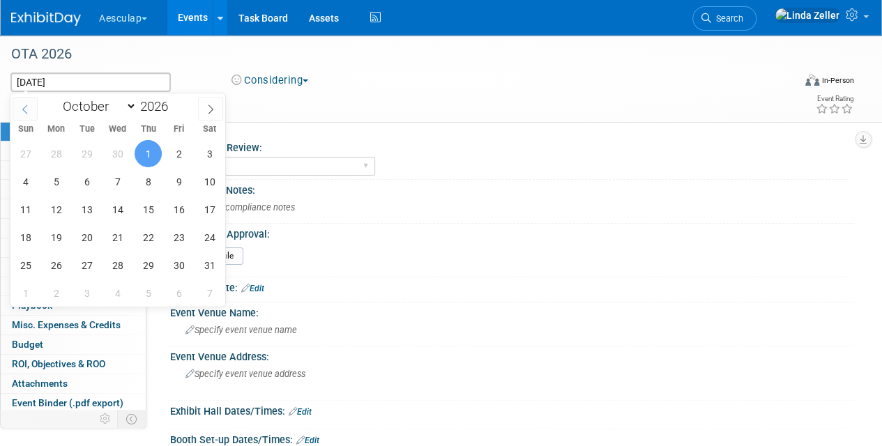
click at [24, 118] on span at bounding box center [25, 109] width 25 height 24
select select "8"
click at [128, 233] on span "23" at bounding box center [117, 237] width 27 height 27
type input "Sep 23, 2026"
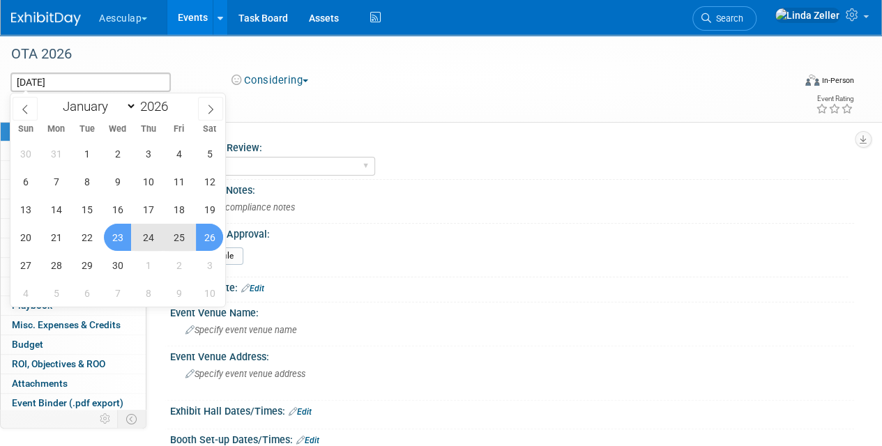
click at [209, 231] on span "26" at bounding box center [209, 237] width 27 height 27
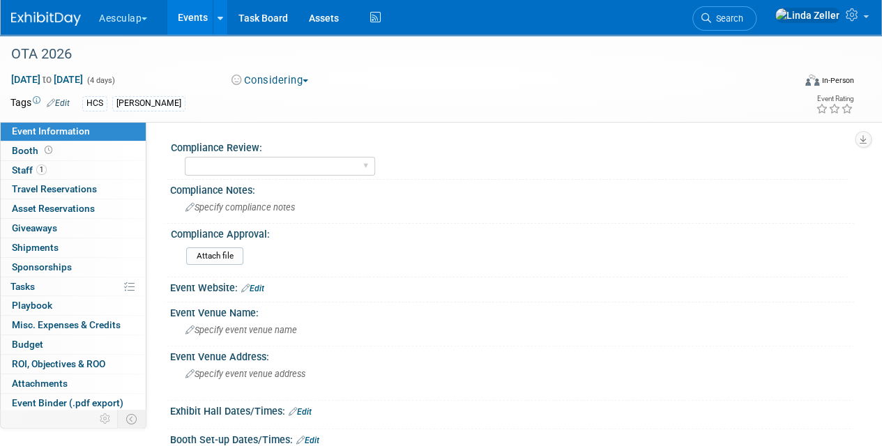
click at [310, 77] on button "Considering" at bounding box center [270, 80] width 87 height 15
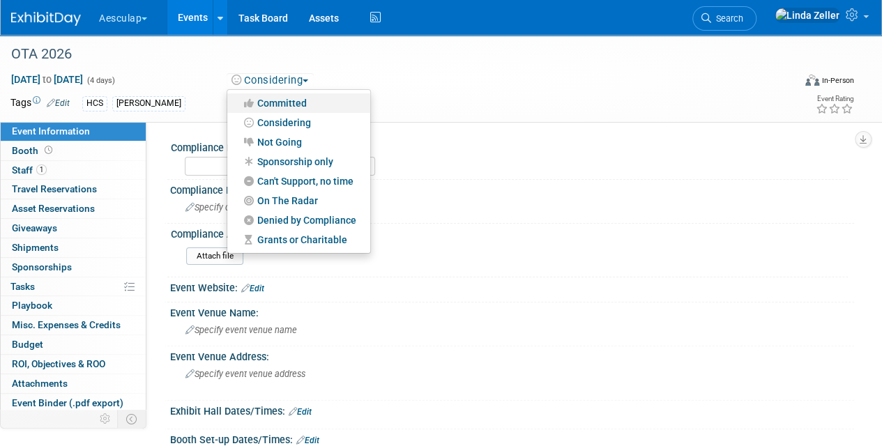
click at [311, 101] on link "Committed" at bounding box center [298, 103] width 143 height 20
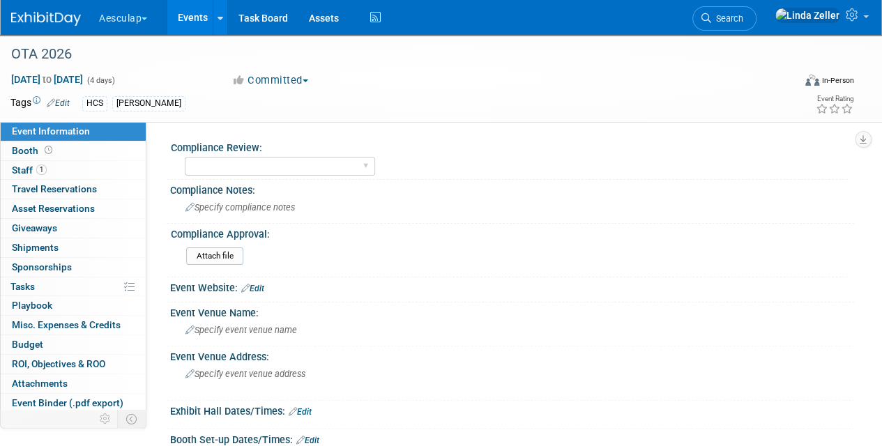
click at [307, 77] on button "Committed" at bounding box center [270, 80] width 87 height 15
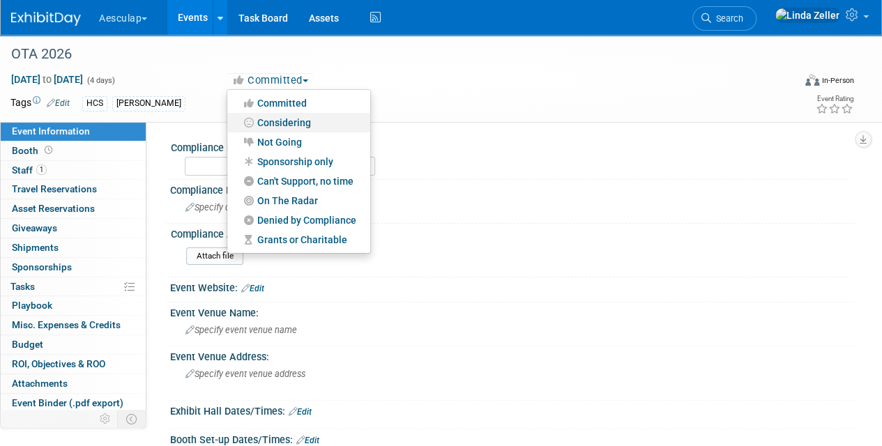
click at [308, 121] on link "Considering" at bounding box center [298, 123] width 143 height 20
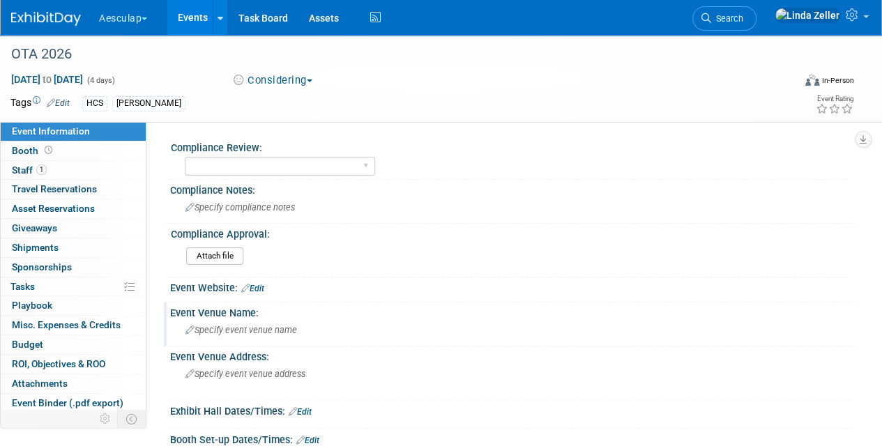
click at [250, 325] on span "Specify event venue name" at bounding box center [242, 330] width 112 height 10
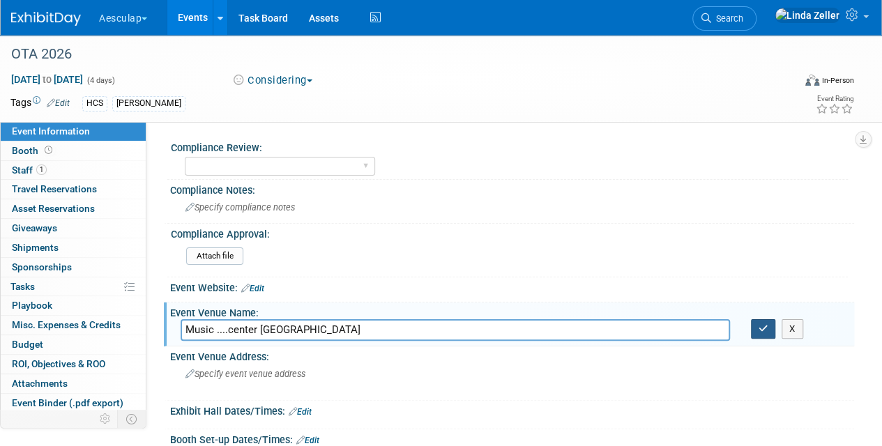
type input "Music ....center nashville"
click at [763, 329] on icon "button" at bounding box center [764, 328] width 10 height 9
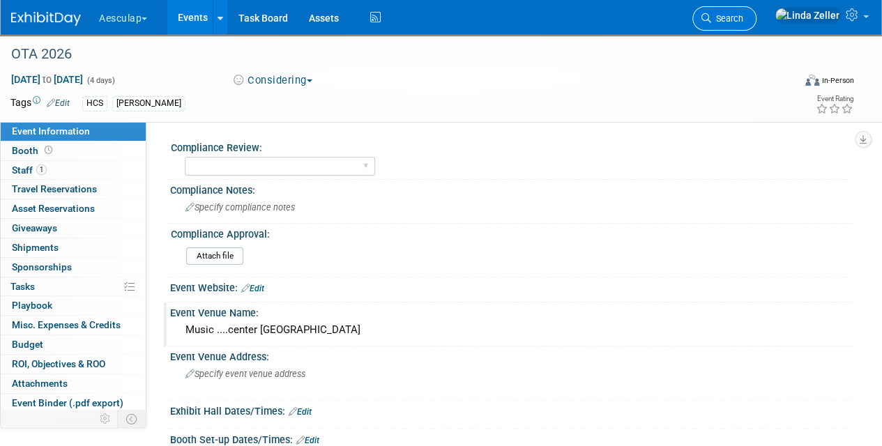
click at [743, 21] on span "Search" at bounding box center [727, 18] width 32 height 10
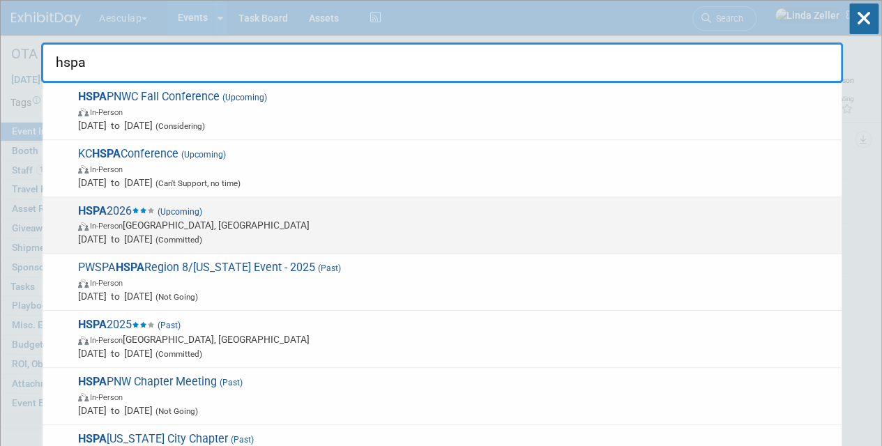
type input "hspa"
click at [114, 233] on span "Apr 27, 2026 to Apr 28, 2026 (Committed)" at bounding box center [456, 239] width 757 height 14
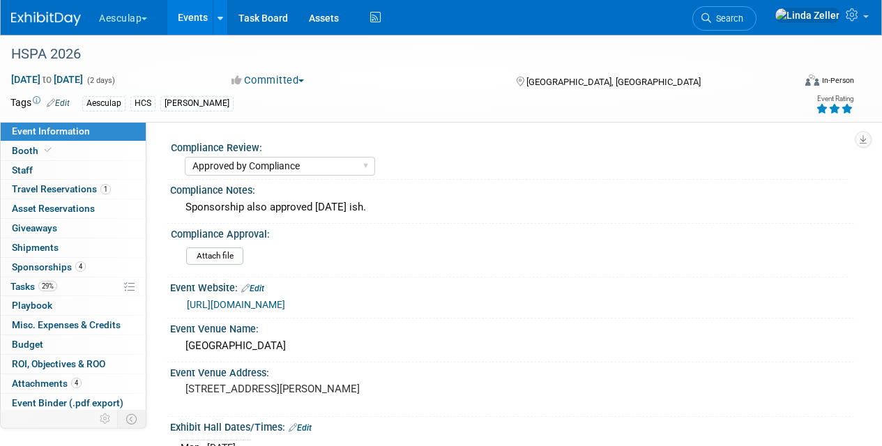
select select "Approved by Compliance"
select select "HCS"
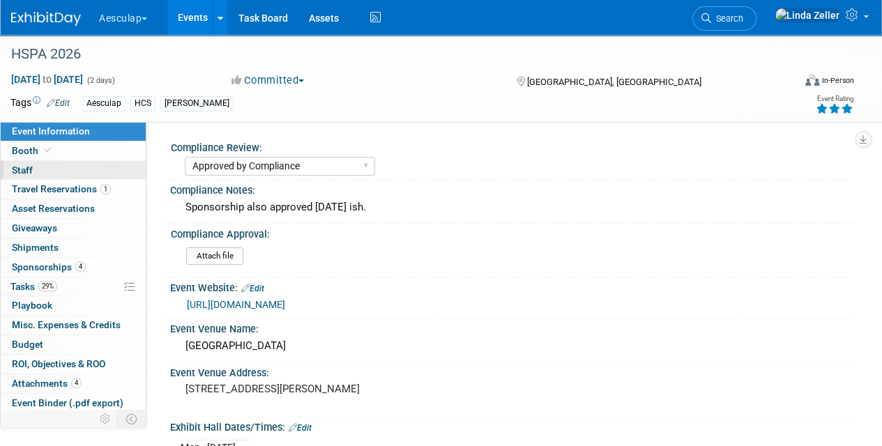
click at [17, 169] on span "Staff 0" at bounding box center [22, 170] width 21 height 11
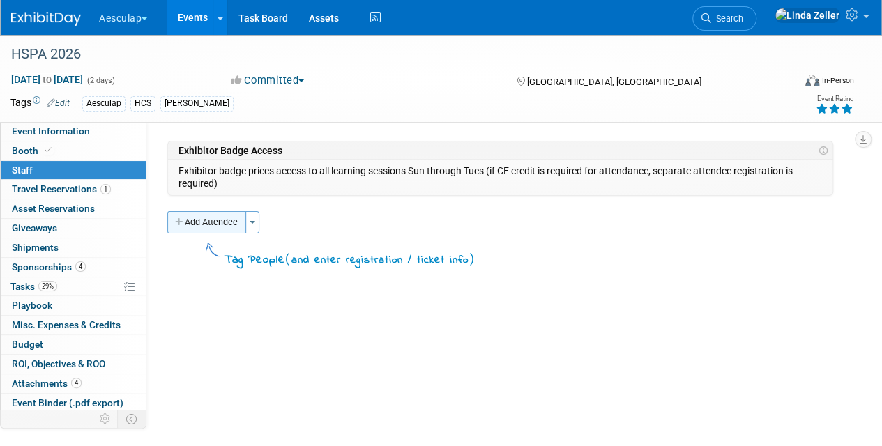
click at [230, 219] on button "Add Attendee" at bounding box center [206, 222] width 79 height 22
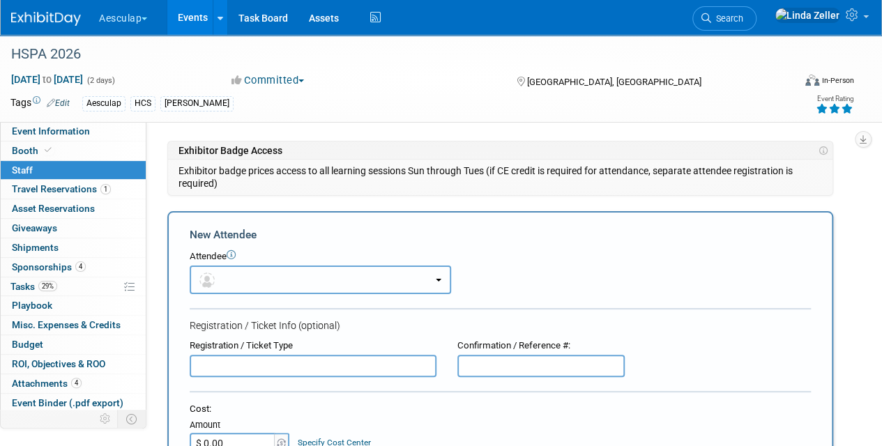
click at [225, 273] on button "button" at bounding box center [321, 280] width 262 height 29
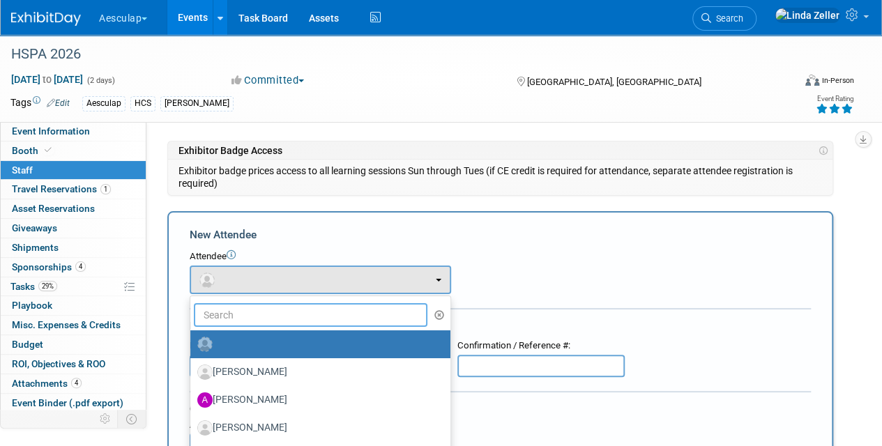
click at [223, 311] on input "text" at bounding box center [311, 315] width 234 height 24
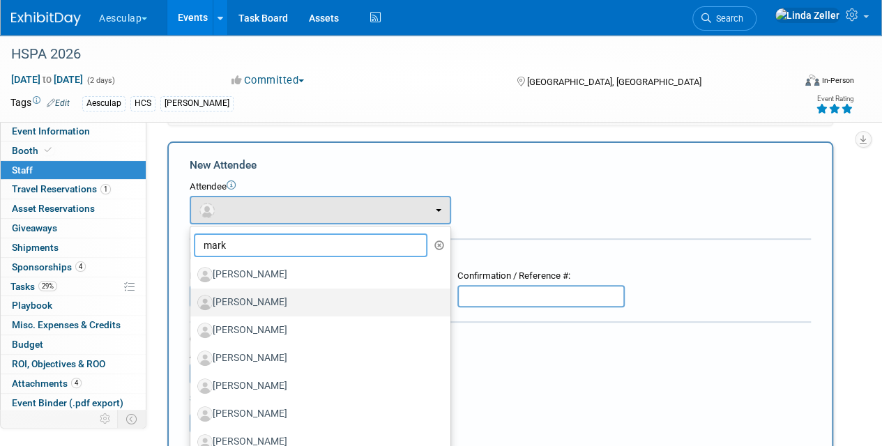
scroll to position [139, 0]
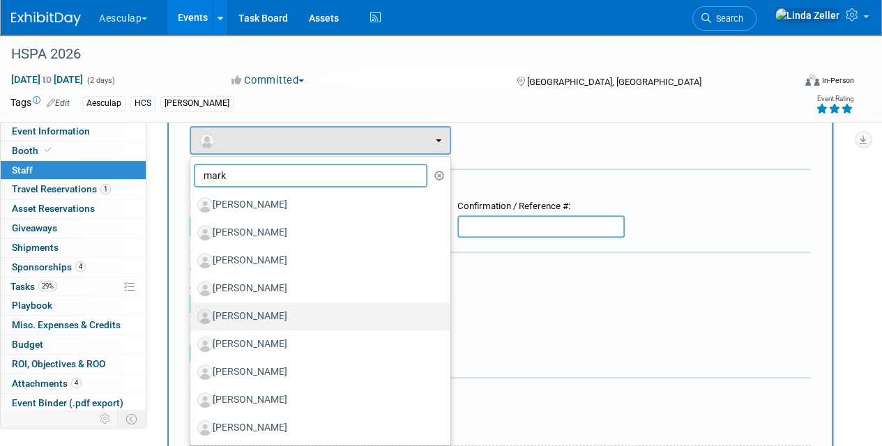
type input "mark"
click at [227, 311] on label "Mark Steiner" at bounding box center [316, 316] width 239 height 22
click at [192, 311] on input "Mark Steiner" at bounding box center [187, 314] width 9 height 9
select select "099fa1d9-926c-41ac-81c8-151a5343ca1c"
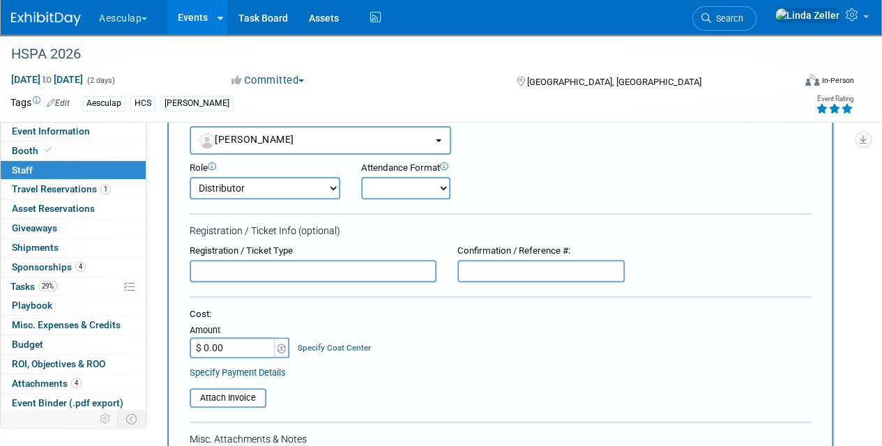
click at [317, 188] on select "AAG Aeos Clinical/ Capital Rep Booth Captain Booth Staff Communication Strategi…" at bounding box center [265, 188] width 151 height 22
select select "1"
click at [190, 177] on select "AAG Aeos Clinical/ Capital Rep Booth Captain Booth Staff Communication Strategi…" at bounding box center [265, 188] width 151 height 22
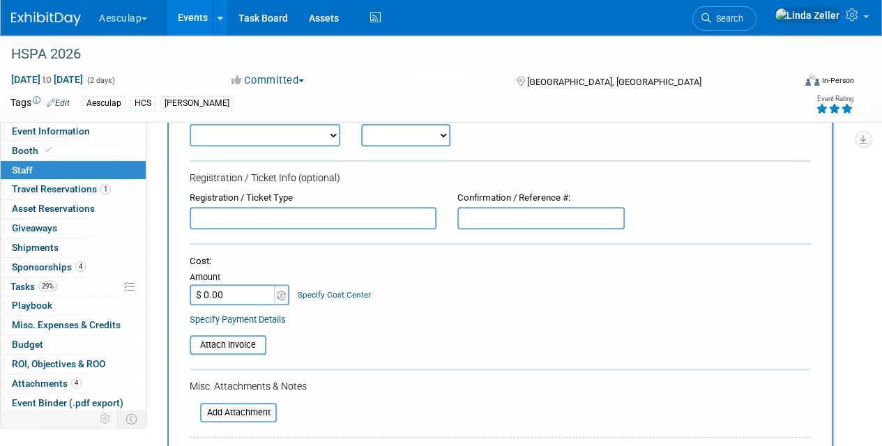
scroll to position [349, 0]
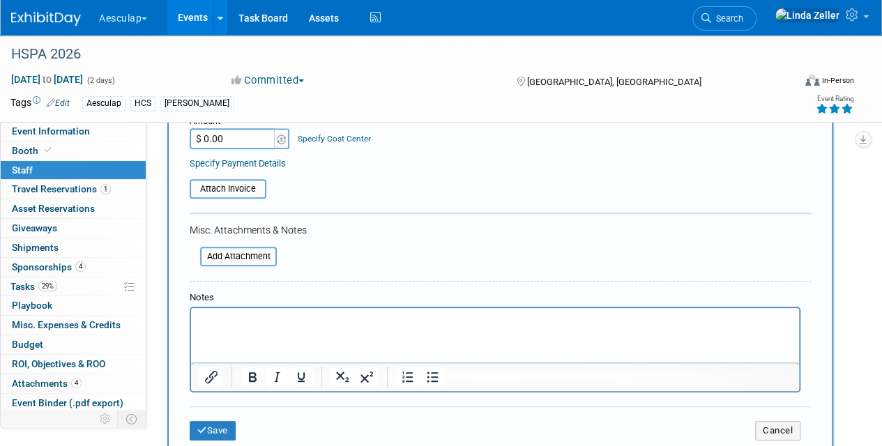
click at [234, 318] on p "Rich Text Area. Press ALT-0 for help." at bounding box center [495, 321] width 592 height 14
click at [213, 424] on button "Save" at bounding box center [213, 431] width 46 height 20
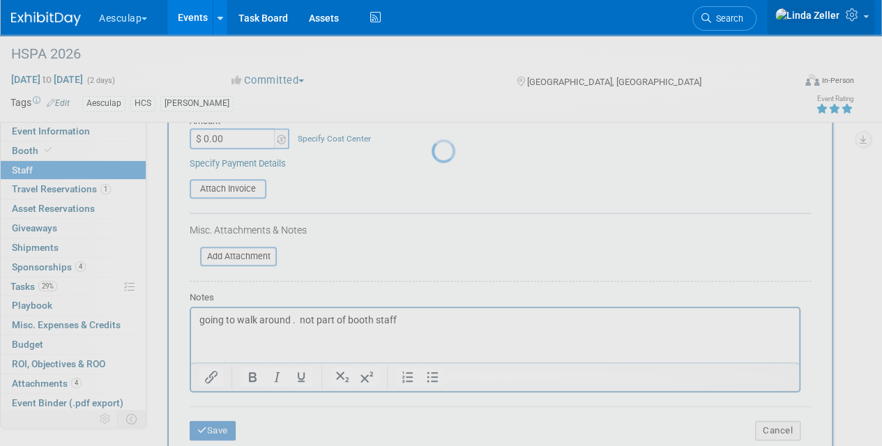
scroll to position [191, 0]
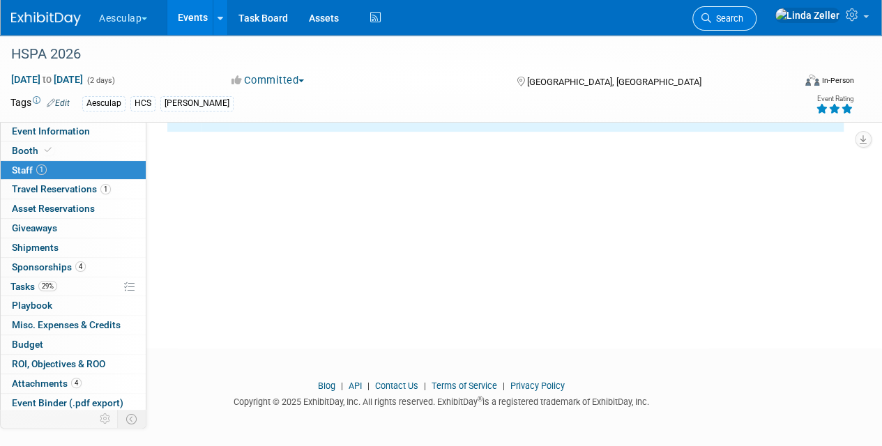
click at [743, 14] on span "Search" at bounding box center [727, 18] width 32 height 10
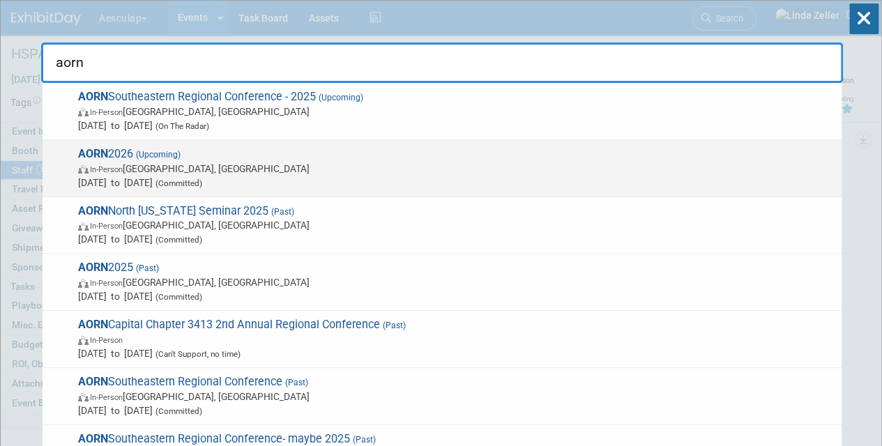
type input "aorn"
click at [137, 169] on span "In-Person New Orleans, LA" at bounding box center [456, 169] width 757 height 14
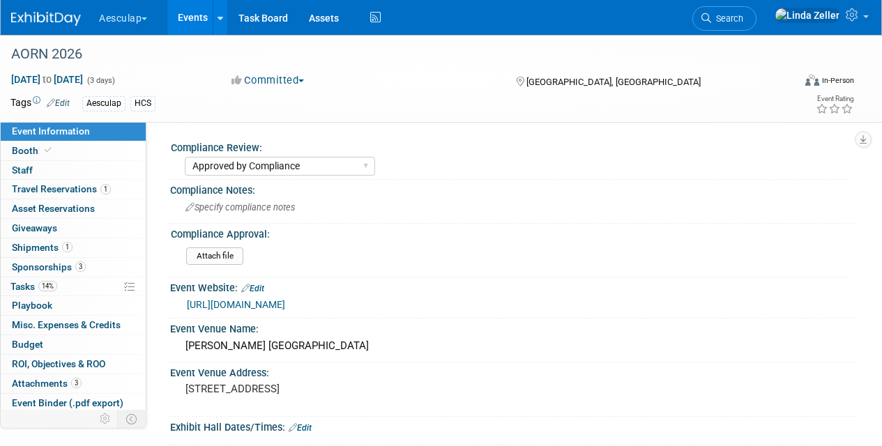
select select "Approved by Compliance"
select select "HCS"
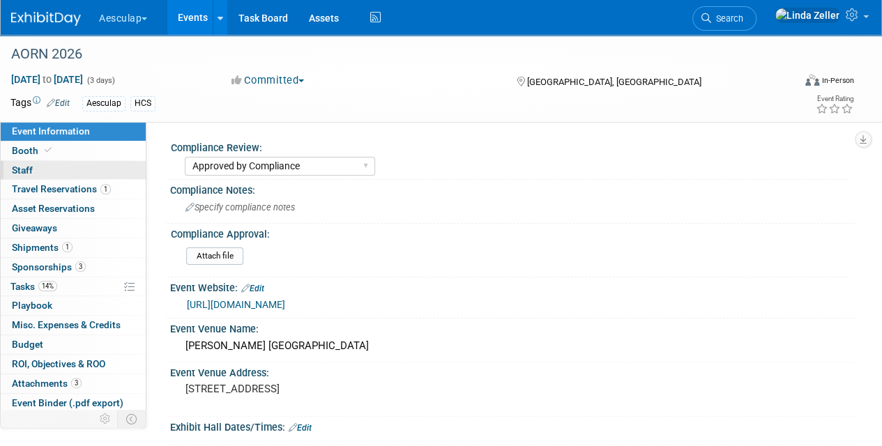
click at [21, 168] on span "Staff 0" at bounding box center [22, 170] width 21 height 11
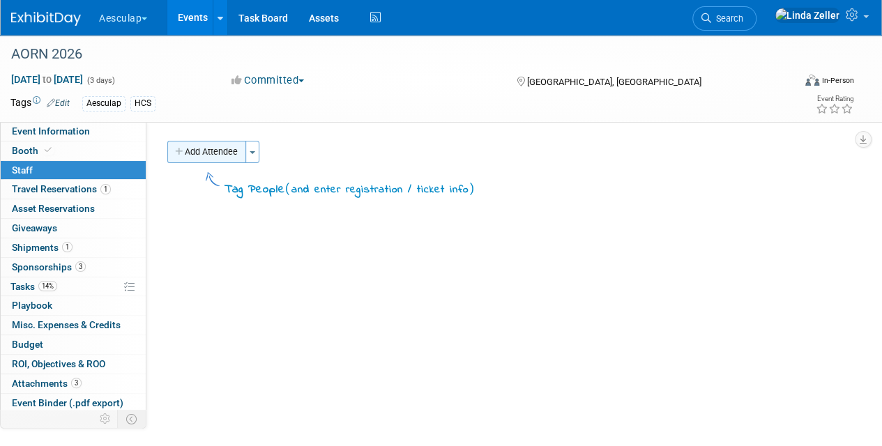
click at [206, 146] on button "Add Attendee" at bounding box center [206, 152] width 79 height 22
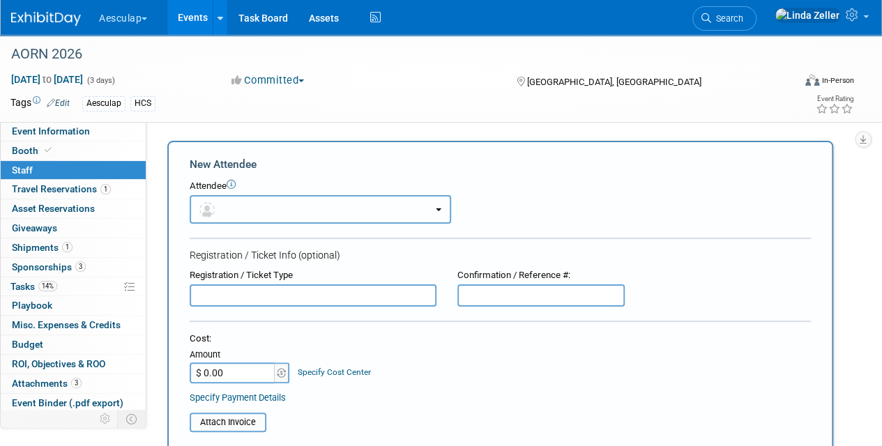
click at [221, 206] on button "button" at bounding box center [321, 209] width 262 height 29
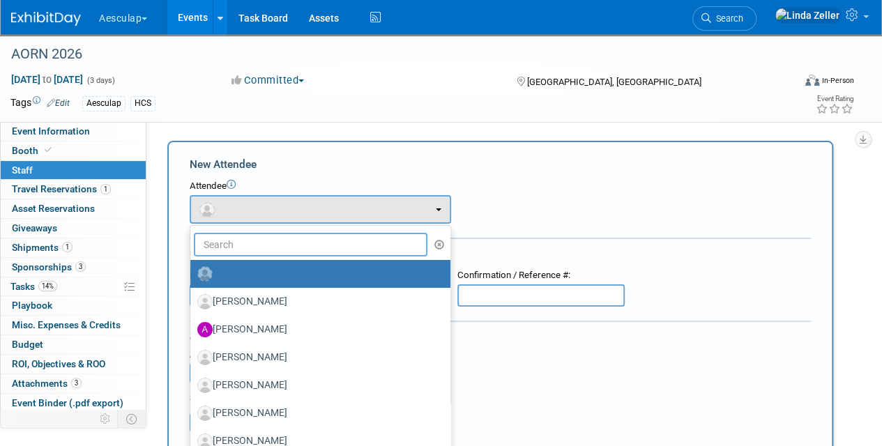
click at [222, 245] on input "text" at bounding box center [311, 245] width 234 height 24
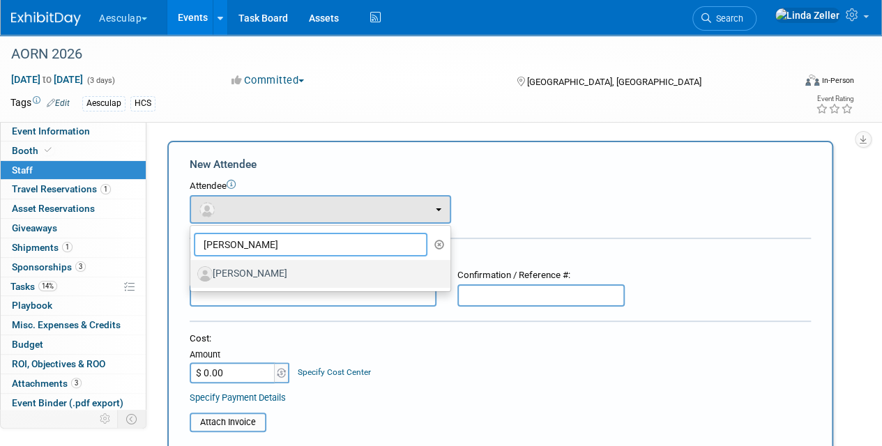
type input "[PERSON_NAME]"
click at [282, 269] on label "[PERSON_NAME]" at bounding box center [316, 274] width 239 height 22
click at [192, 269] on input "[PERSON_NAME]" at bounding box center [187, 272] width 9 height 9
select select "75a43a22-c9d3-497c-a82a-5b2569d9401a"
select select "1"
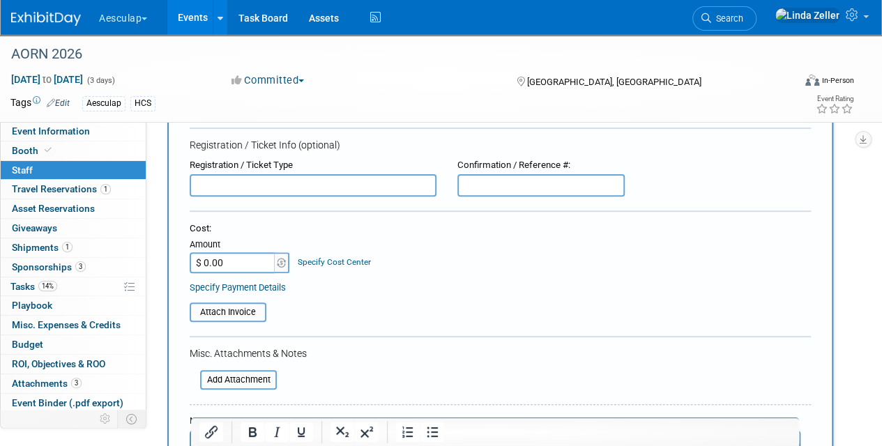
scroll to position [209, 0]
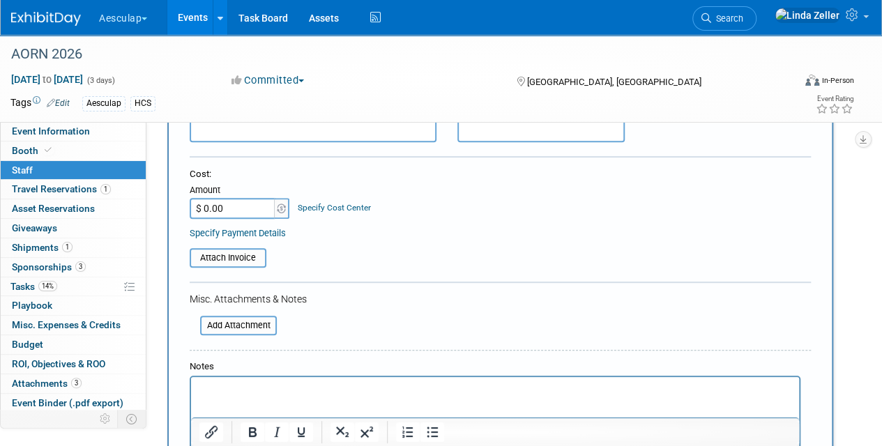
click at [221, 393] on p "Rich Text Area. Press ALT-0 for help." at bounding box center [495, 390] width 592 height 14
click at [294, 389] on p "attend to walk around - not booth staff" at bounding box center [495, 390] width 592 height 14
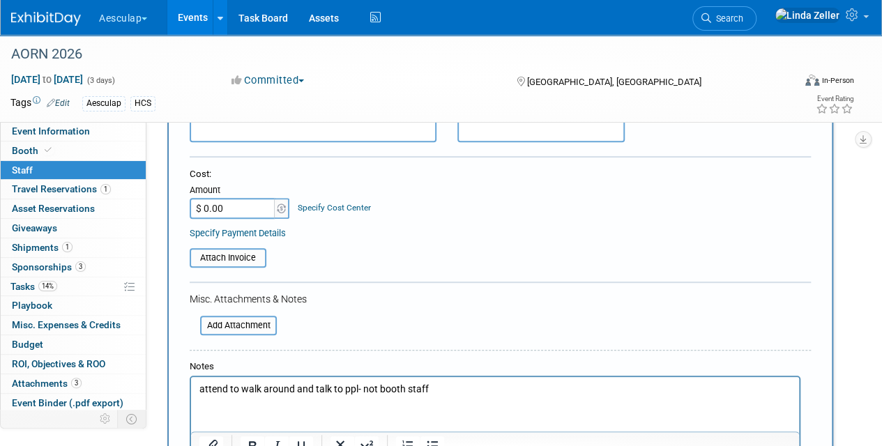
scroll to position [349, 0]
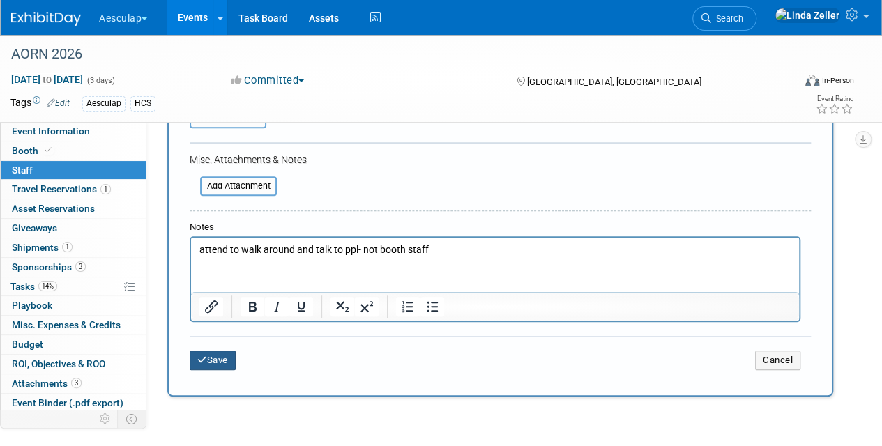
click at [229, 362] on button "Save" at bounding box center [213, 361] width 46 height 20
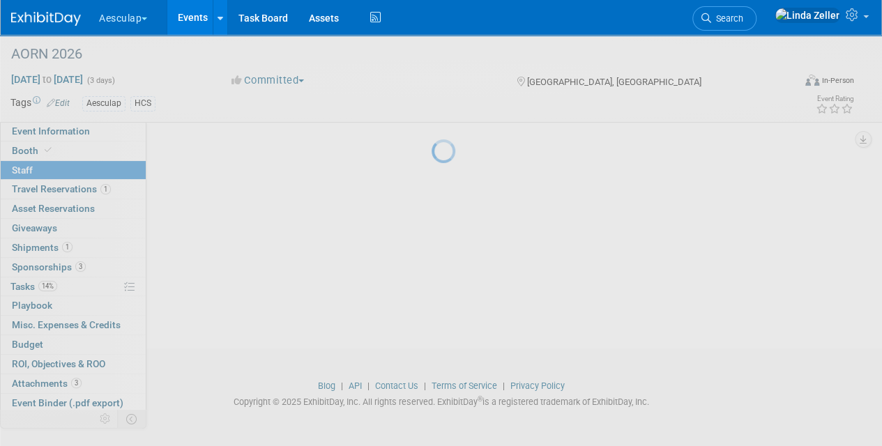
scroll to position [191, 0]
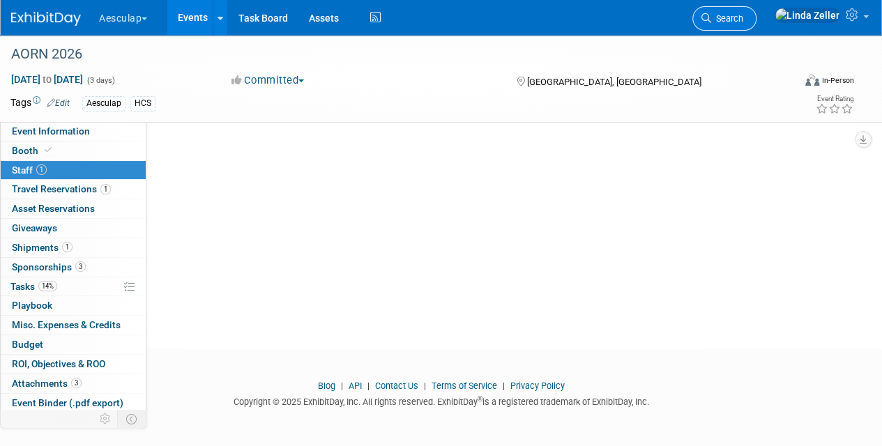
click at [749, 27] on link "Search" at bounding box center [725, 18] width 64 height 24
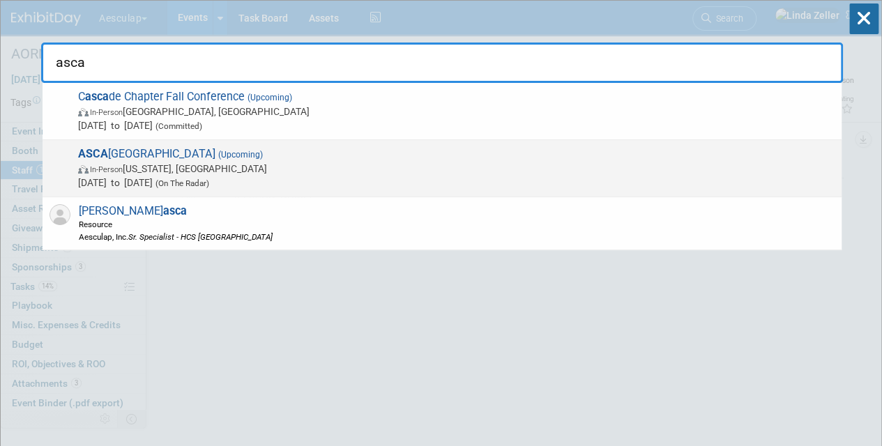
type input "asca"
click at [100, 163] on span "In-Person Washington, DC" at bounding box center [456, 169] width 757 height 14
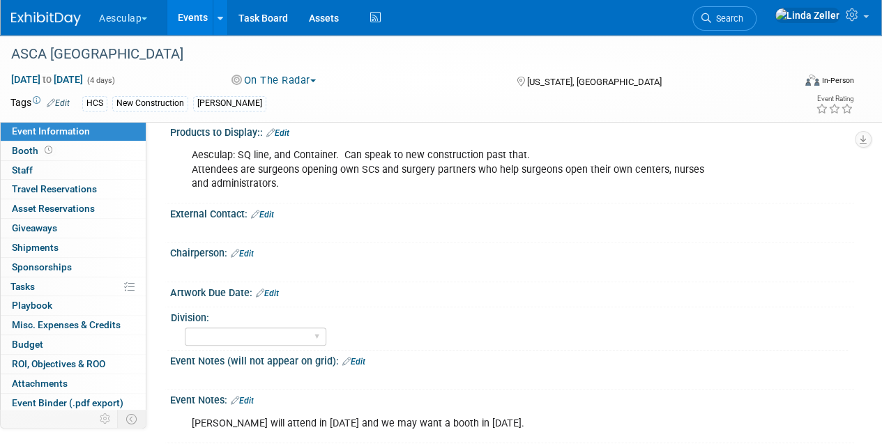
scroll to position [615, 0]
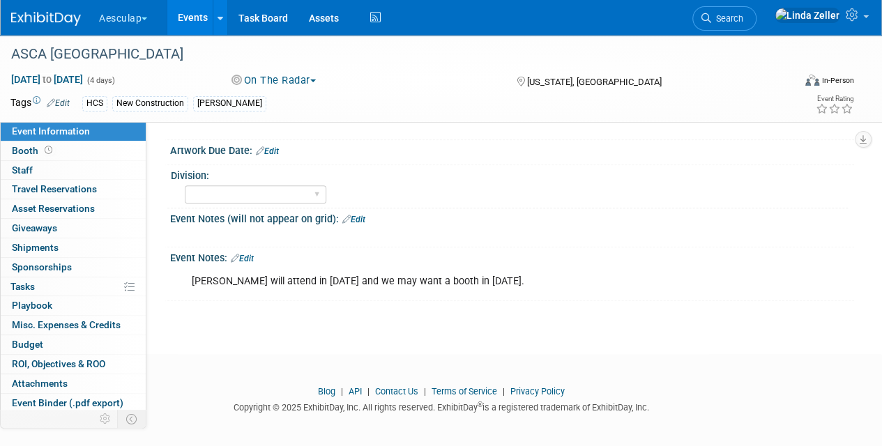
click at [253, 254] on link "Edit" at bounding box center [242, 259] width 23 height 10
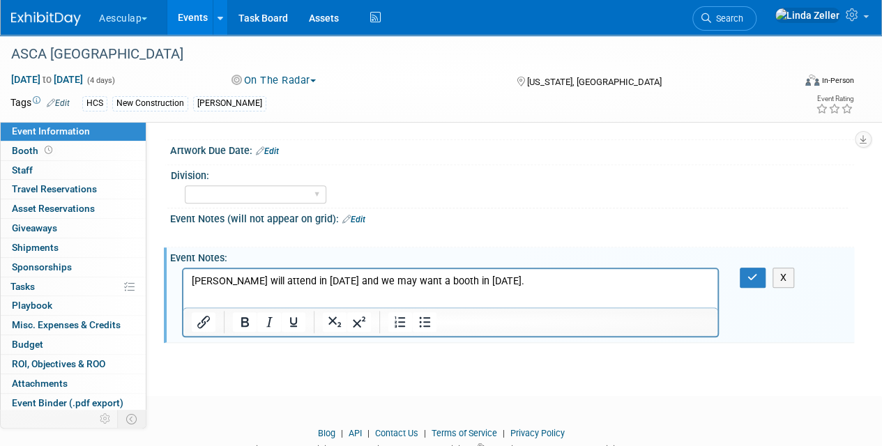
scroll to position [0, 0]
click at [235, 277] on p "[PERSON_NAME] will attend in [DATE] and we may want a booth in [DATE]." at bounding box center [451, 281] width 518 height 14
click at [244, 282] on p "[PERSON_NAME] attend in [DATE] and we may want a booth in [DATE]." at bounding box center [451, 281] width 518 height 14
click at [750, 273] on icon "button" at bounding box center [753, 278] width 10 height 10
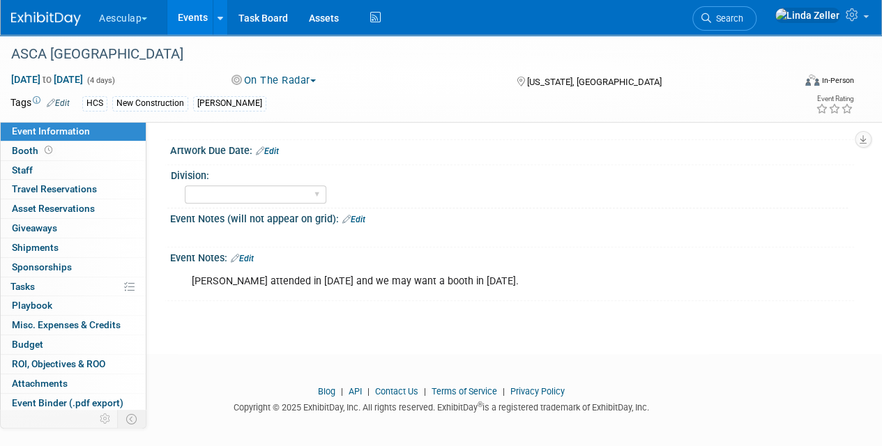
click at [251, 254] on link "Edit" at bounding box center [242, 259] width 23 height 10
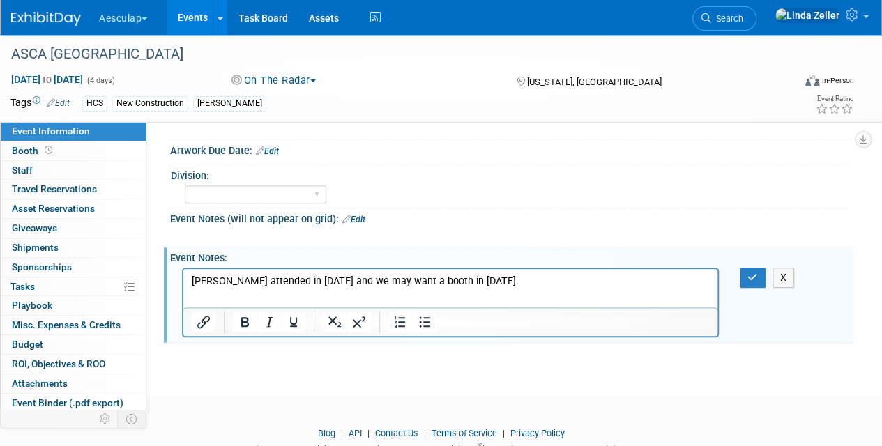
click at [448, 280] on p "[PERSON_NAME] attended in [DATE] and we may want a booth in [DATE]." at bounding box center [451, 281] width 518 height 14
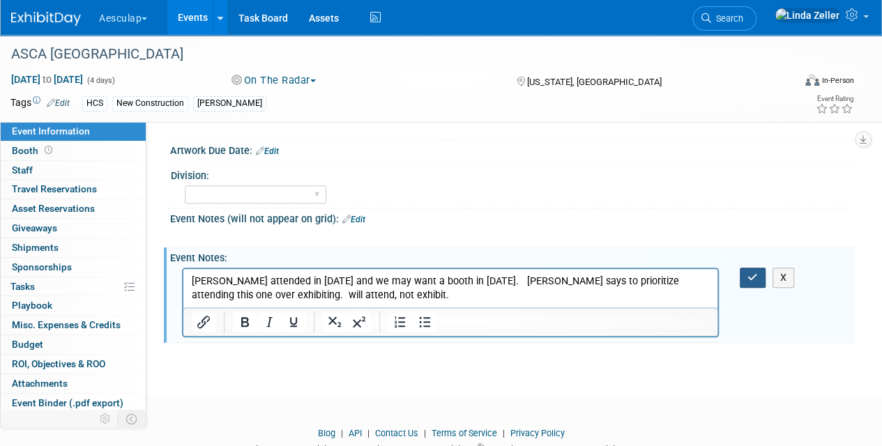
click at [753, 273] on icon "button" at bounding box center [753, 278] width 10 height 10
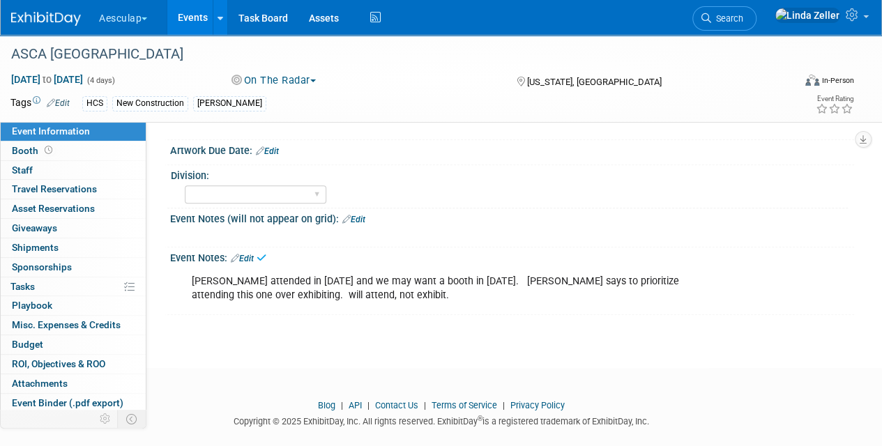
click at [251, 80] on button "On The Radar" at bounding box center [274, 80] width 95 height 15
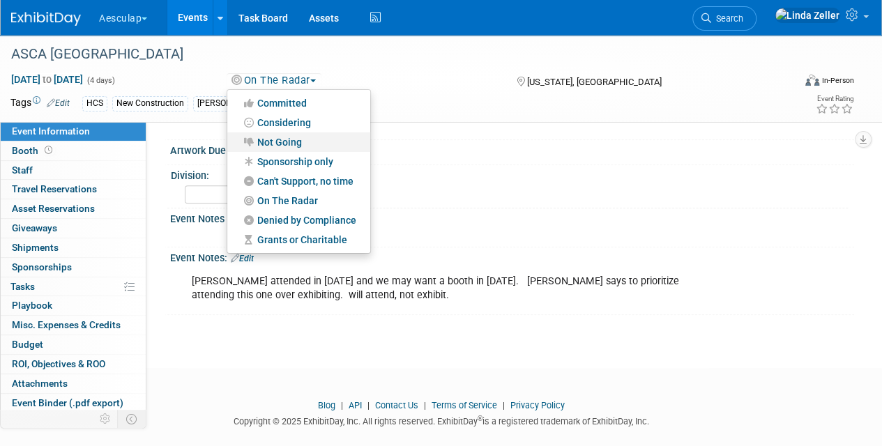
click at [268, 141] on link "Not Going" at bounding box center [298, 143] width 143 height 20
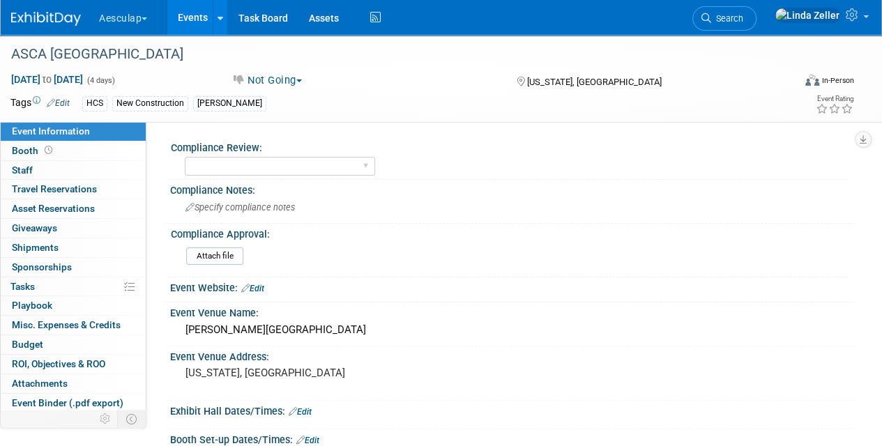
click at [743, 21] on span "Search" at bounding box center [727, 18] width 32 height 10
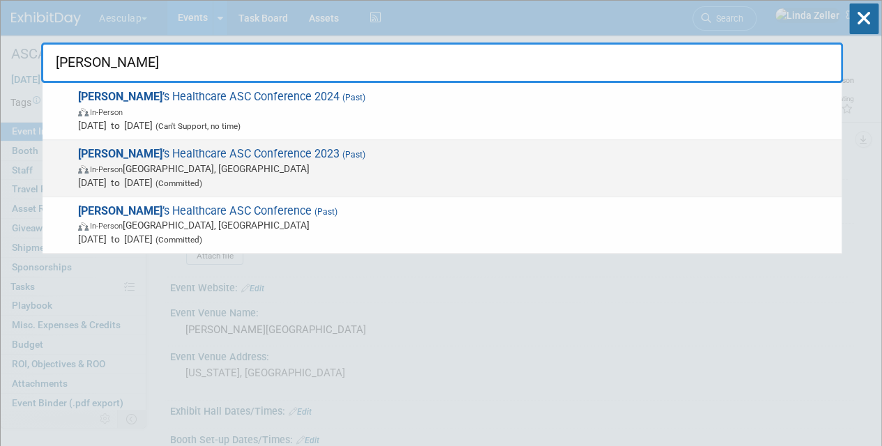
type input "[PERSON_NAME]"
click at [133, 162] on span "In-Person [GEOGRAPHIC_DATA], [GEOGRAPHIC_DATA]" at bounding box center [456, 169] width 757 height 14
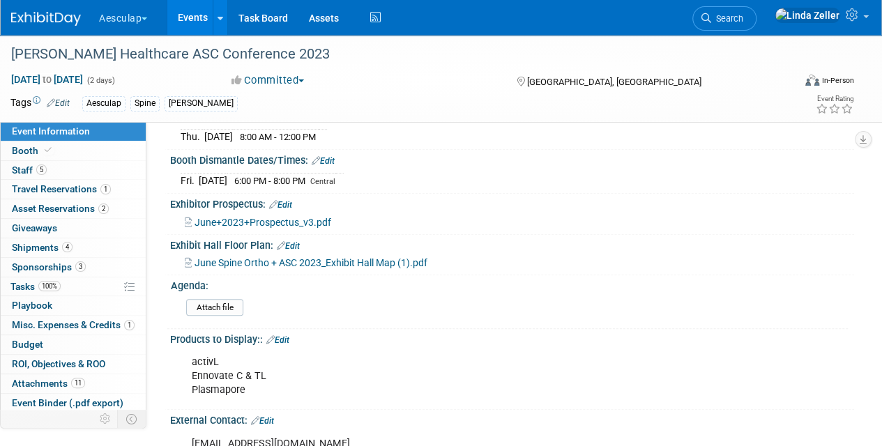
scroll to position [558, 0]
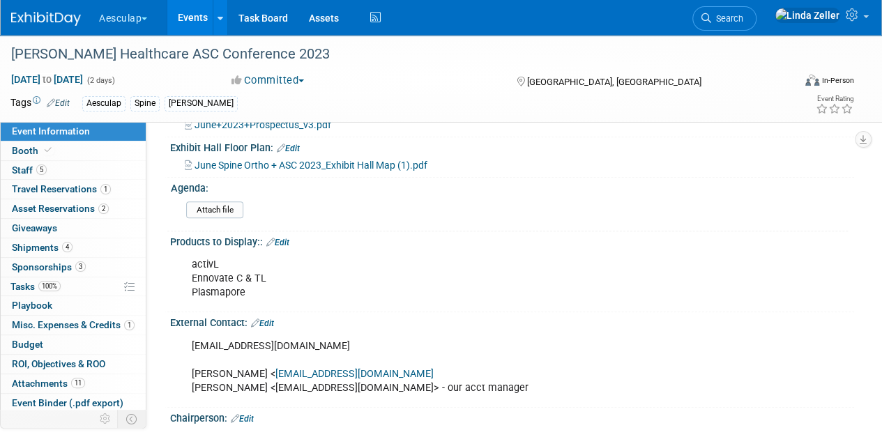
click at [317, 165] on span "June Spine Ortho + ASC 2023_Exhibit Hall Map (1).pdf" at bounding box center [311, 165] width 233 height 11
click at [139, 17] on button "Aesculap" at bounding box center [131, 15] width 67 height 31
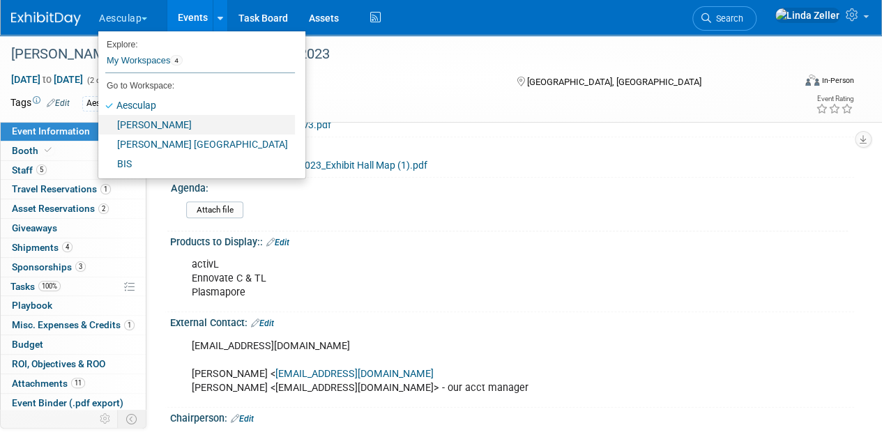
click at [152, 126] on link "[PERSON_NAME]" at bounding box center [196, 125] width 197 height 20
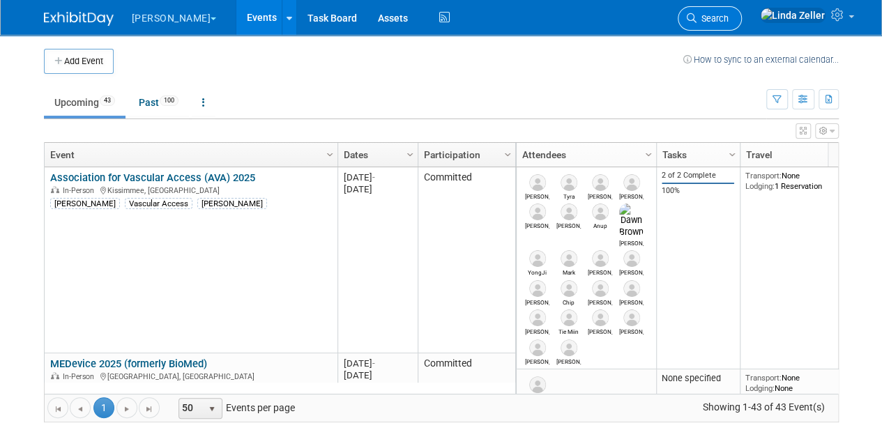
click at [729, 18] on span "Search" at bounding box center [713, 18] width 32 height 10
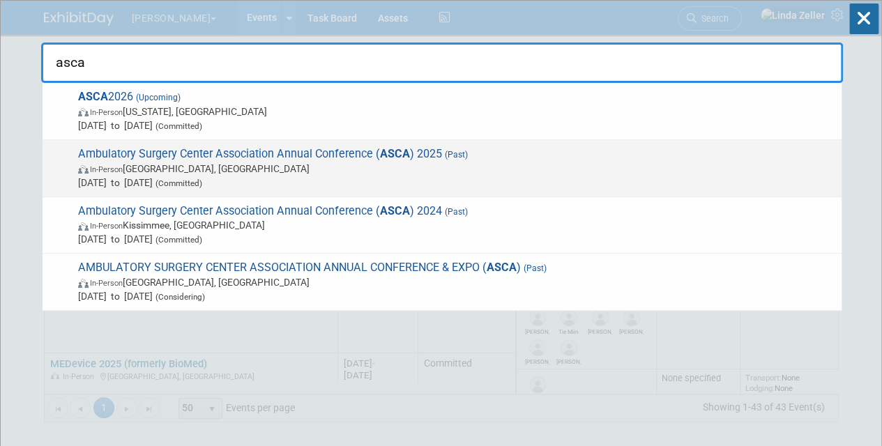
type input "asca"
click at [139, 163] on span "In-Person [GEOGRAPHIC_DATA], [GEOGRAPHIC_DATA]" at bounding box center [456, 169] width 757 height 14
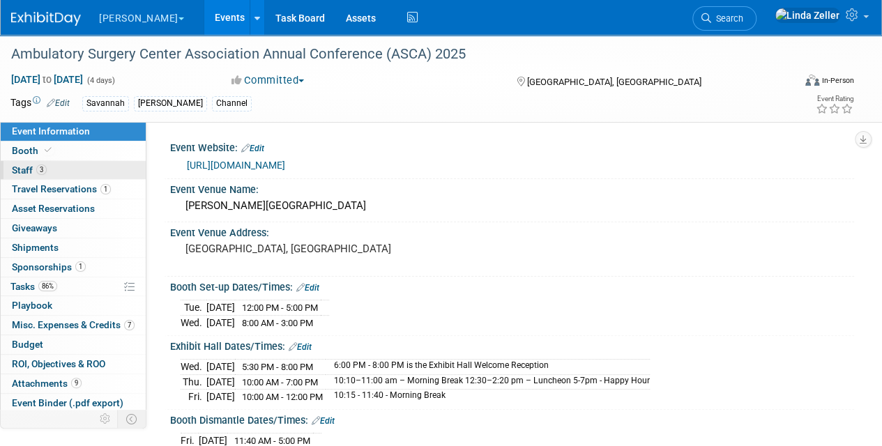
click at [27, 165] on span "Staff 3" at bounding box center [29, 170] width 35 height 11
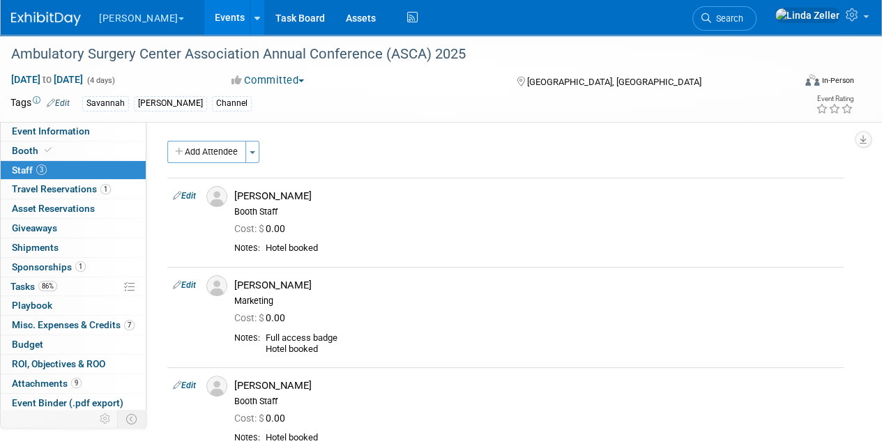
click at [124, 13] on button "[PERSON_NAME]" at bounding box center [150, 15] width 104 height 31
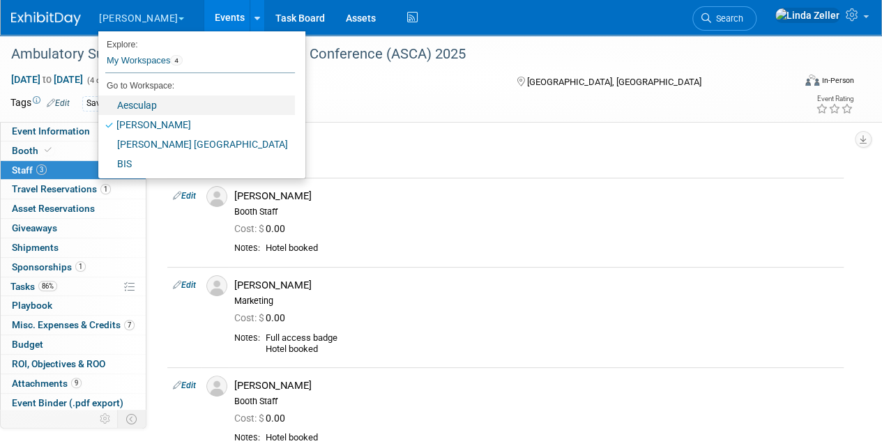
click at [135, 109] on link "Aesculap" at bounding box center [196, 106] width 197 height 20
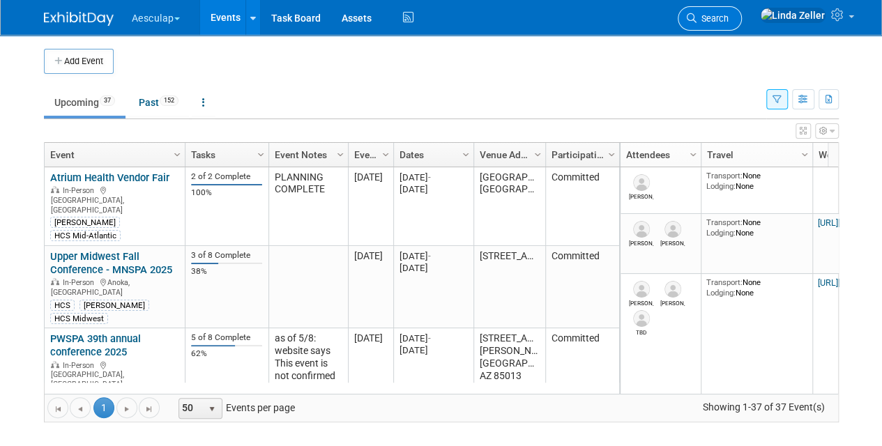
click at [729, 18] on span "Search" at bounding box center [713, 18] width 32 height 10
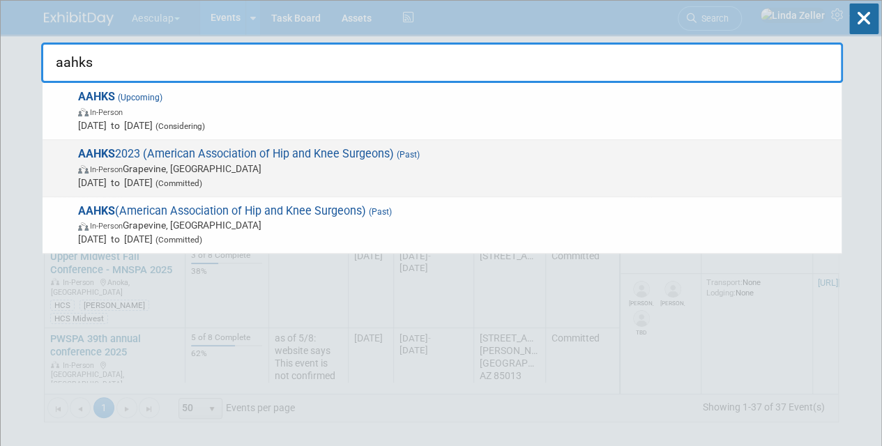
type input "aahks"
click at [107, 158] on strong "AAHKS" at bounding box center [96, 153] width 37 height 13
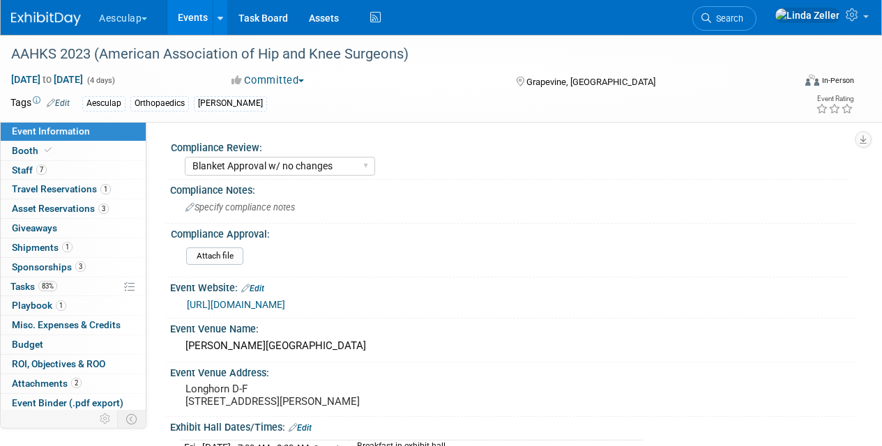
select select "Blanket Approval w/ no changes"
select select "Ortho"
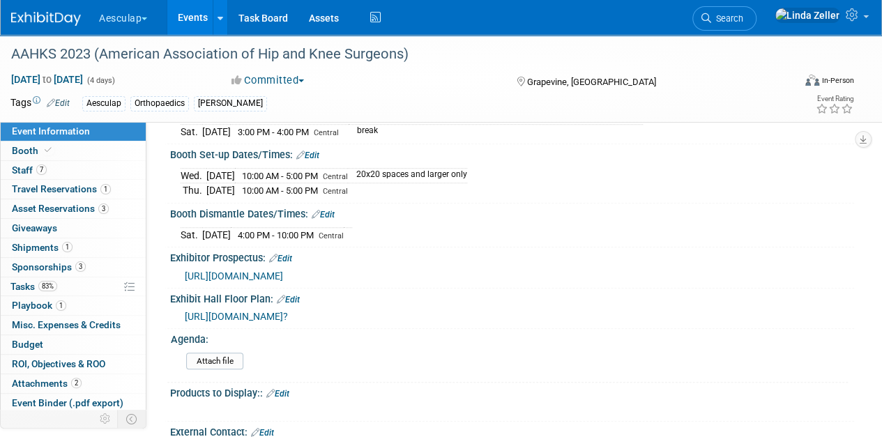
scroll to position [488, 0]
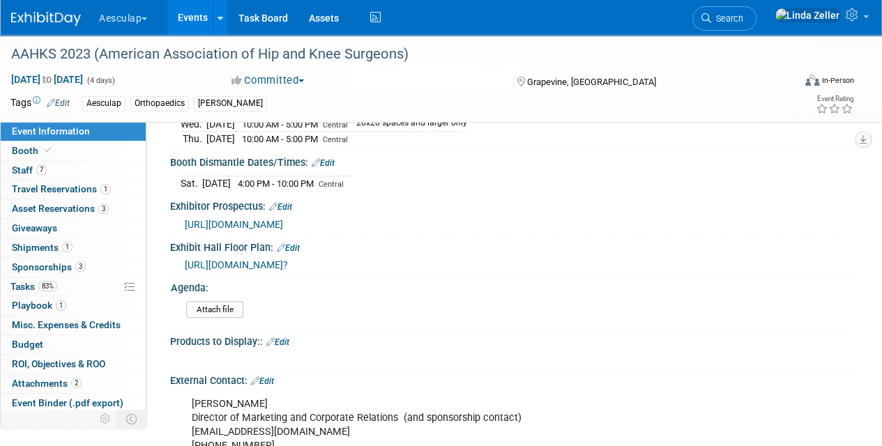
click at [239, 265] on span "https://shows.map-dynamics.com/aahks2023?" at bounding box center [236, 264] width 103 height 11
click at [757, 7] on link "Search" at bounding box center [725, 18] width 64 height 24
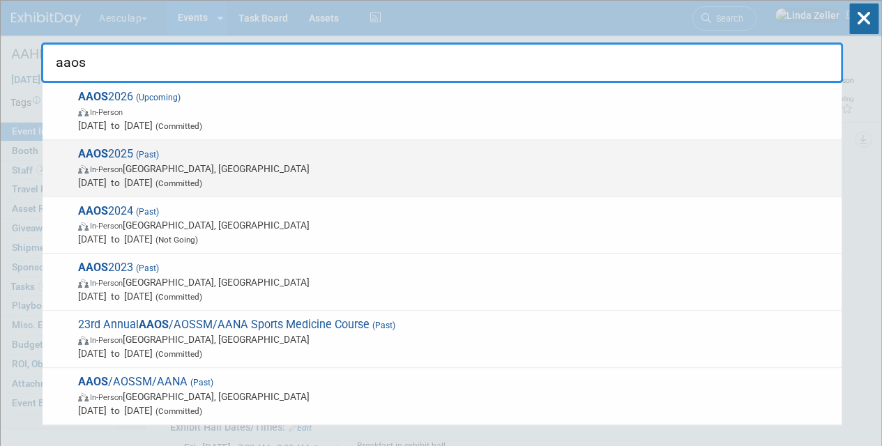
type input "aaos"
click at [118, 167] on span "In-Person" at bounding box center [106, 169] width 33 height 9
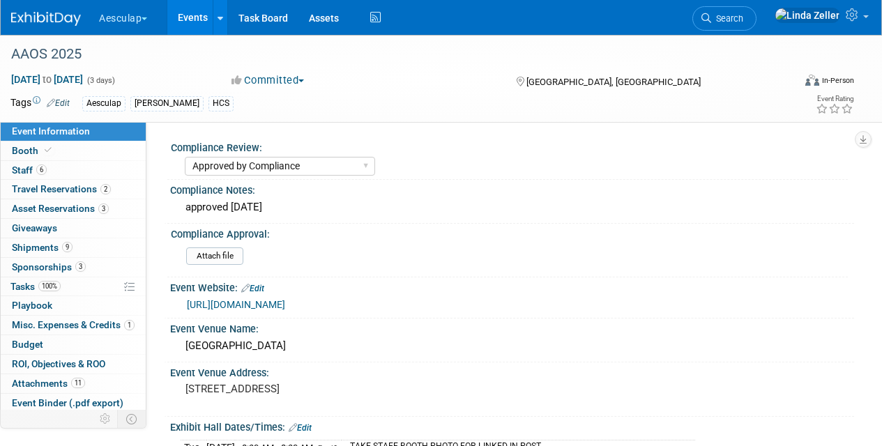
select select "Approved by Compliance"
select select "HCS"
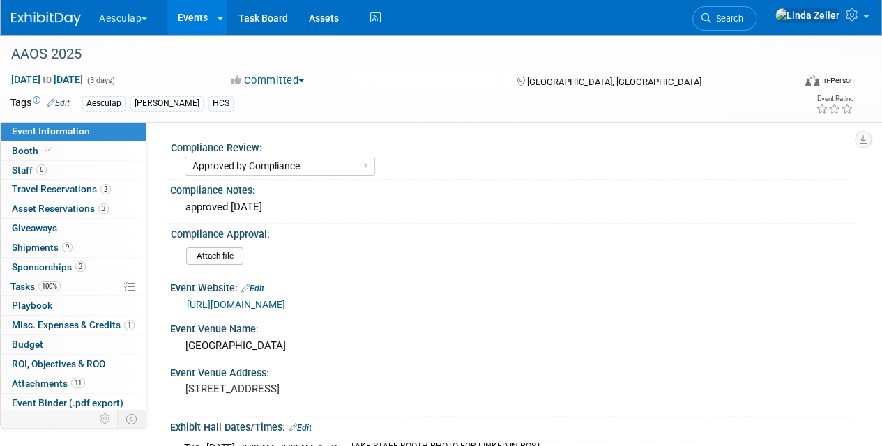
click at [28, 169] on span "Staff 6" at bounding box center [29, 170] width 35 height 11
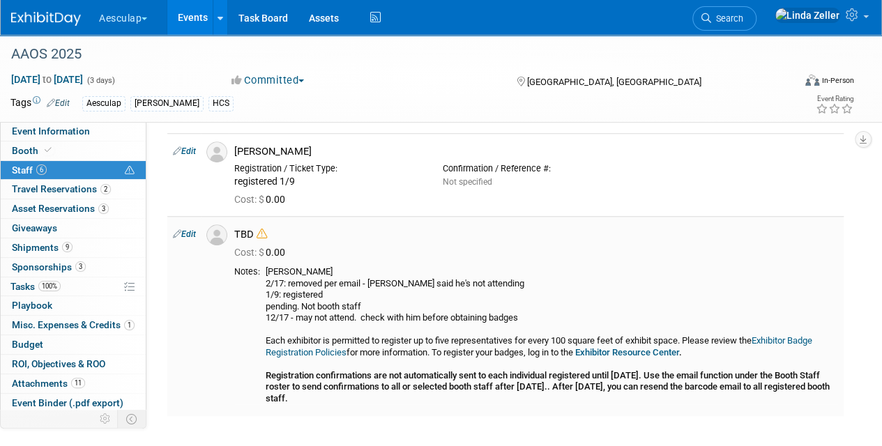
scroll to position [390, 0]
